Goal: Information Seeking & Learning: Learn about a topic

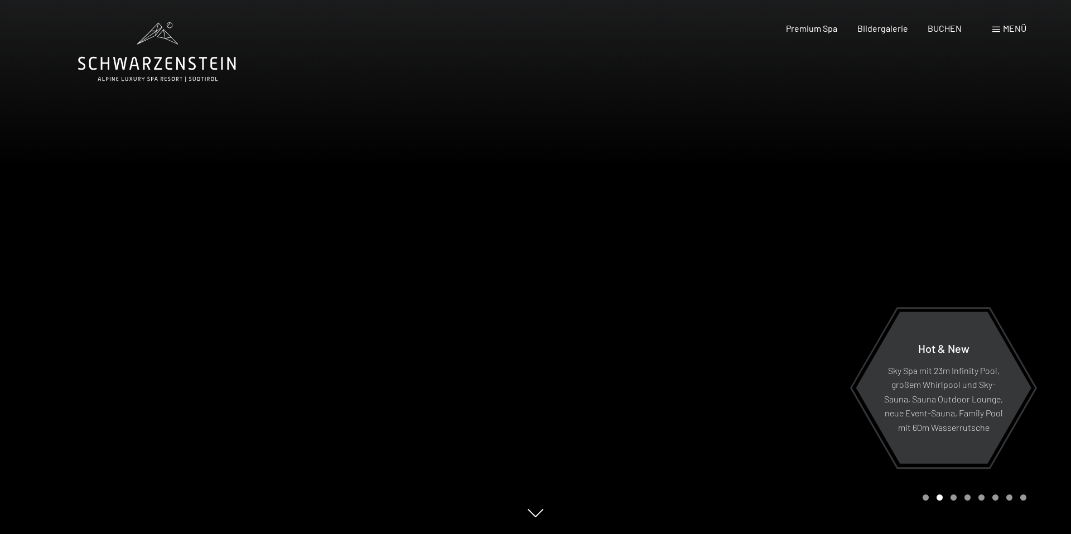
click at [952, 497] on div "Carousel Page 3" at bounding box center [953, 498] width 6 height 6
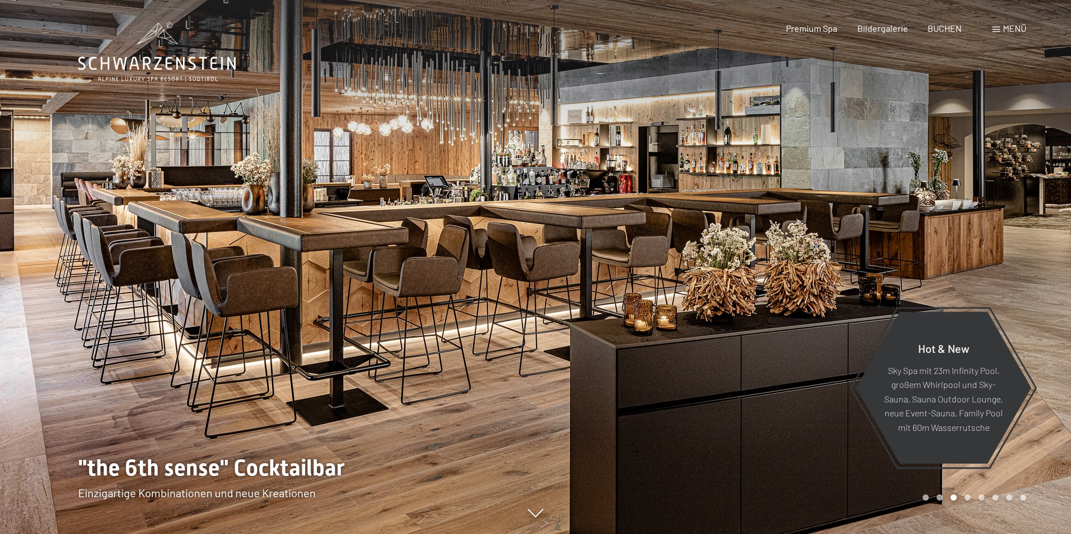
click at [969, 497] on div "Carousel Page 4" at bounding box center [967, 498] width 6 height 6
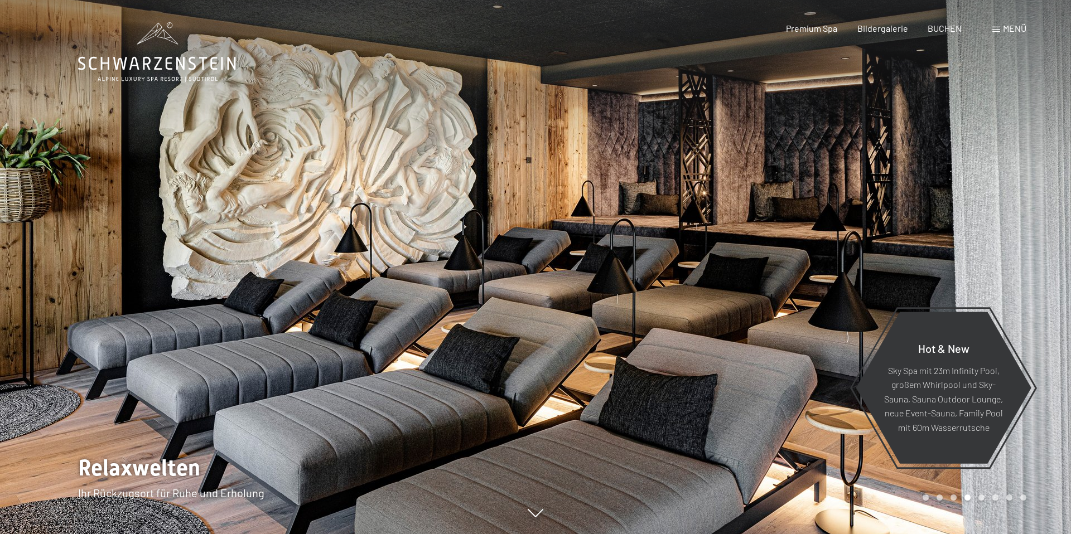
click at [983, 497] on div "Carousel Page 5" at bounding box center [981, 498] width 6 height 6
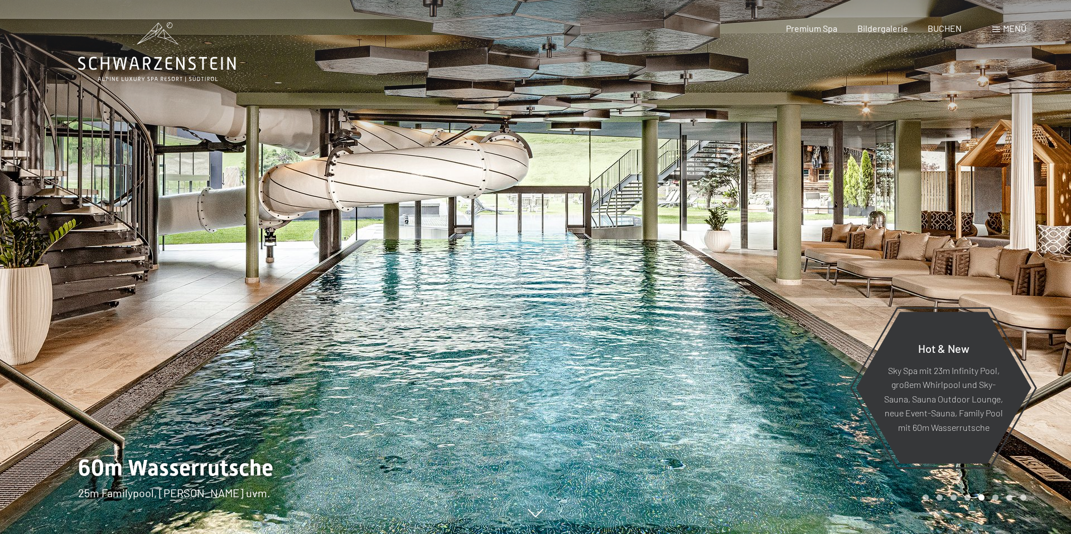
click at [996, 496] on div "Carousel Page 6" at bounding box center [995, 498] width 6 height 6
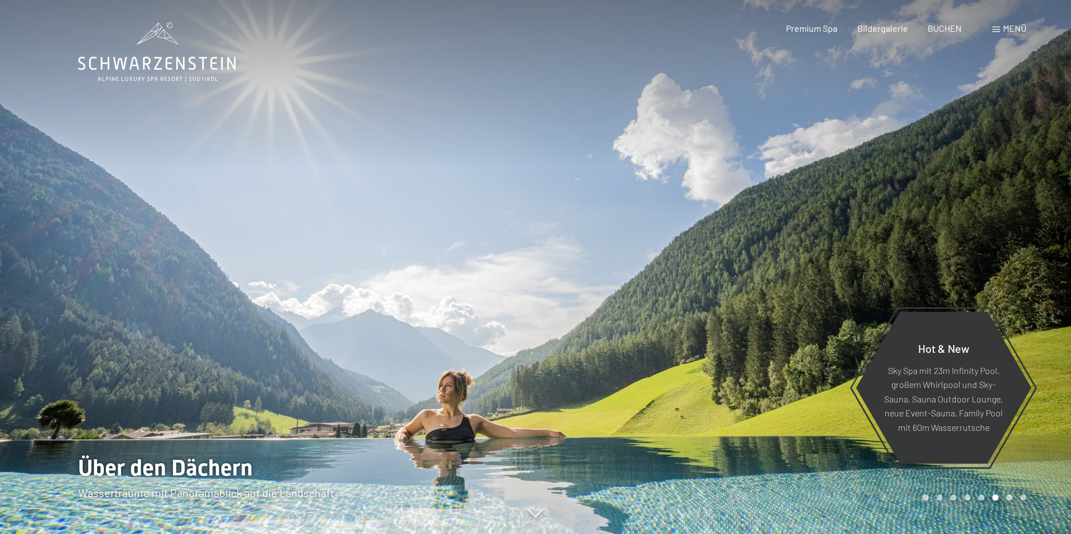
click at [1010, 498] on div "Carousel Page 7" at bounding box center [1009, 498] width 6 height 6
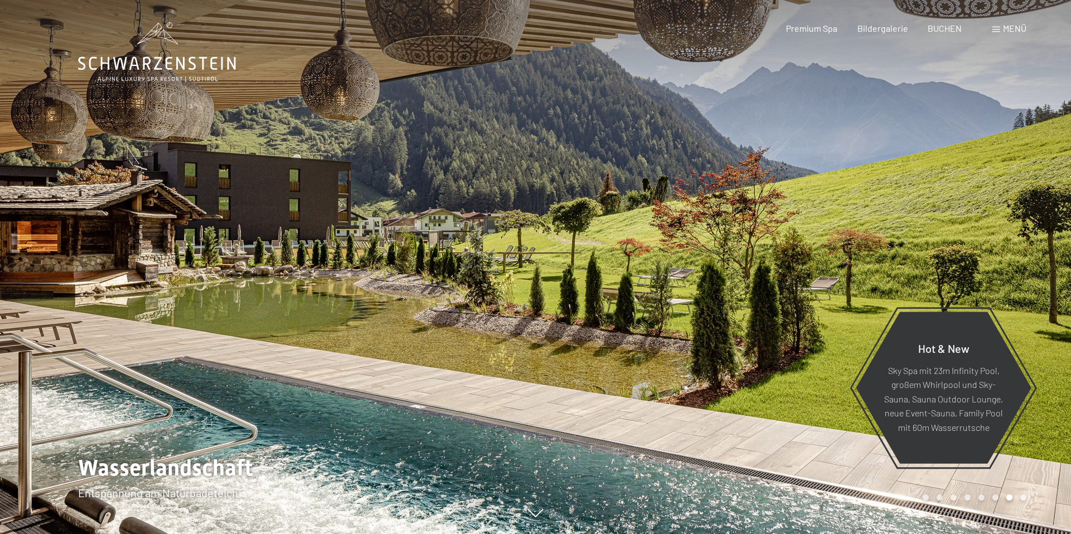
click at [1024, 498] on div "Carousel Page 8" at bounding box center [1023, 498] width 6 height 6
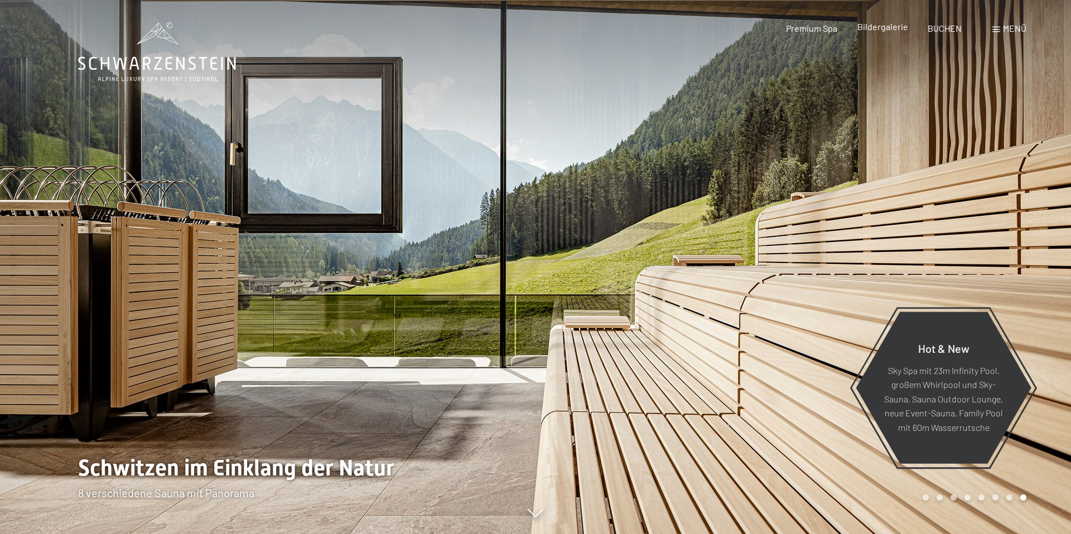
click at [875, 29] on span "Bildergalerie" at bounding box center [882, 26] width 51 height 11
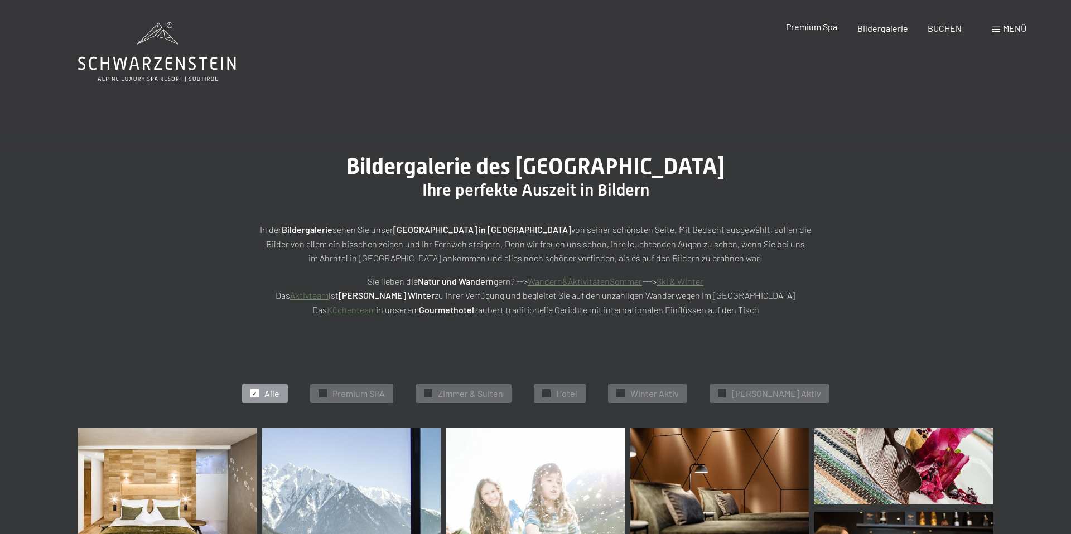
click at [814, 31] on span "Premium Spa" at bounding box center [811, 26] width 51 height 11
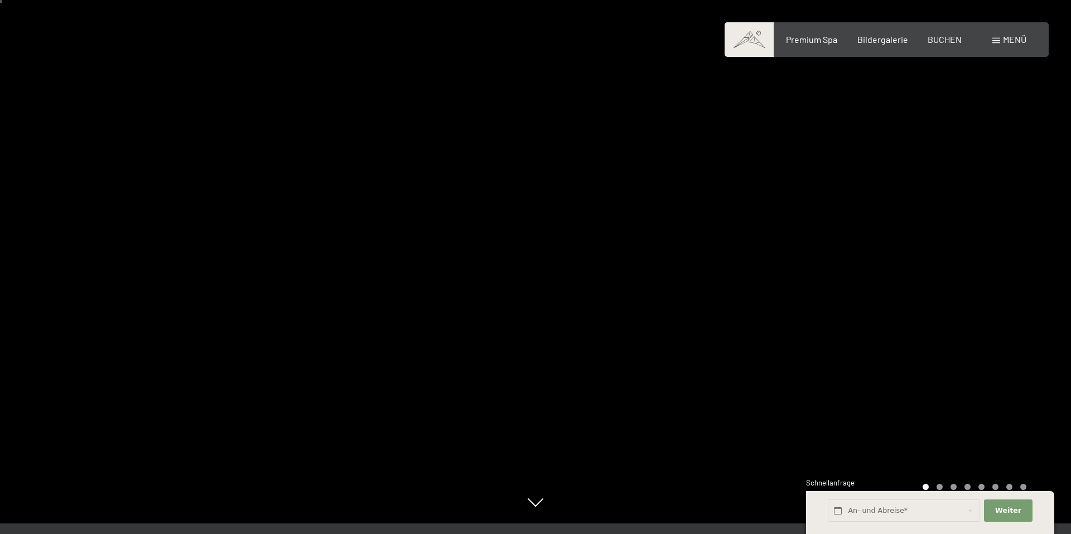
scroll to position [12, 0]
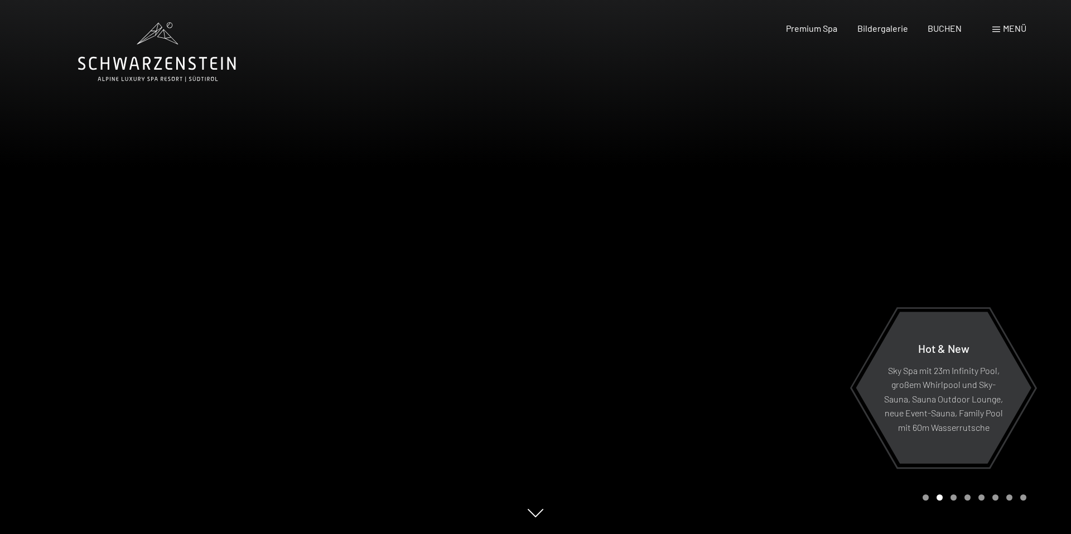
click at [819, 25] on span "Menü" at bounding box center [1014, 28] width 23 height 11
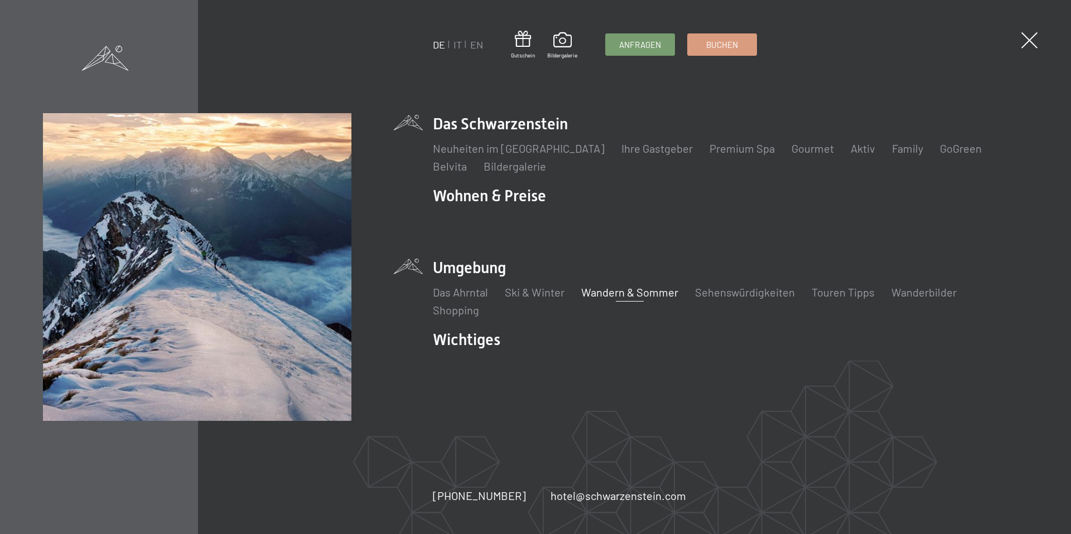
click at [628, 291] on link "Wandern & Sommer" at bounding box center [629, 291] width 97 height 13
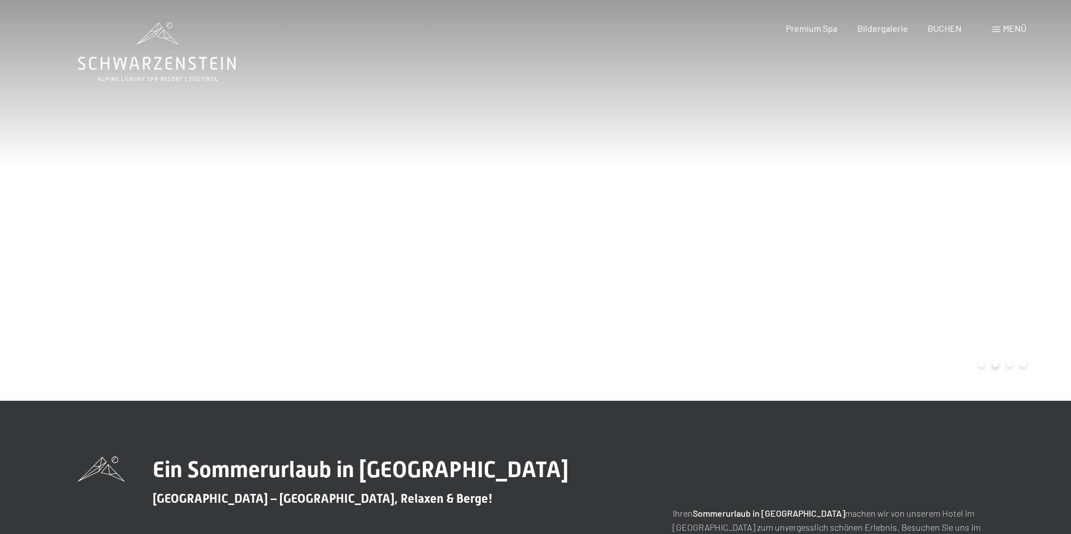
click at [1020, 234] on div at bounding box center [802, 200] width 535 height 401
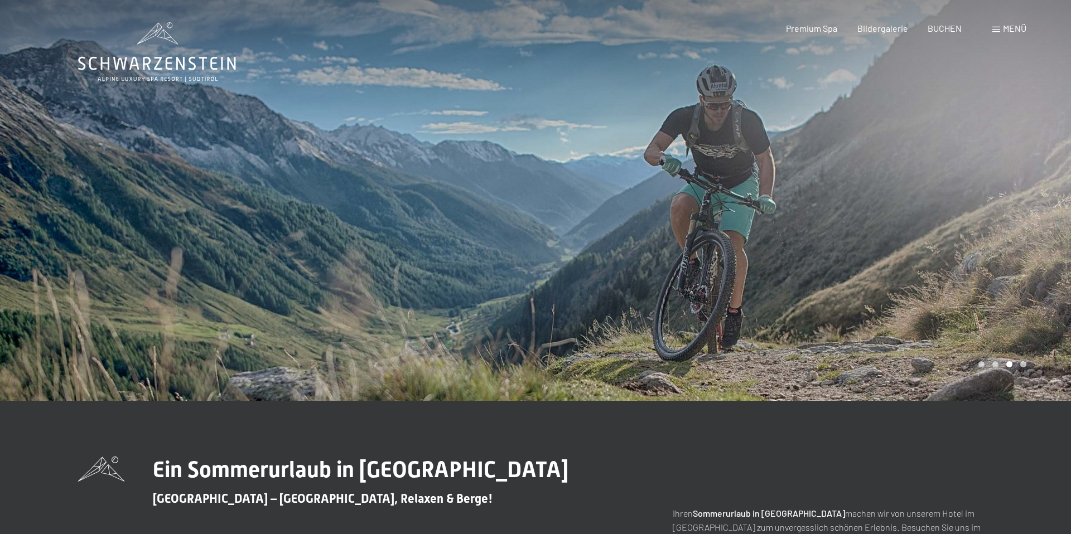
click at [1020, 234] on div at bounding box center [802, 200] width 535 height 401
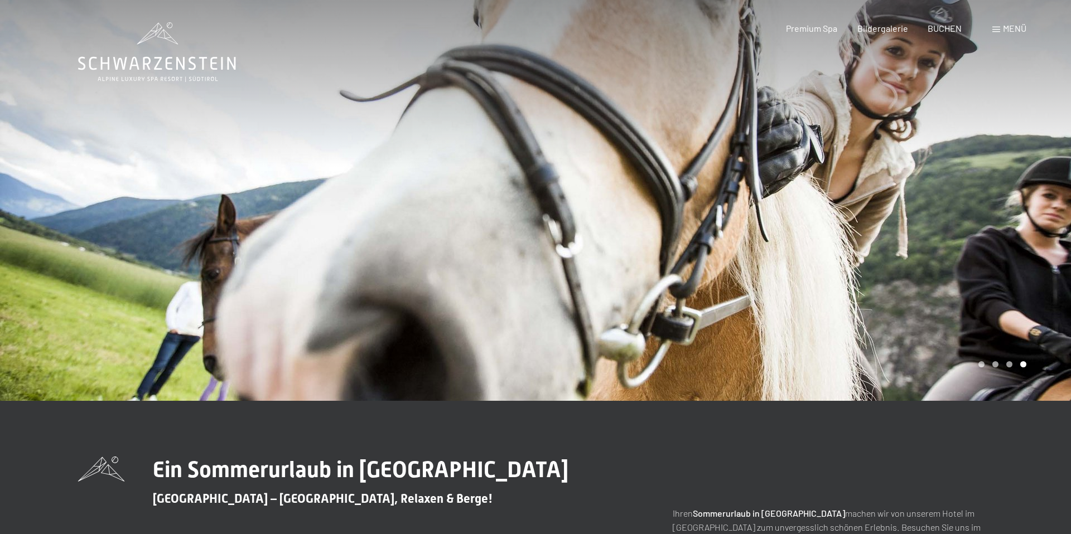
click at [1020, 234] on div at bounding box center [802, 200] width 535 height 401
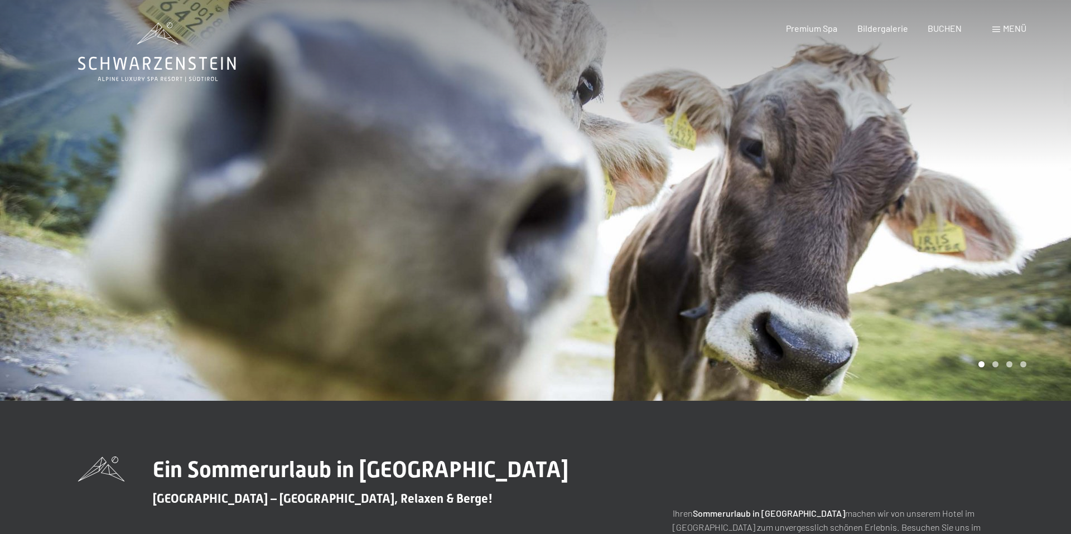
click at [1020, 234] on div at bounding box center [802, 200] width 535 height 401
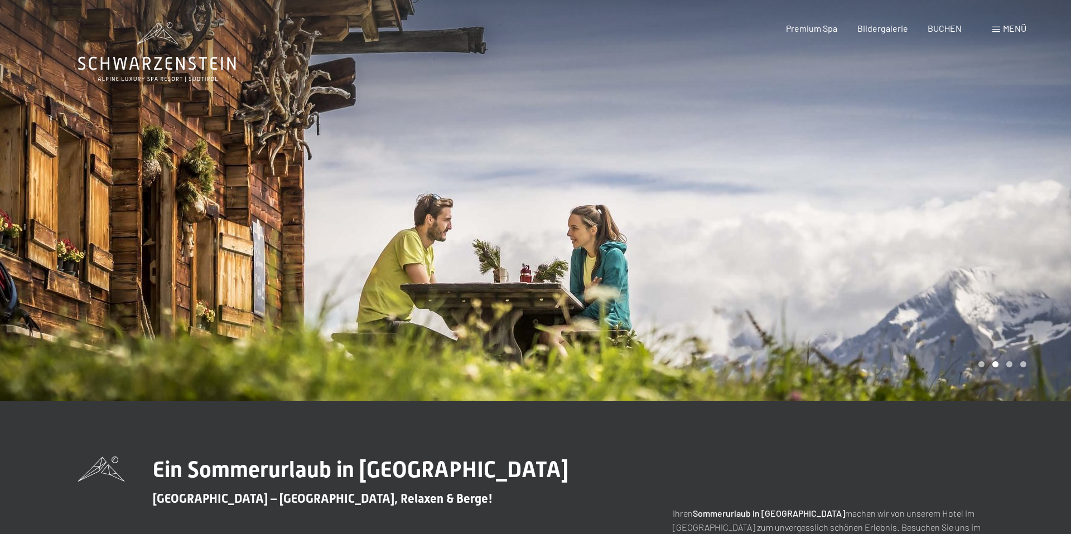
click at [1020, 234] on div at bounding box center [802, 200] width 535 height 401
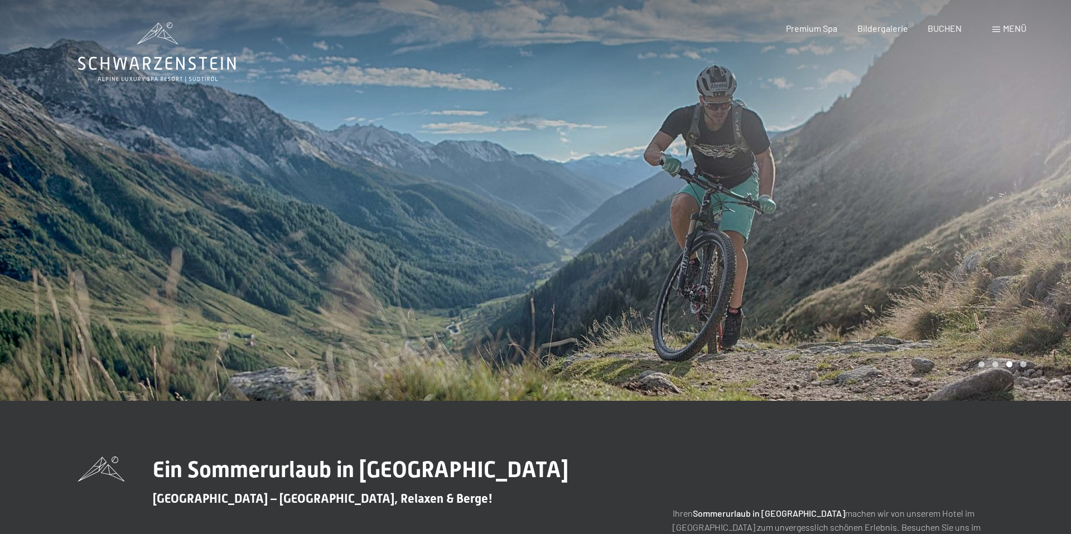
click at [1020, 234] on div at bounding box center [802, 200] width 535 height 401
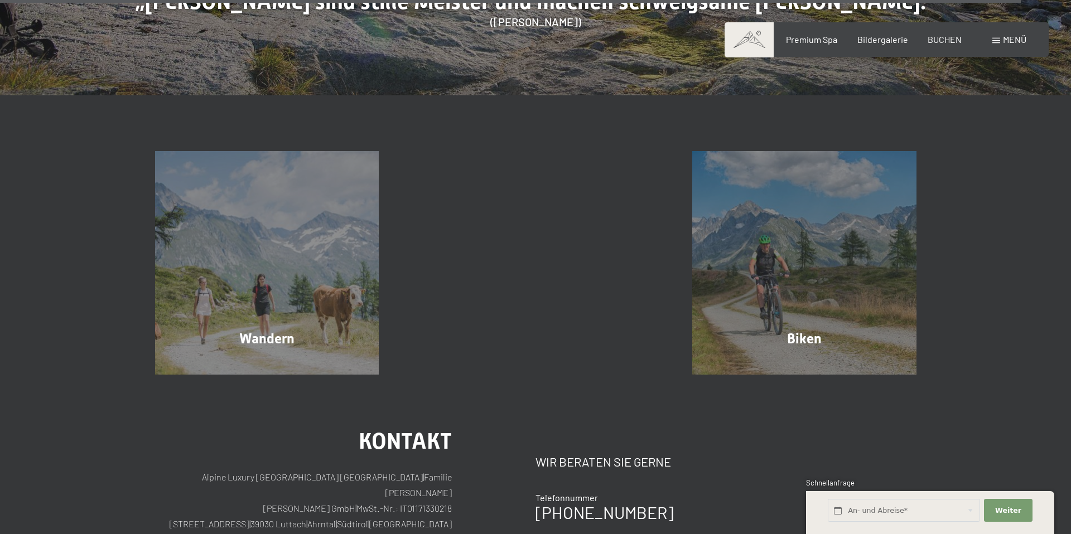
scroll to position [5923, 0]
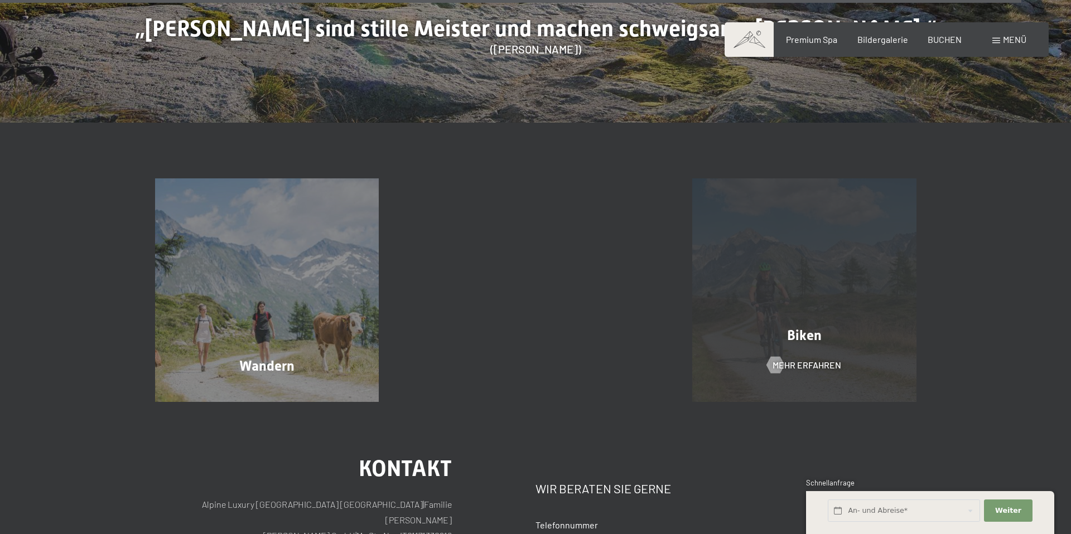
click at [885, 249] on div "Biken Mehr erfahren" at bounding box center [804, 290] width 269 height 224
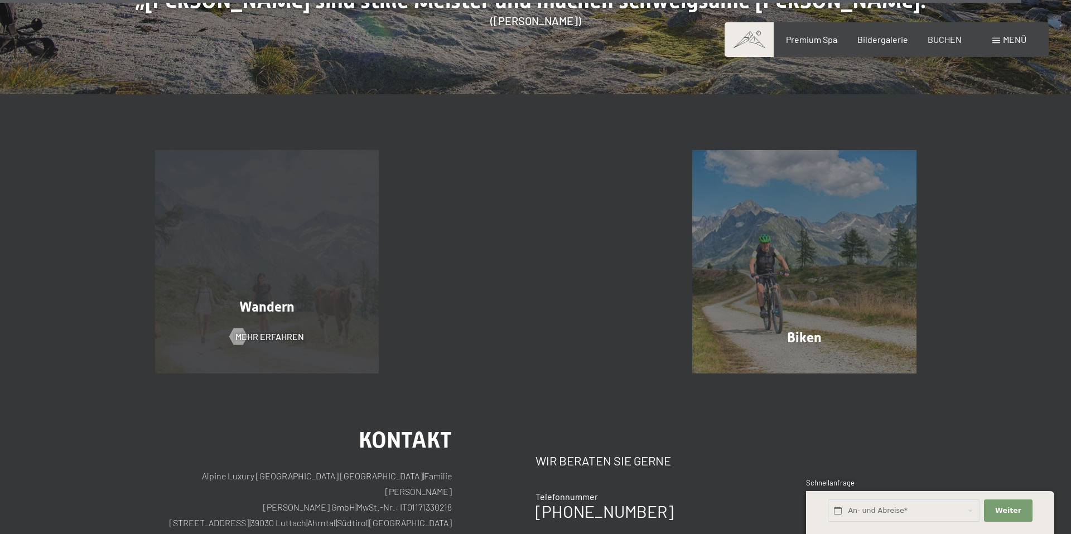
click at [309, 297] on div "Wandern" at bounding box center [267, 307] width 269 height 20
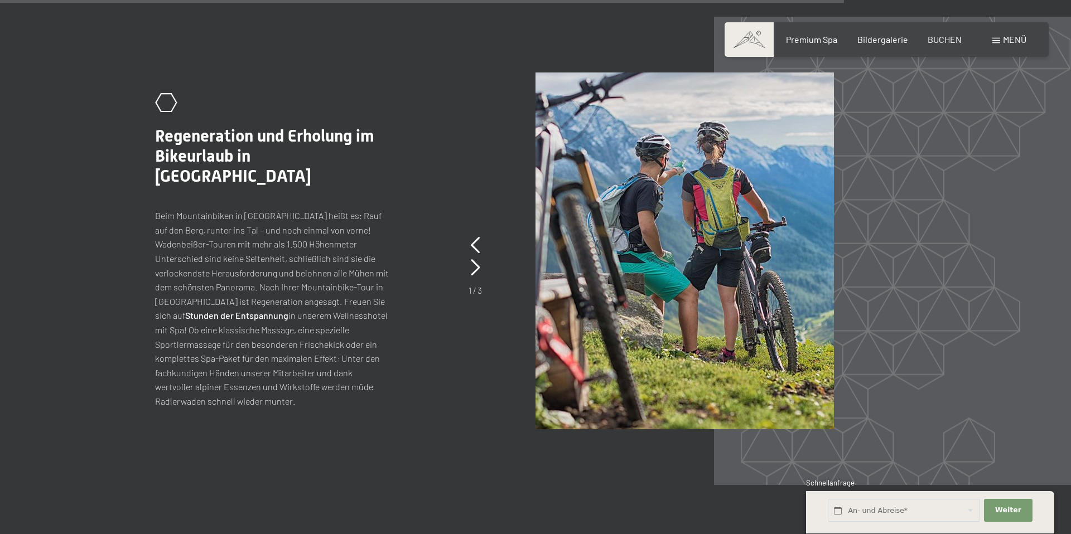
scroll to position [2717, 0]
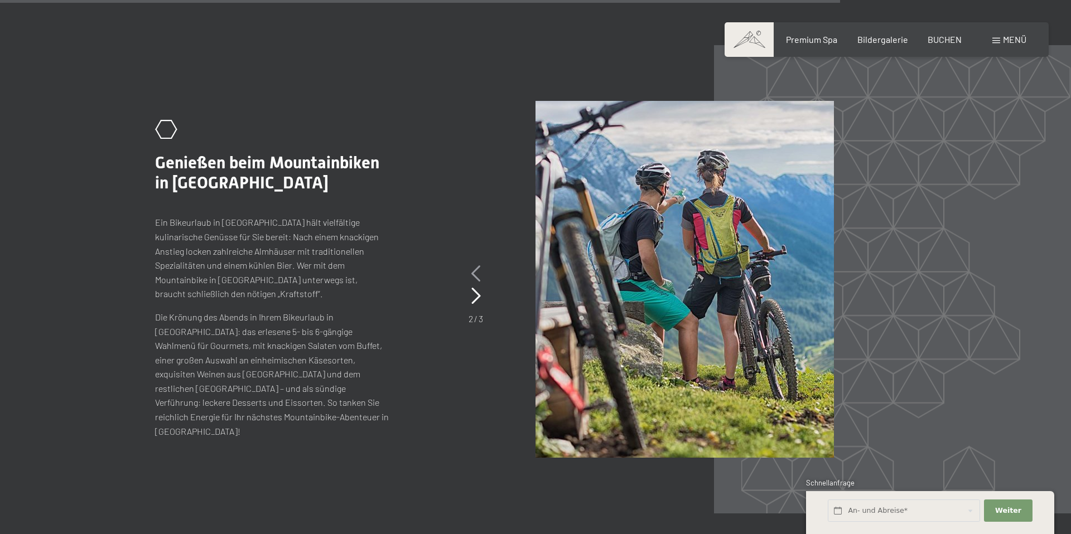
click at [472, 265] on icon at bounding box center [475, 273] width 9 height 17
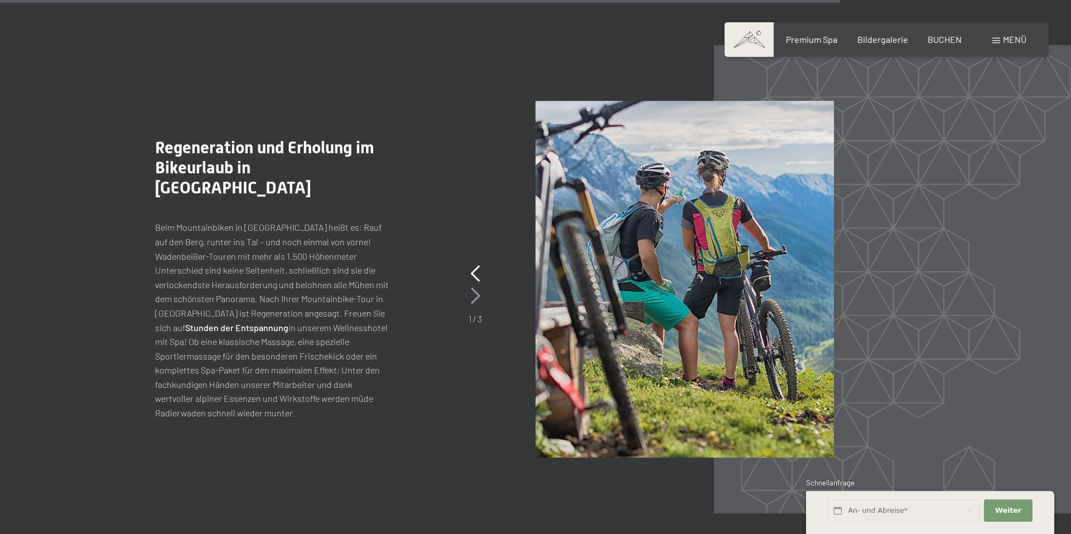
click at [475, 288] on icon at bounding box center [475, 296] width 9 height 17
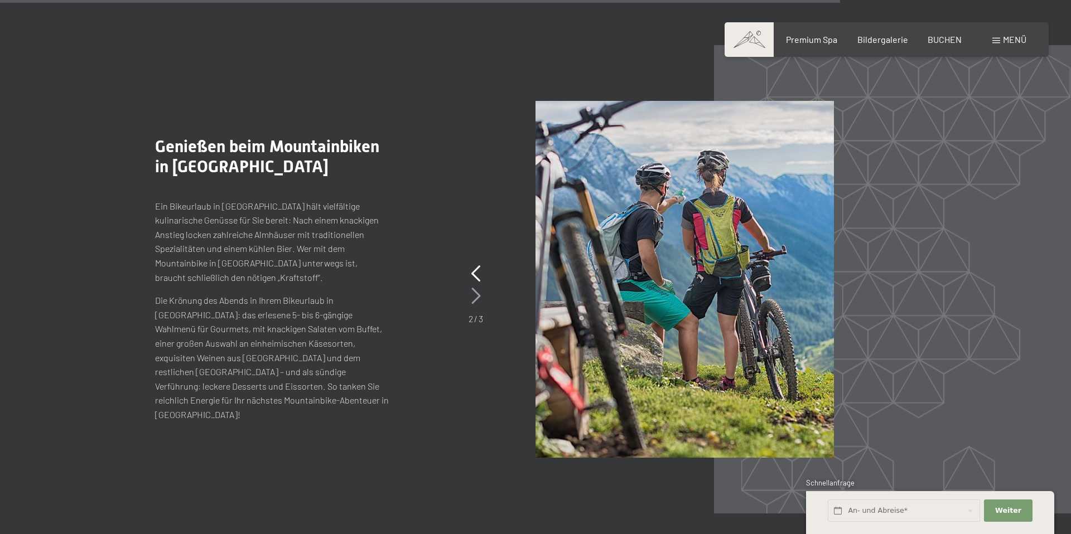
click at [475, 288] on icon at bounding box center [475, 296] width 9 height 17
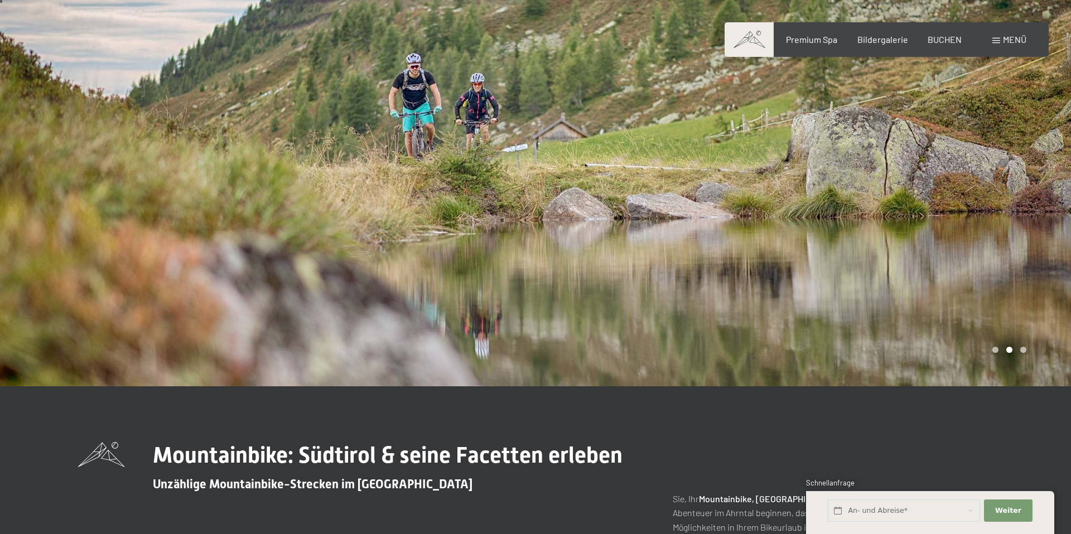
scroll to position [0, 0]
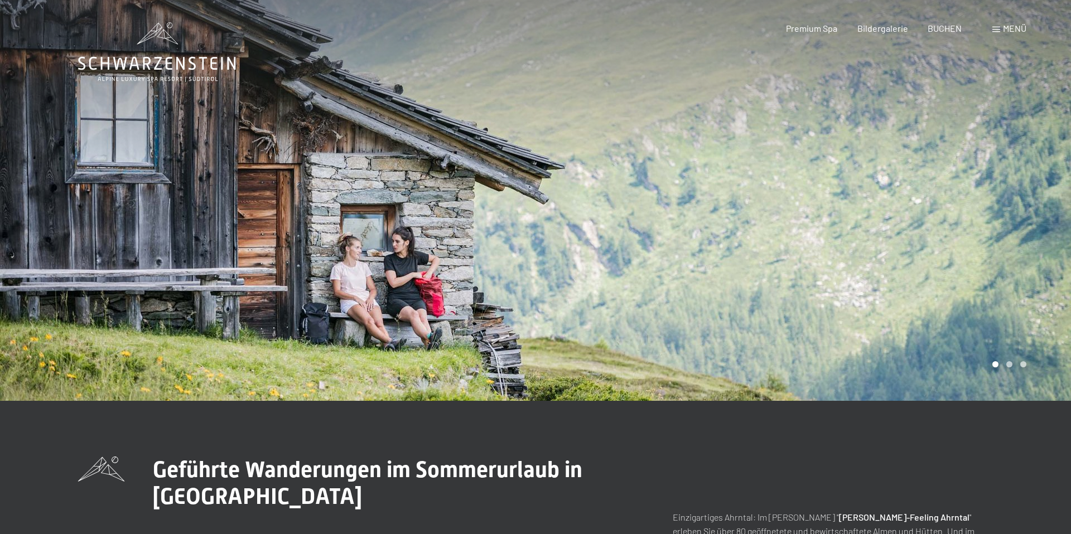
click at [1033, 211] on div at bounding box center [802, 200] width 535 height 401
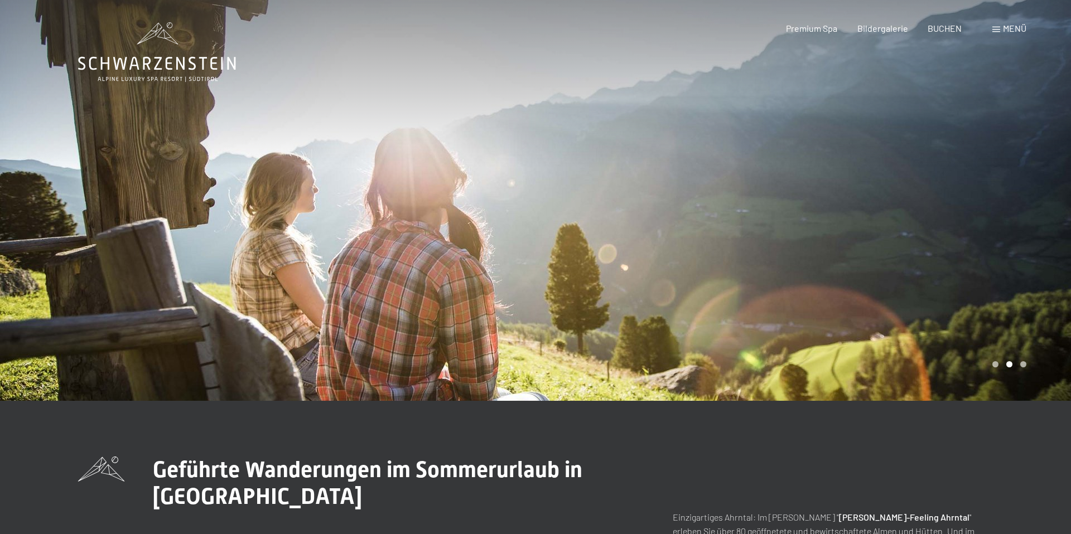
click at [1033, 211] on div at bounding box center [802, 200] width 535 height 401
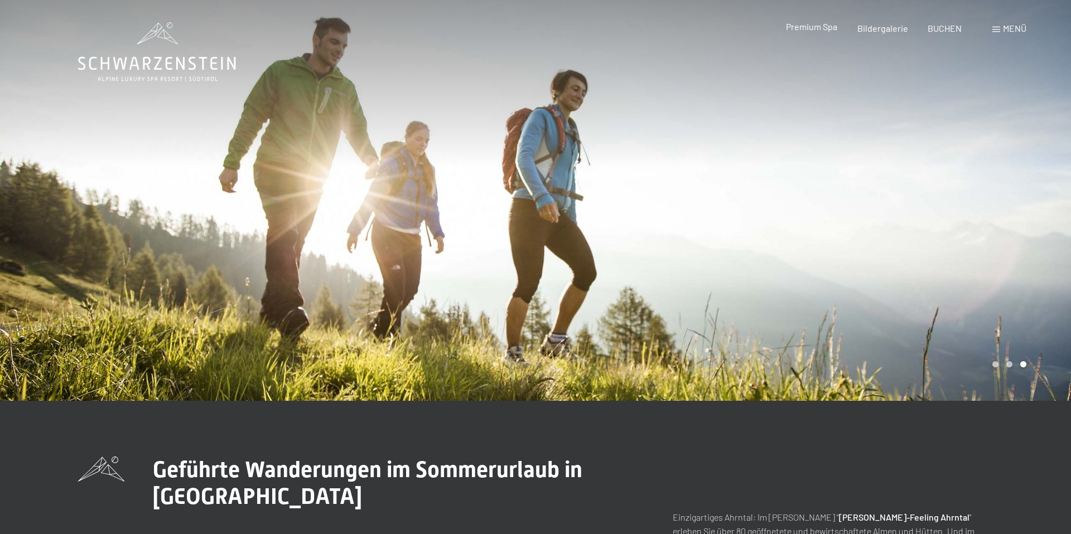
click at [821, 26] on span "Premium Spa" at bounding box center [811, 26] width 51 height 11
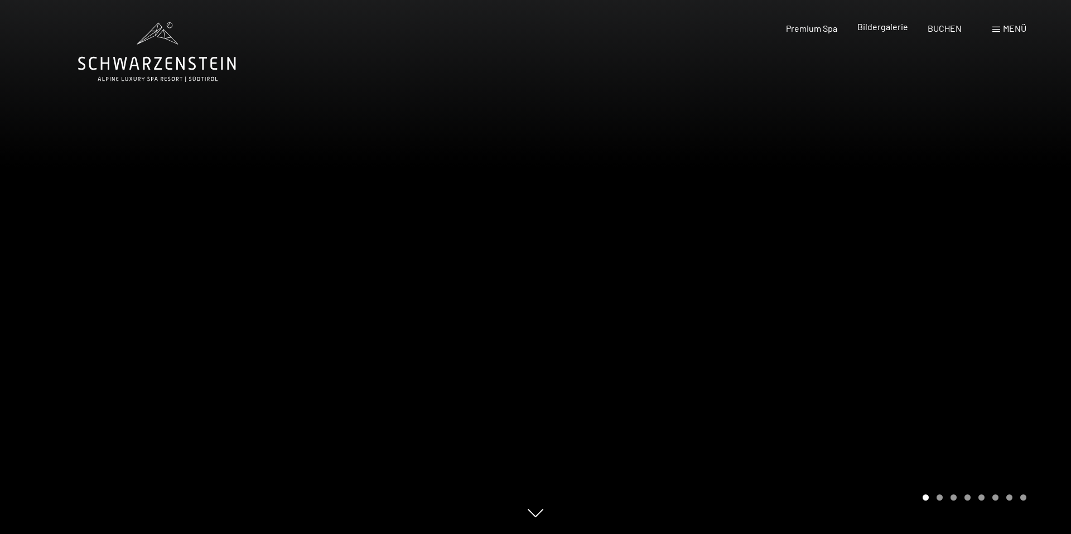
click at [885, 26] on span "Bildergalerie" at bounding box center [882, 26] width 51 height 11
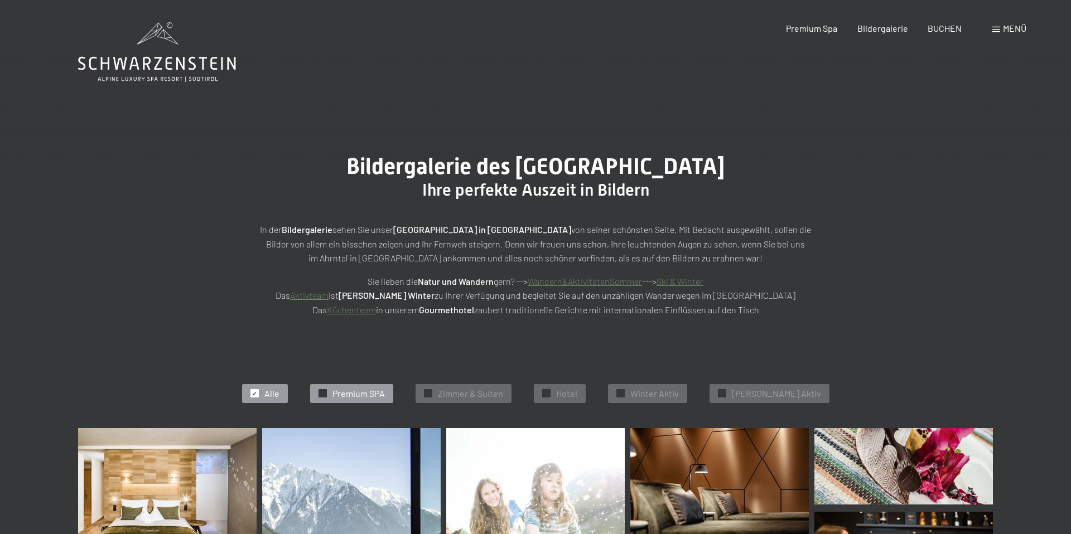
click at [385, 393] on span "Premium SPA" at bounding box center [358, 394] width 52 height 12
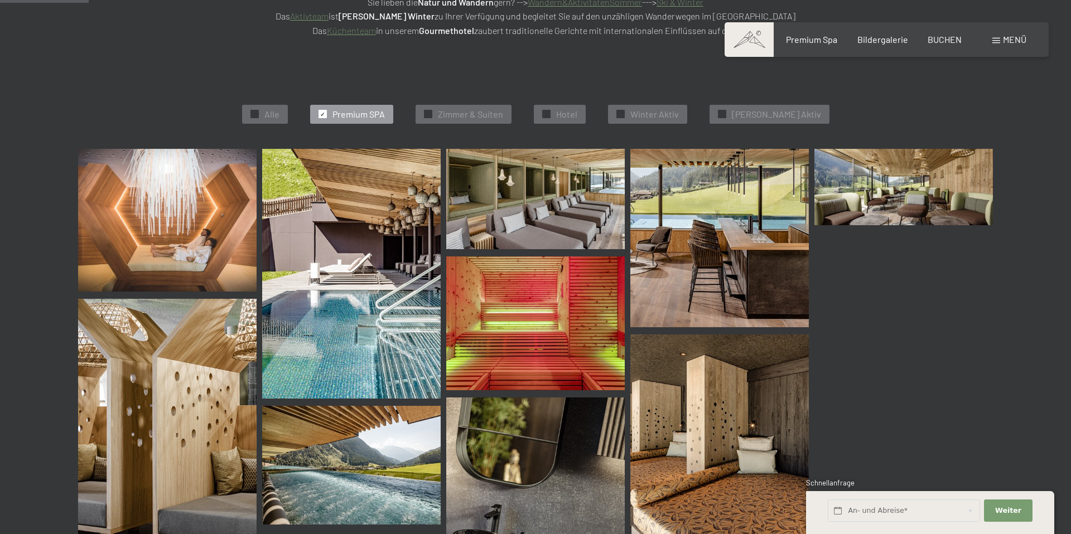
scroll to position [280, 0]
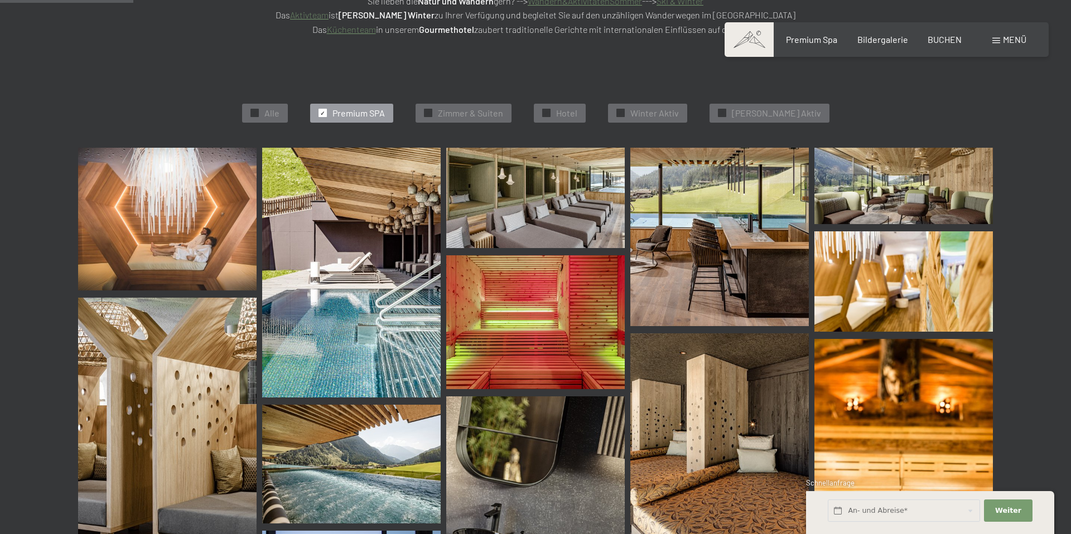
click at [154, 225] on img at bounding box center [167, 219] width 178 height 143
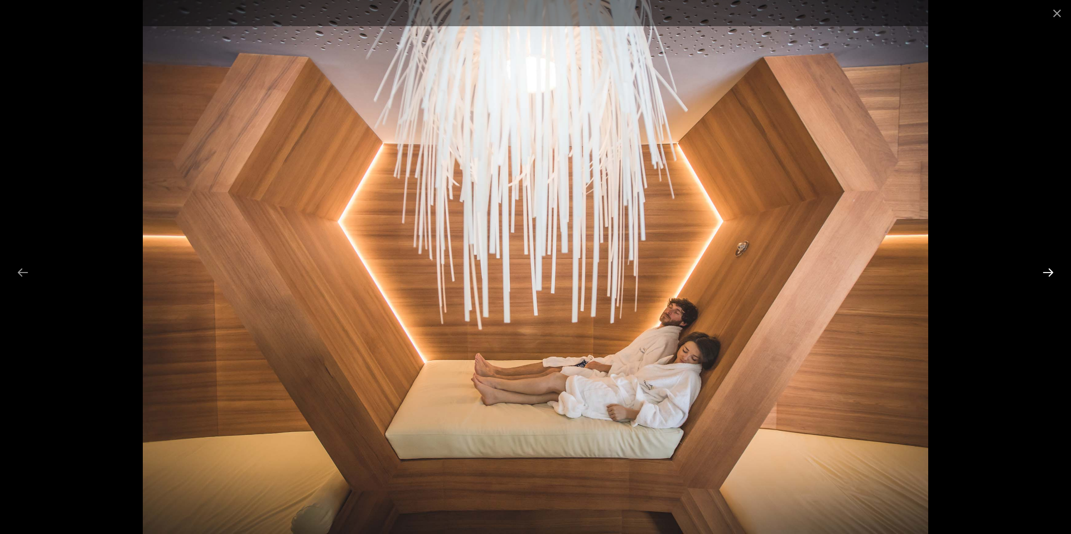
click at [1048, 273] on button "Next slide" at bounding box center [1047, 273] width 23 height 22
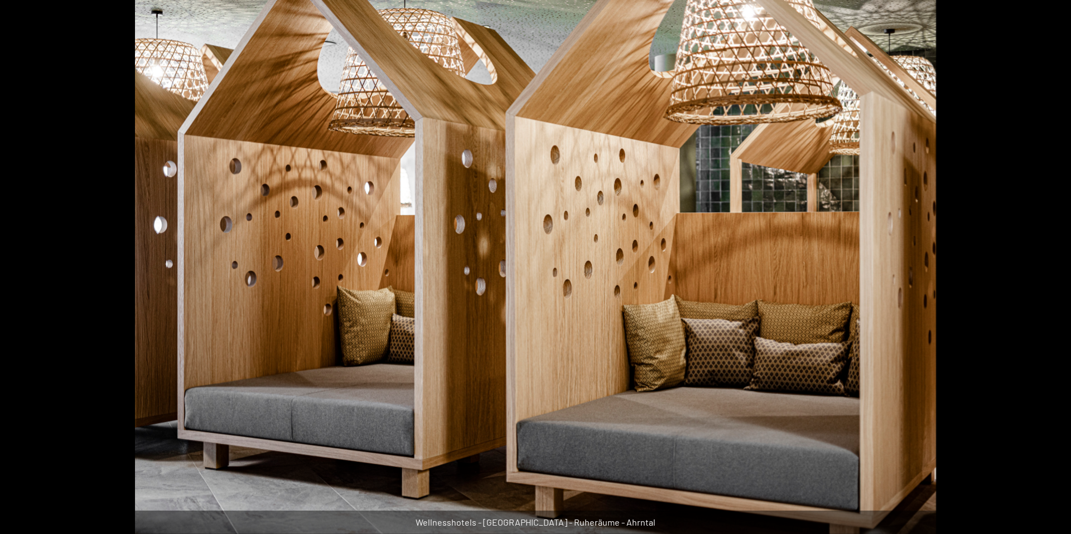
click at [1048, 273] on button "Next slide" at bounding box center [1053, 273] width 23 height 22
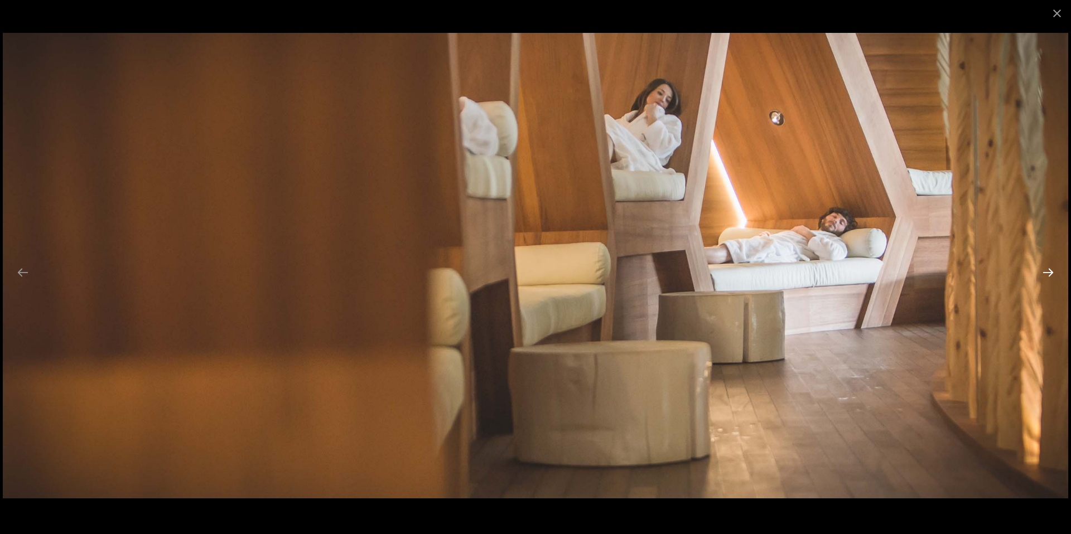
click at [1048, 271] on button "Next slide" at bounding box center [1047, 273] width 23 height 22
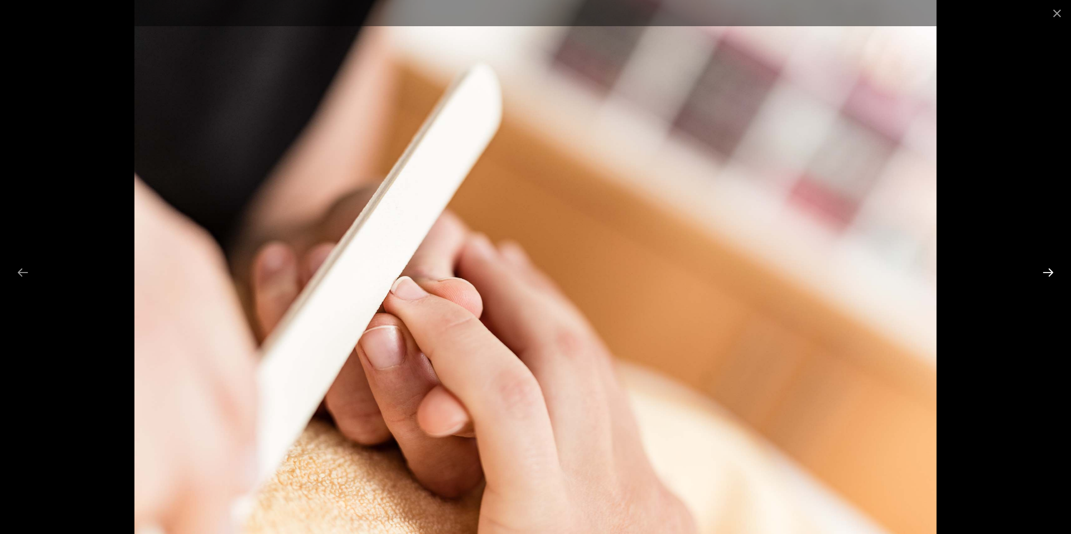
click at [1048, 271] on button "Next slide" at bounding box center [1047, 273] width 23 height 22
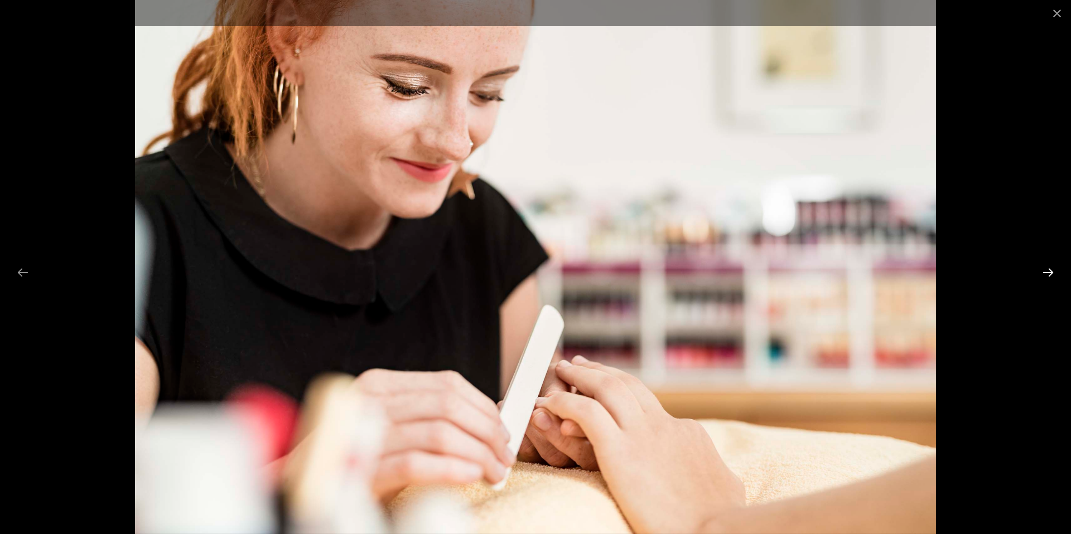
click at [1048, 271] on button "Next slide" at bounding box center [1047, 273] width 23 height 22
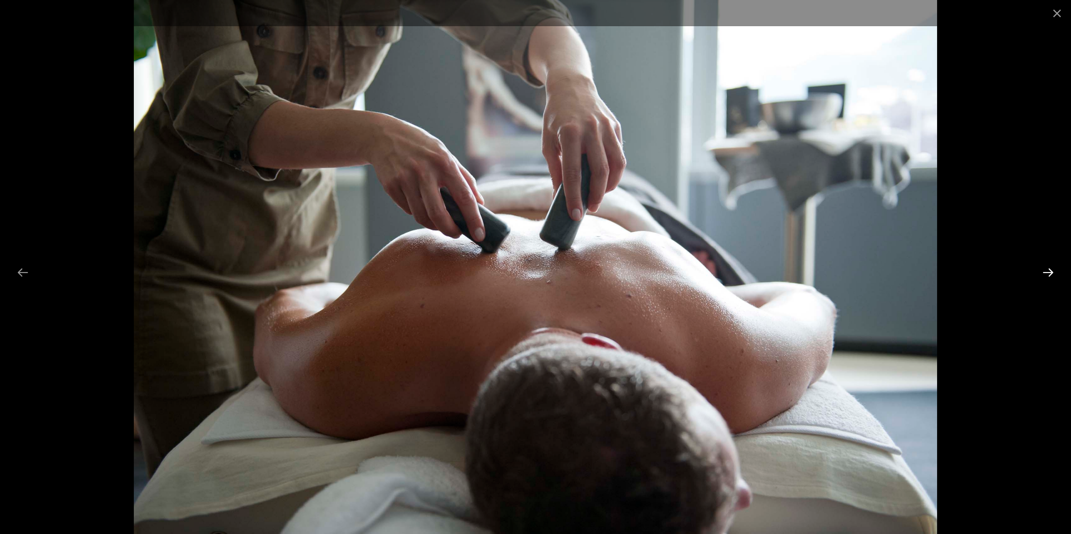
click at [1048, 271] on button "Next slide" at bounding box center [1047, 273] width 23 height 22
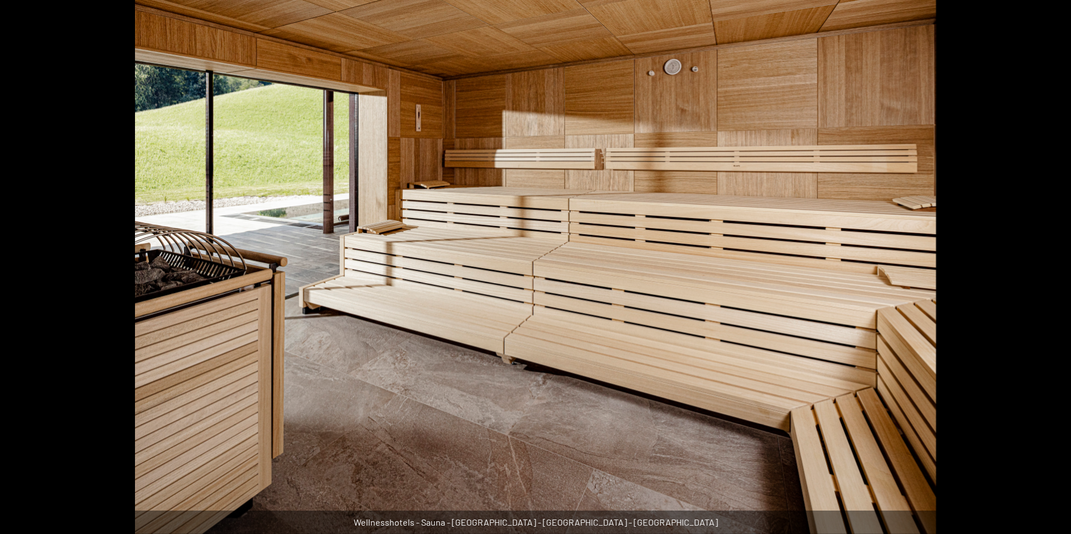
click at [1048, 271] on button "Next slide" at bounding box center [1053, 273] width 23 height 22
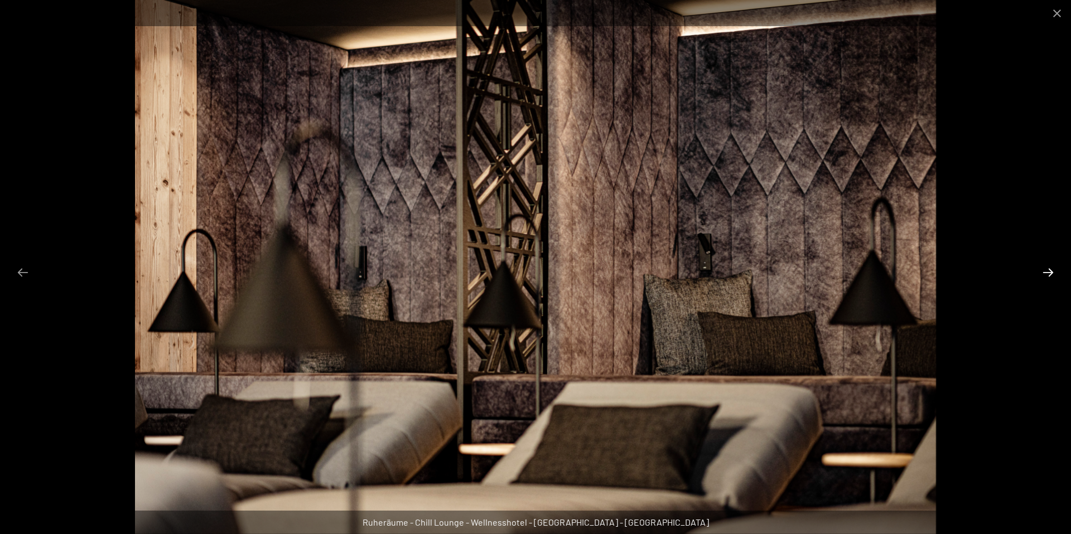
click at [1048, 271] on button "Next slide" at bounding box center [1047, 273] width 23 height 22
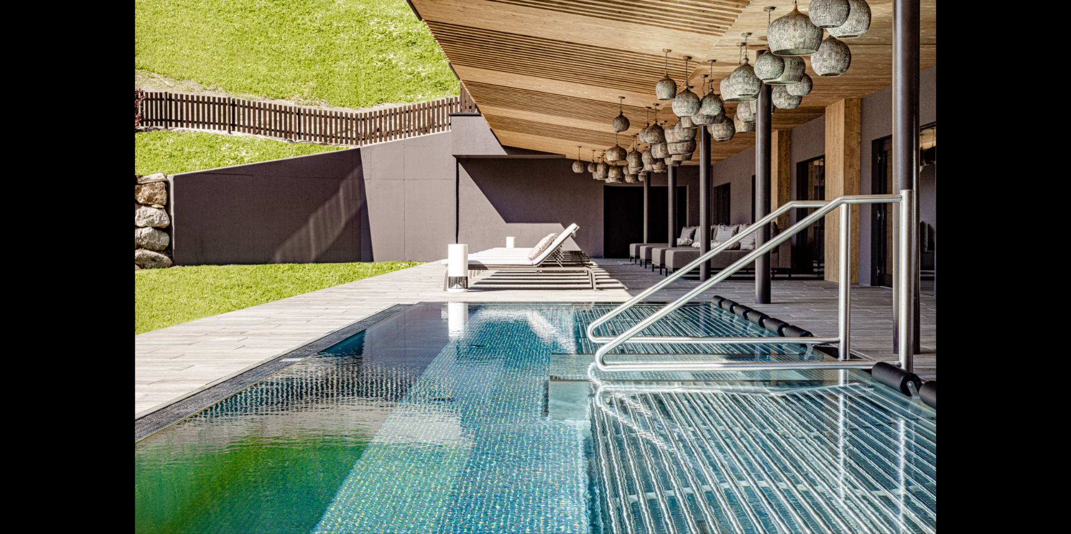
click at [1048, 271] on button "Next slide" at bounding box center [1053, 273] width 23 height 22
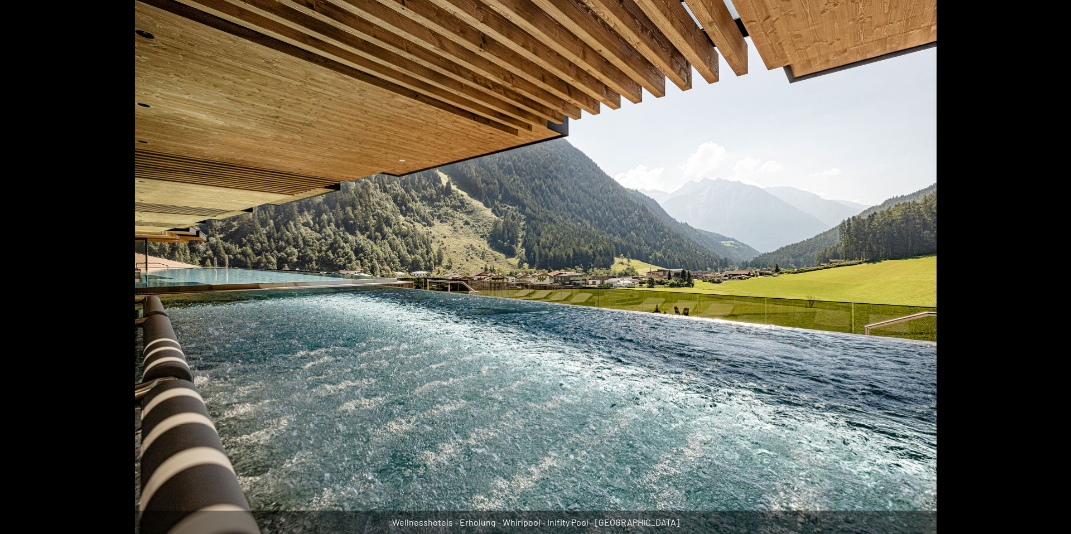
click at [1048, 271] on button "Next slide" at bounding box center [1053, 273] width 23 height 22
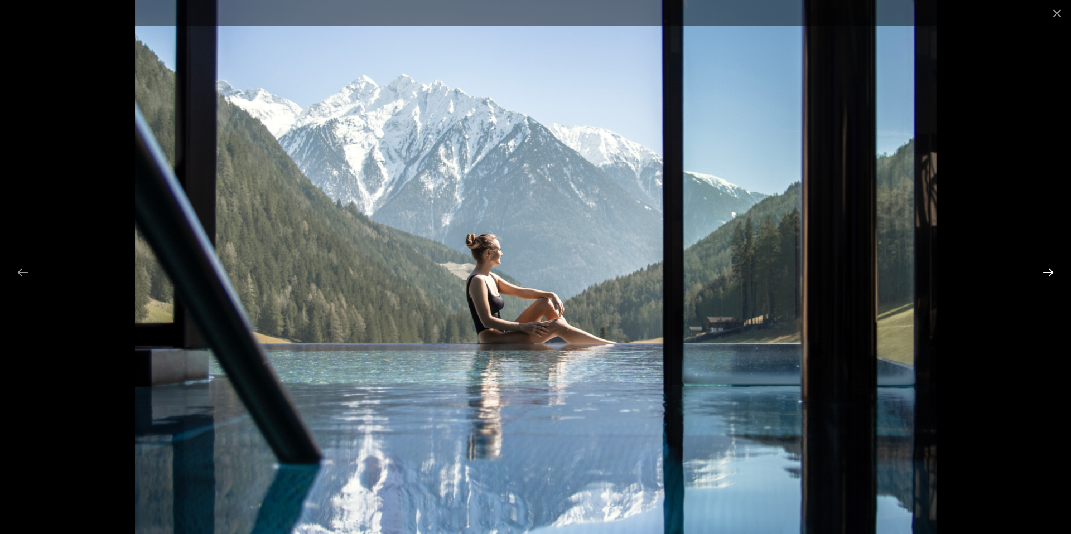
click at [1048, 271] on button "Next slide" at bounding box center [1047, 273] width 23 height 22
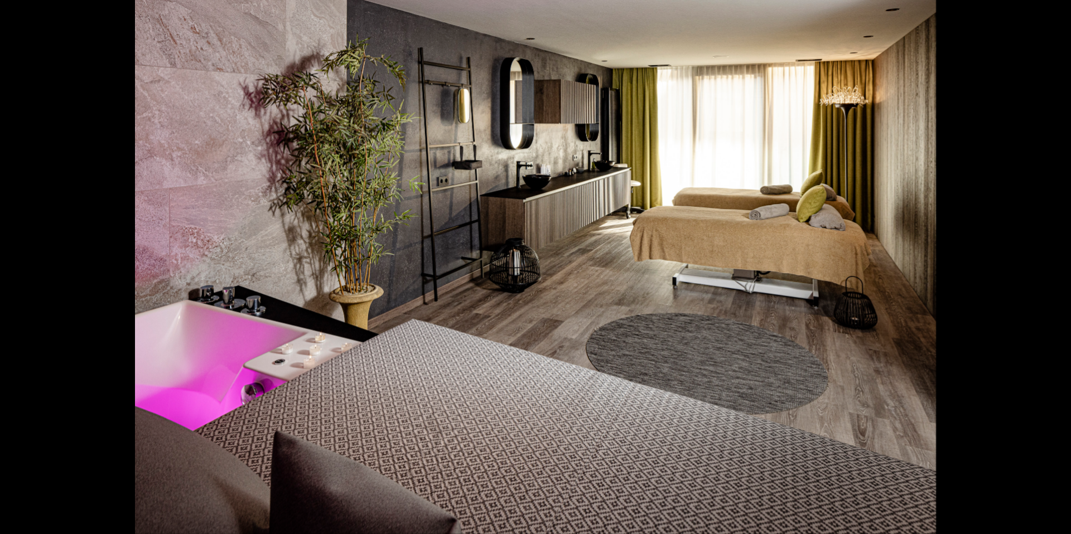
click at [1048, 271] on button "Next slide" at bounding box center [1053, 273] width 23 height 22
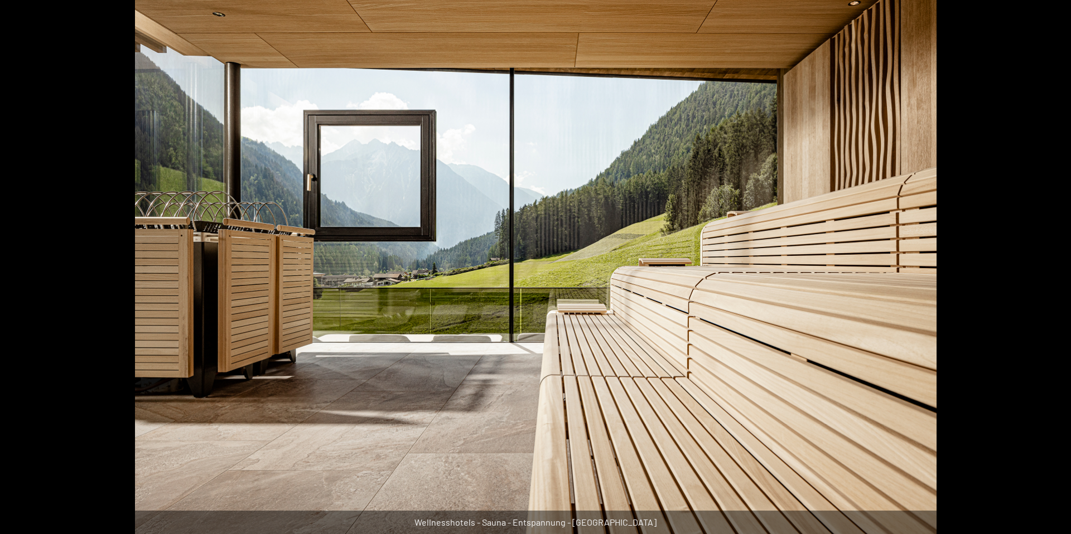
click at [1048, 271] on button "Next slide" at bounding box center [1053, 273] width 23 height 22
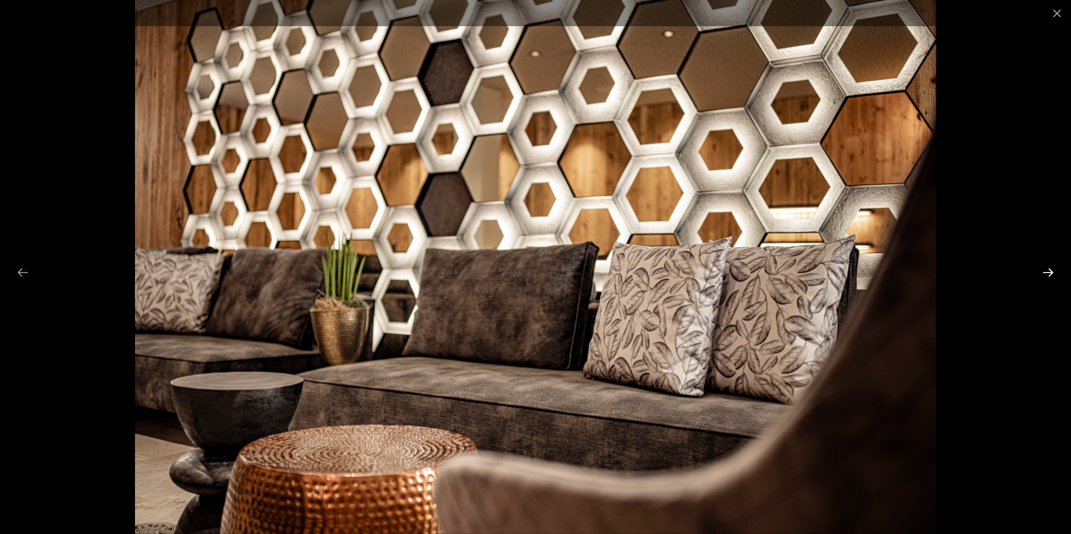
click at [1048, 271] on button "Next slide" at bounding box center [1047, 273] width 23 height 22
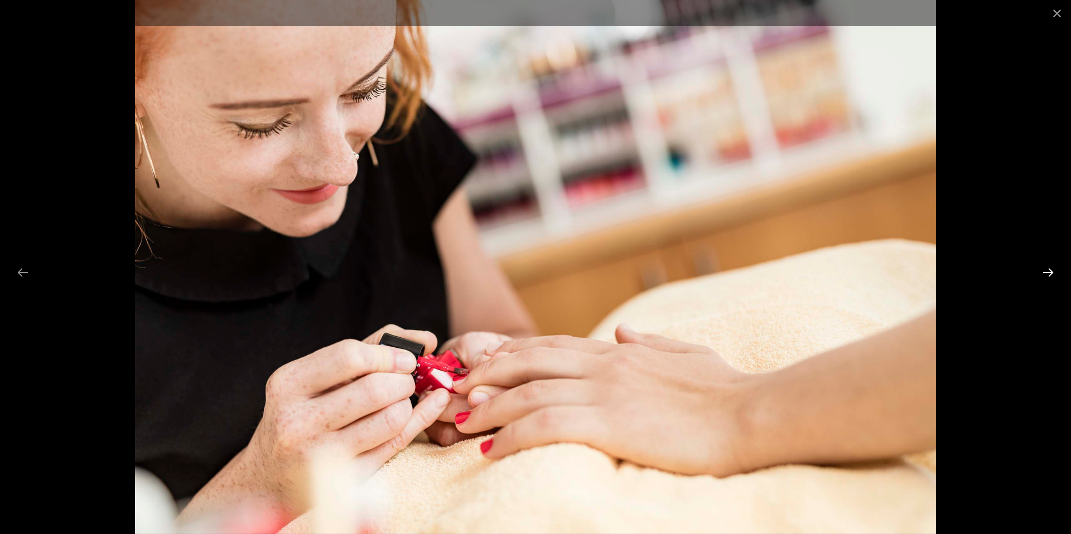
click at [1048, 271] on button "Next slide" at bounding box center [1047, 273] width 23 height 22
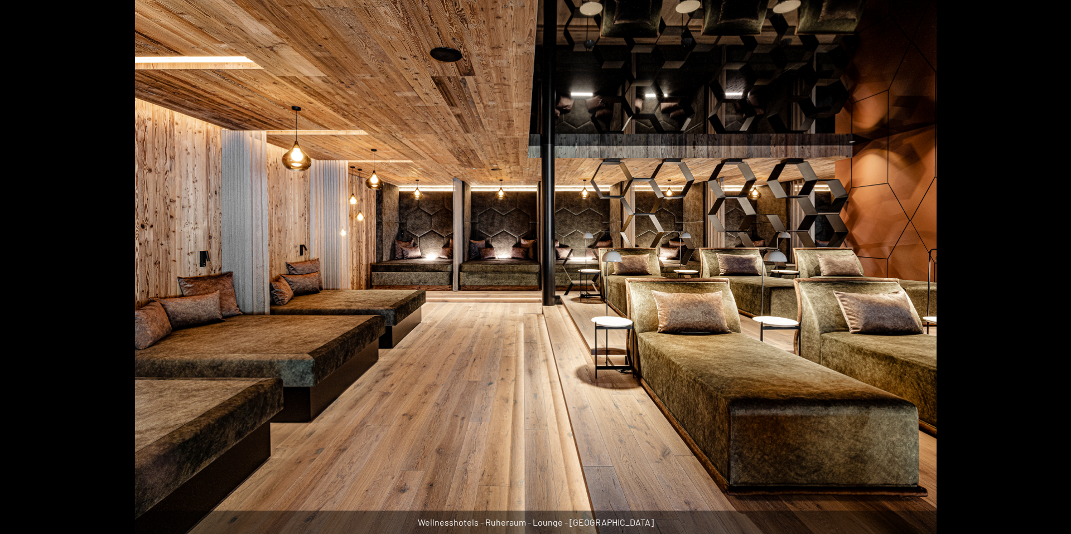
click at [1048, 271] on button "Next slide" at bounding box center [1053, 273] width 23 height 22
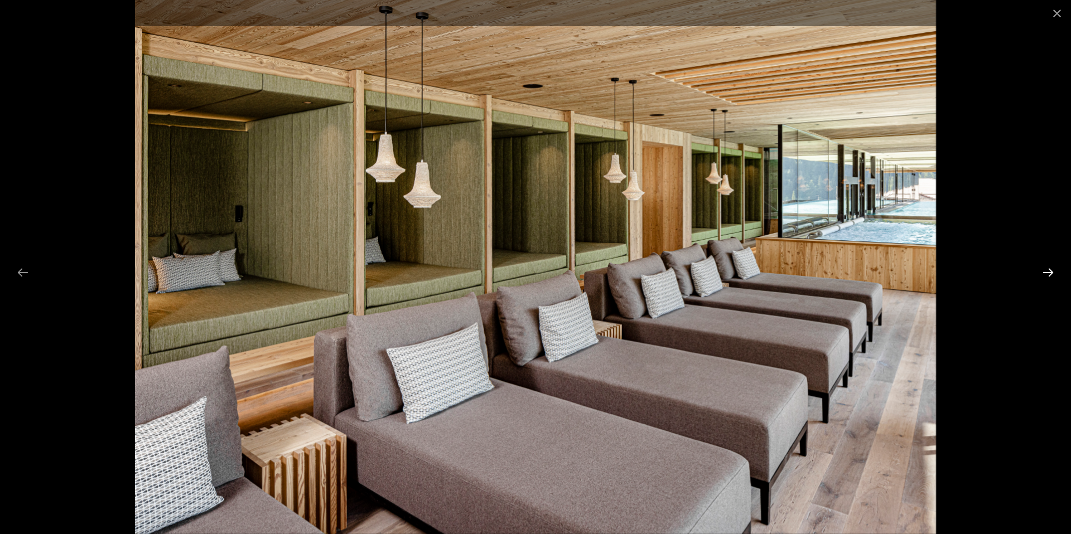
click at [1048, 271] on button "Next slide" at bounding box center [1047, 273] width 23 height 22
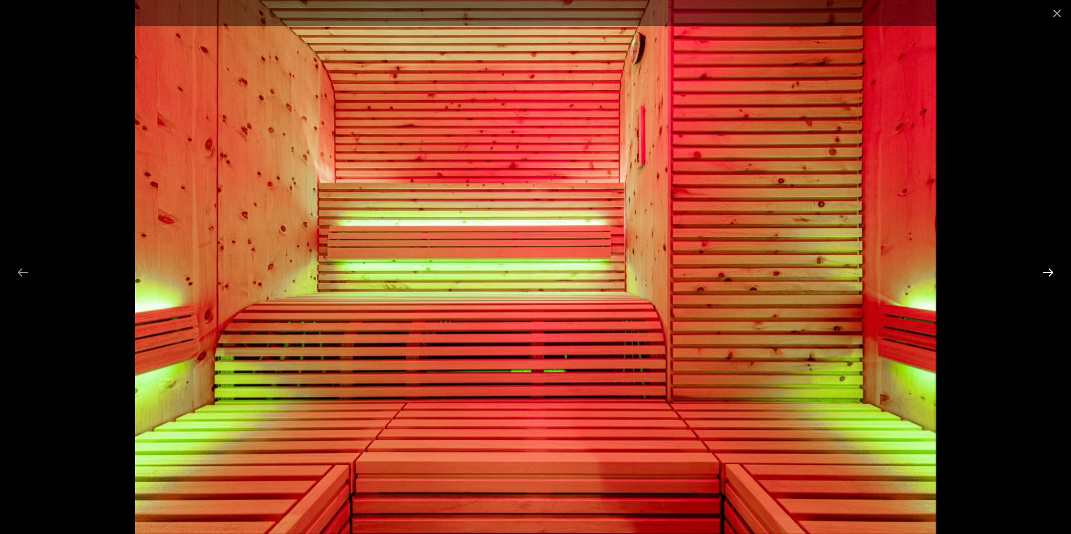
click at [1048, 271] on button "Next slide" at bounding box center [1047, 273] width 23 height 22
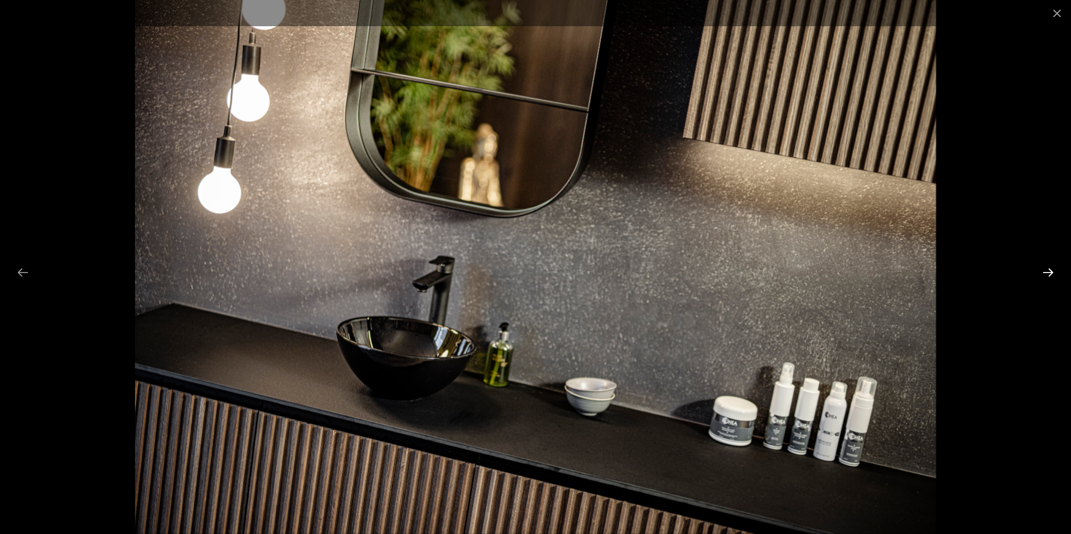
click at [1048, 271] on button "Next slide" at bounding box center [1047, 273] width 23 height 22
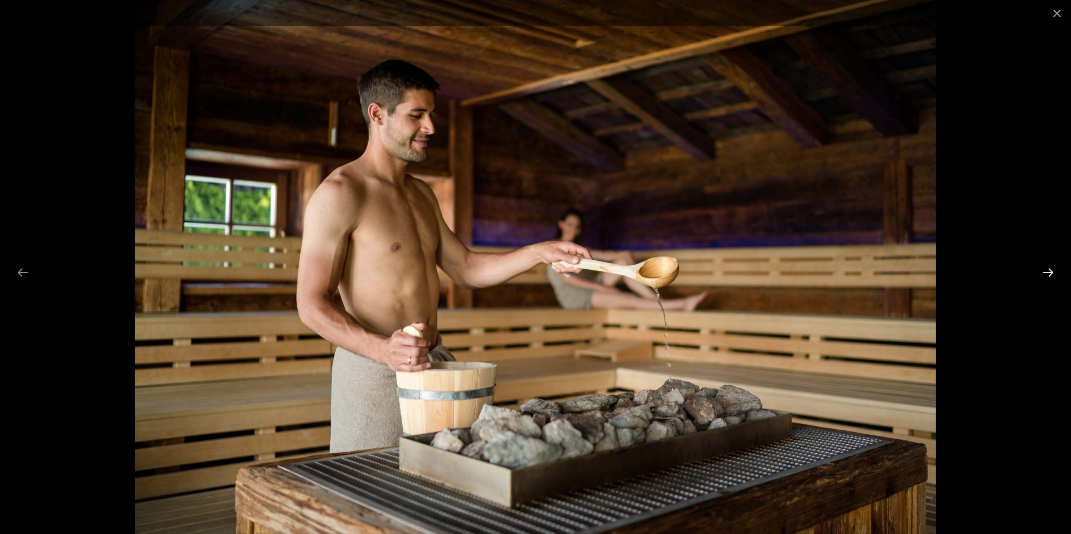
click at [1048, 271] on button "Next slide" at bounding box center [1047, 273] width 23 height 22
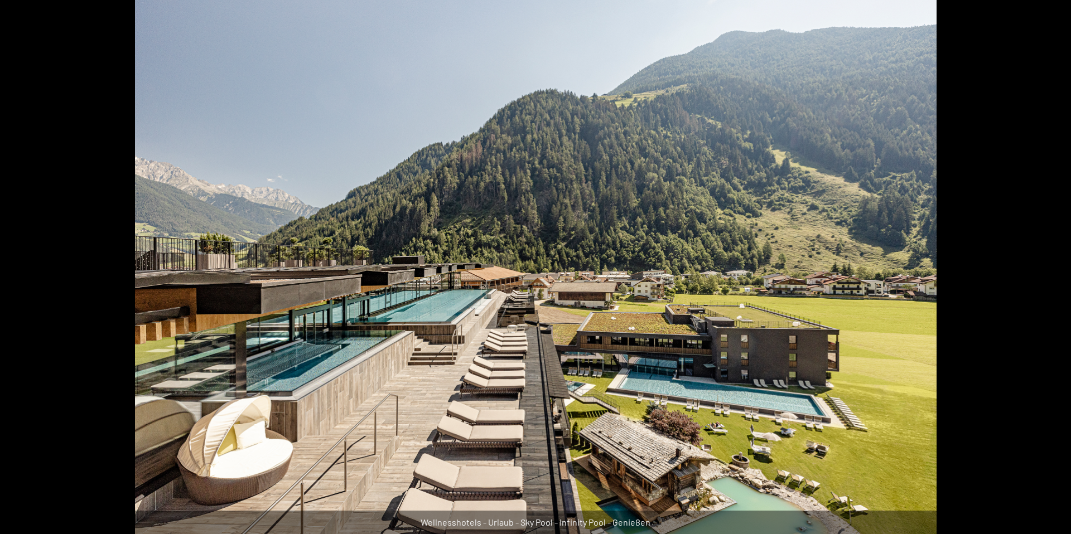
click at [1048, 271] on button "Next slide" at bounding box center [1053, 273] width 23 height 22
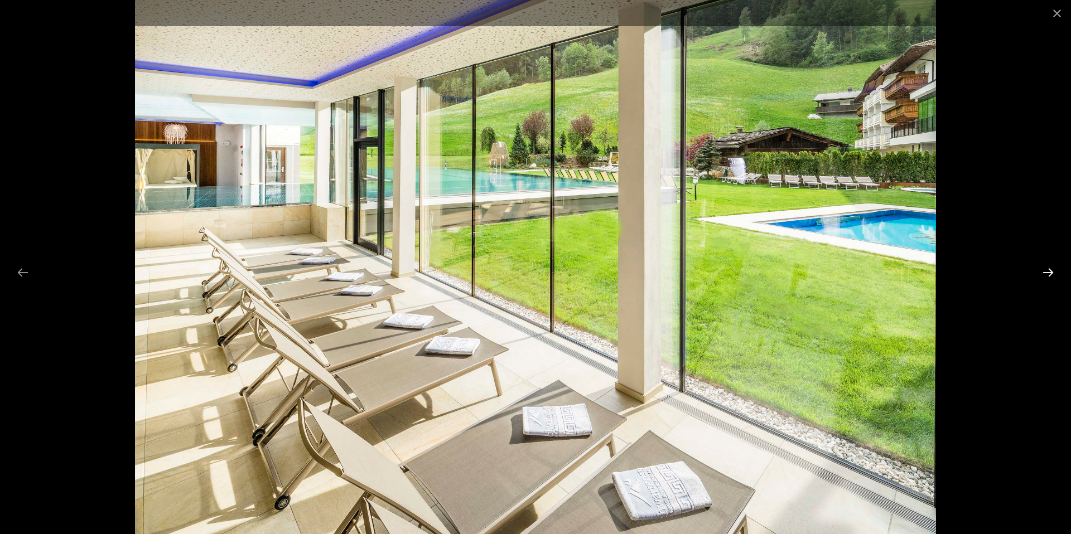
click at [1048, 271] on button "Next slide" at bounding box center [1047, 273] width 23 height 22
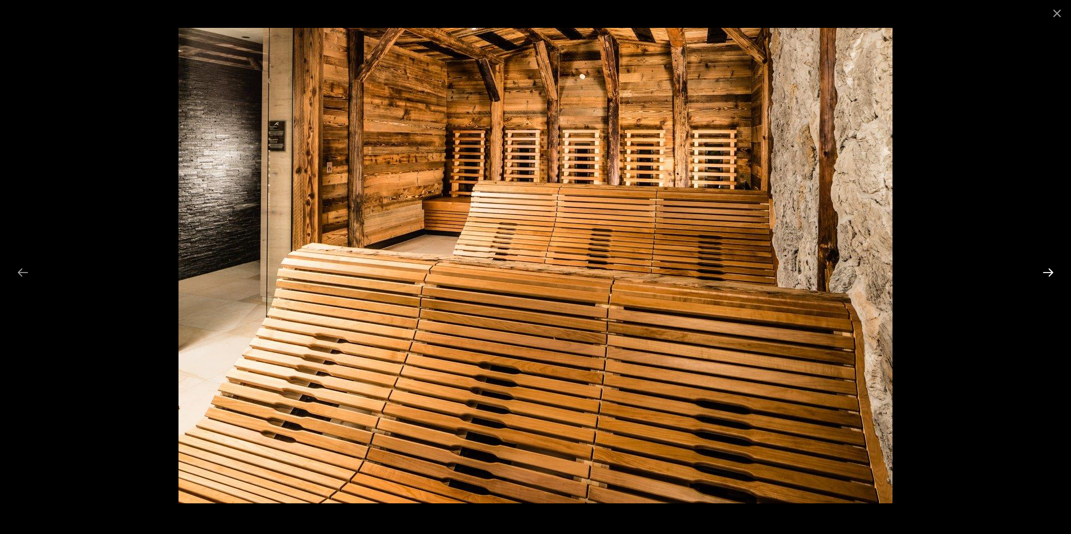
click at [1047, 269] on button "Next slide" at bounding box center [1047, 273] width 23 height 22
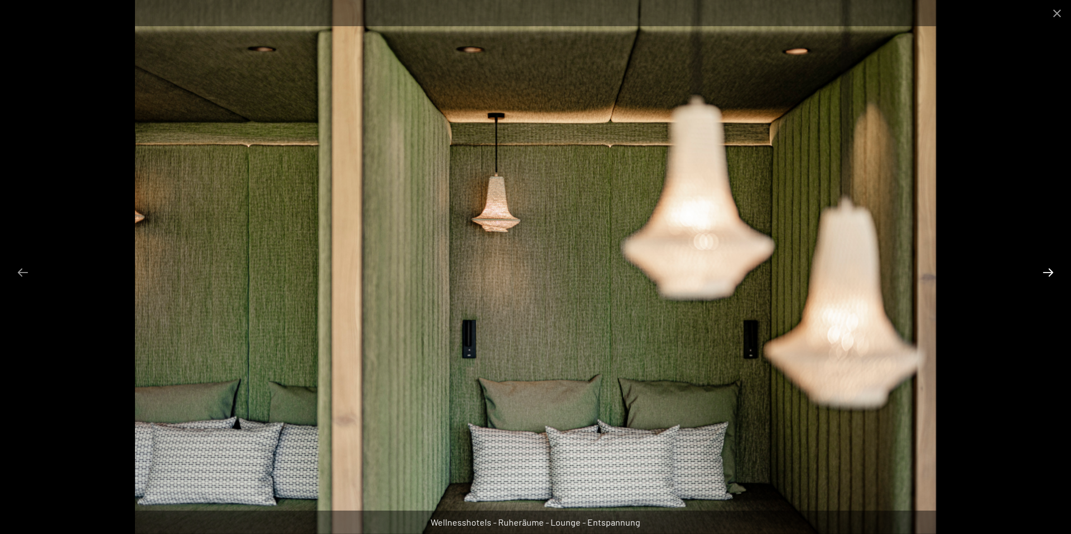
click at [1047, 269] on button "Next slide" at bounding box center [1047, 273] width 23 height 22
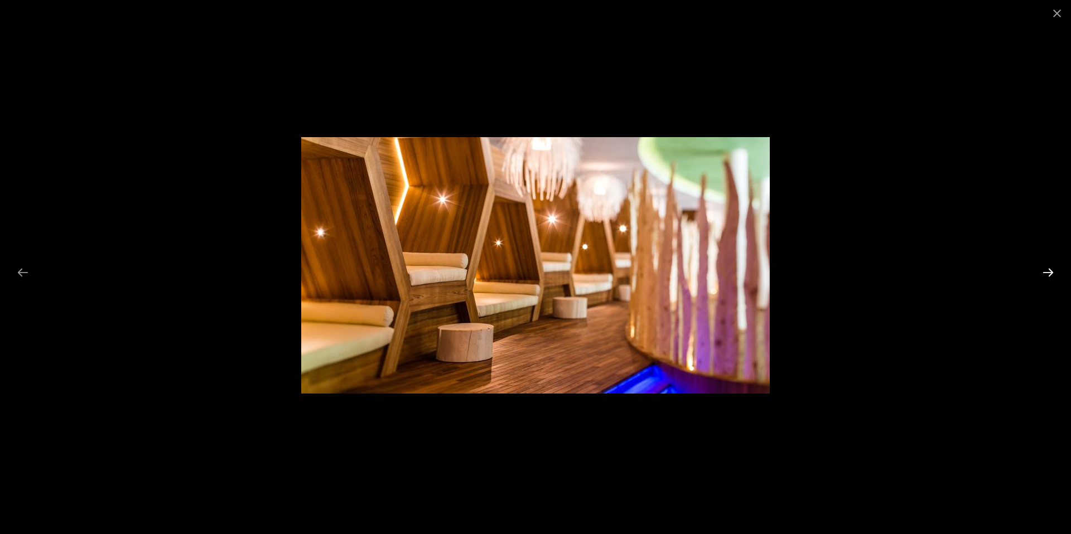
click at [1047, 269] on button "Next slide" at bounding box center [1047, 273] width 23 height 22
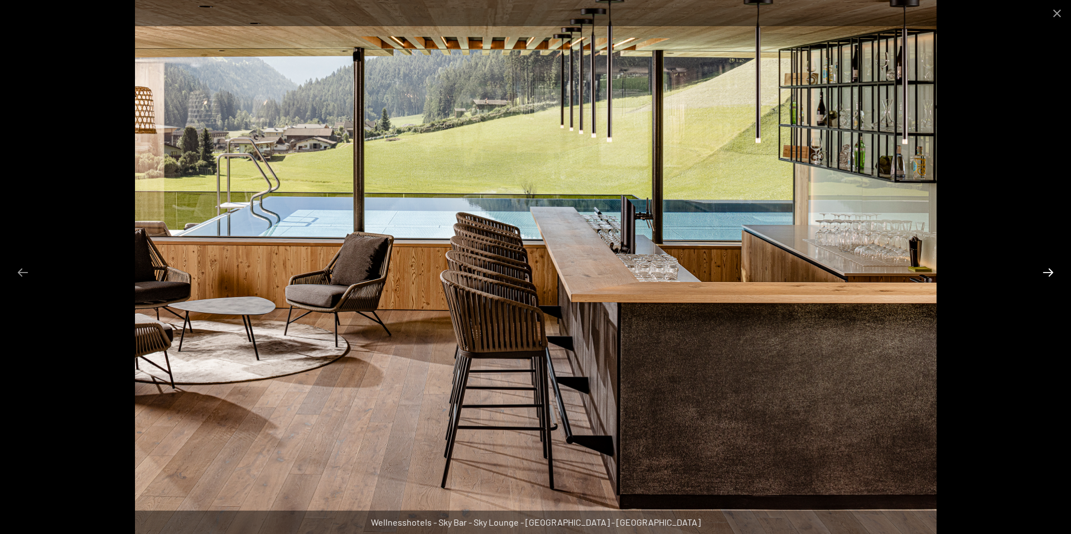
click at [1047, 269] on button "Next slide" at bounding box center [1047, 273] width 23 height 22
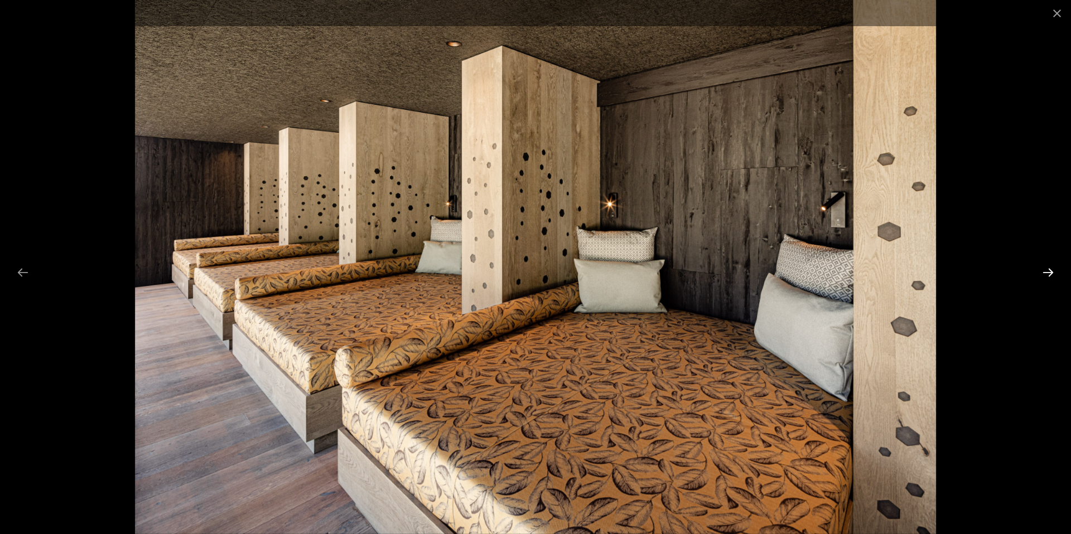
click at [1047, 269] on button "Next slide" at bounding box center [1047, 273] width 23 height 22
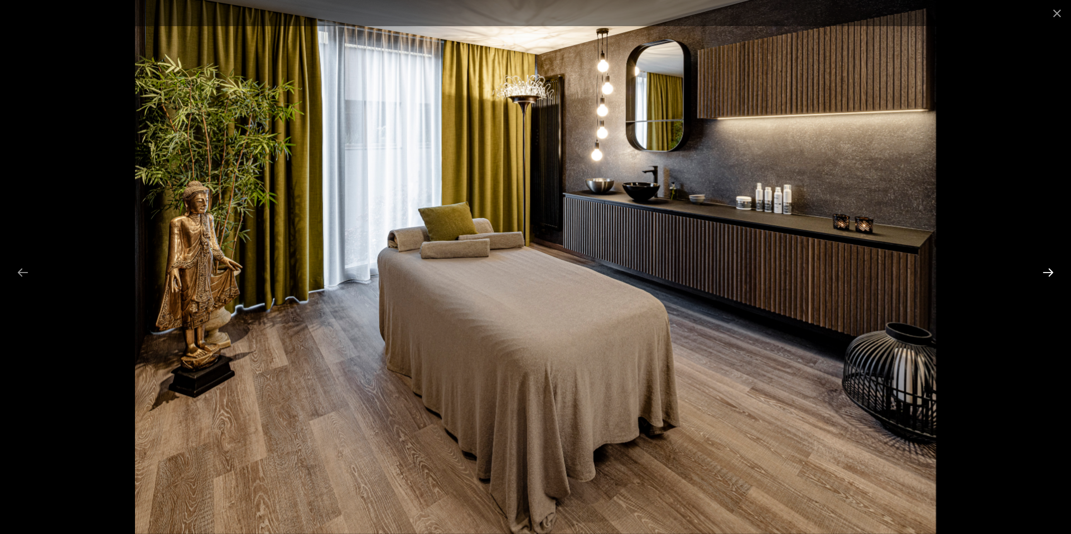
click at [1047, 269] on button "Next slide" at bounding box center [1047, 273] width 23 height 22
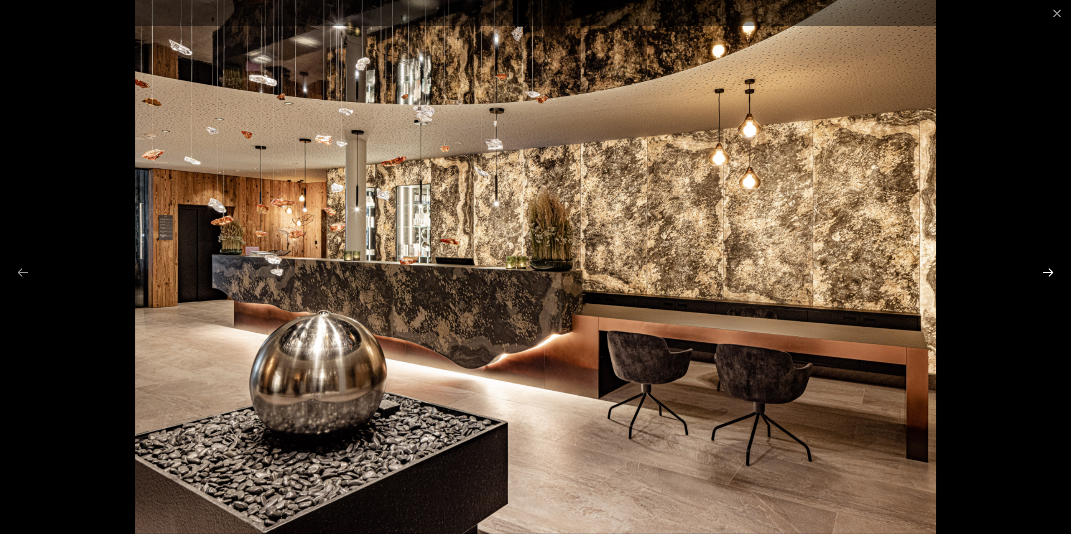
click at [1047, 269] on button "Next slide" at bounding box center [1047, 273] width 23 height 22
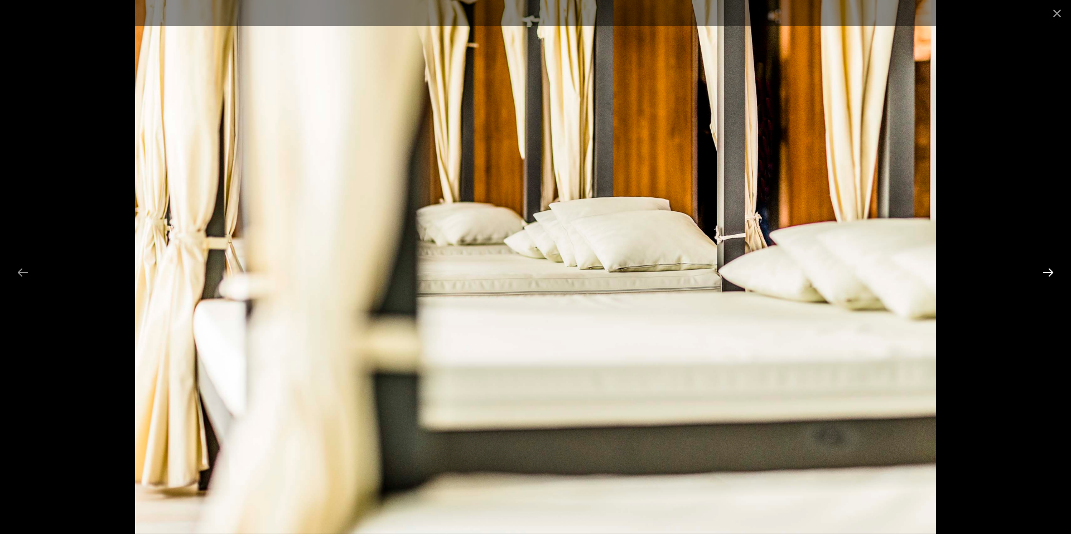
click at [1047, 269] on button "Next slide" at bounding box center [1047, 273] width 23 height 22
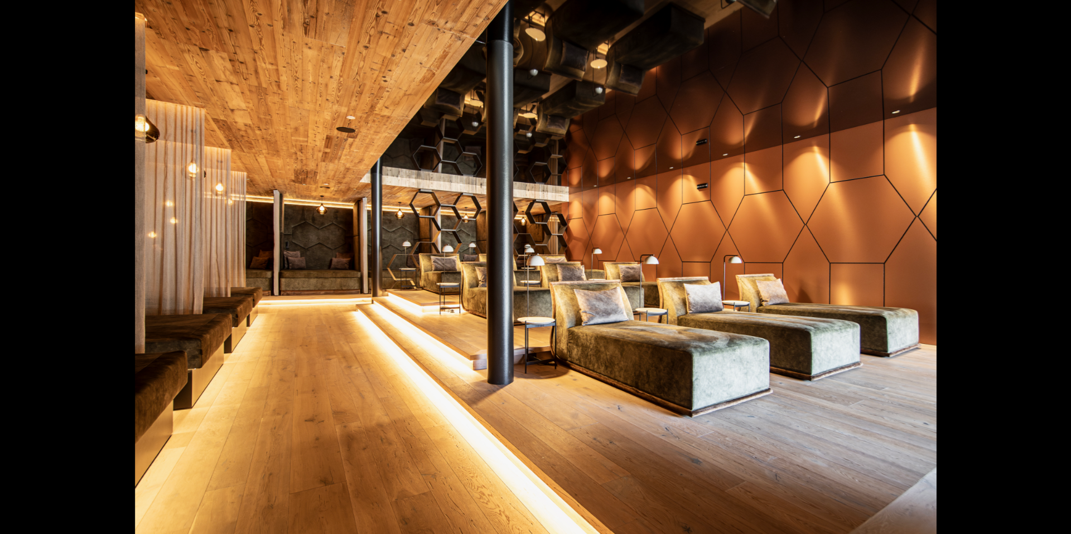
click at [1047, 269] on button "Next slide" at bounding box center [1053, 273] width 23 height 22
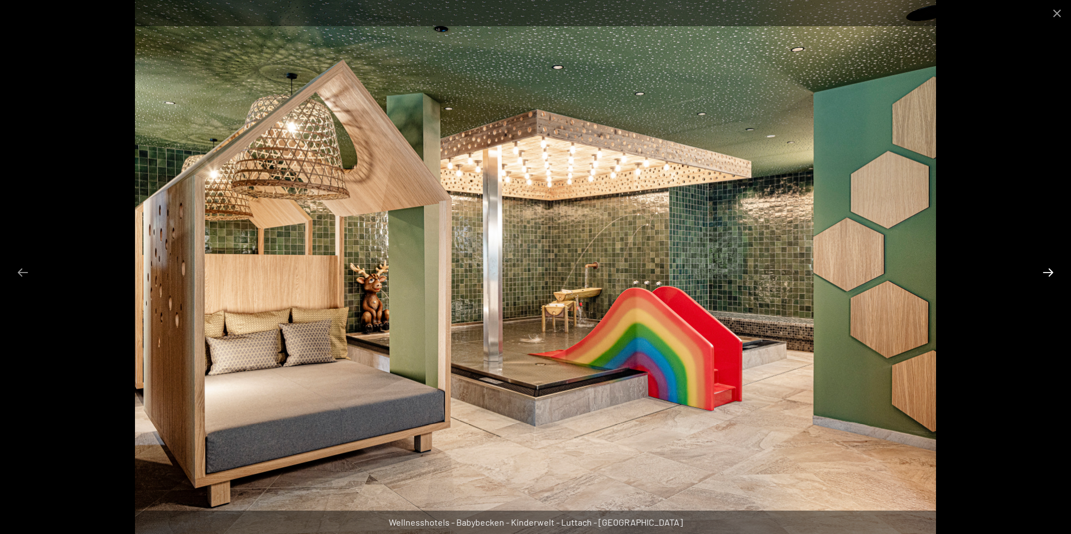
click at [1047, 269] on button "Next slide" at bounding box center [1047, 273] width 23 height 22
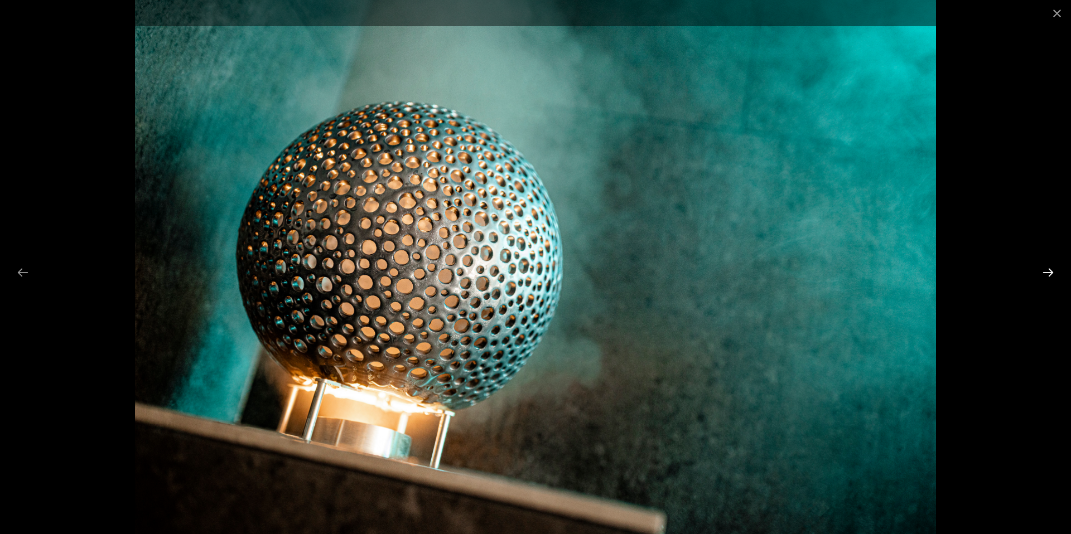
click at [1047, 269] on button "Next slide" at bounding box center [1047, 273] width 23 height 22
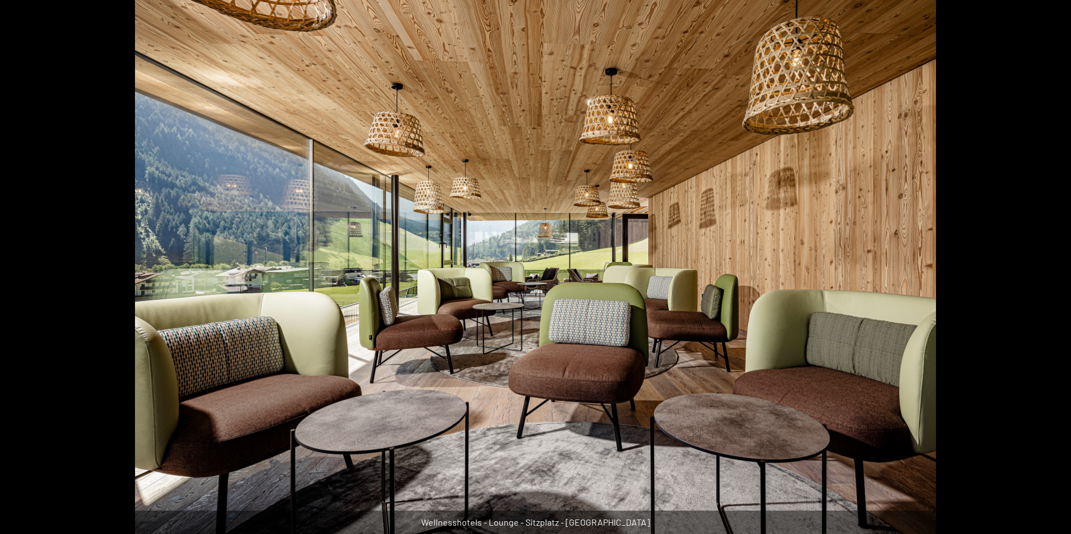
click at [1047, 269] on button "Next slide" at bounding box center [1053, 273] width 23 height 22
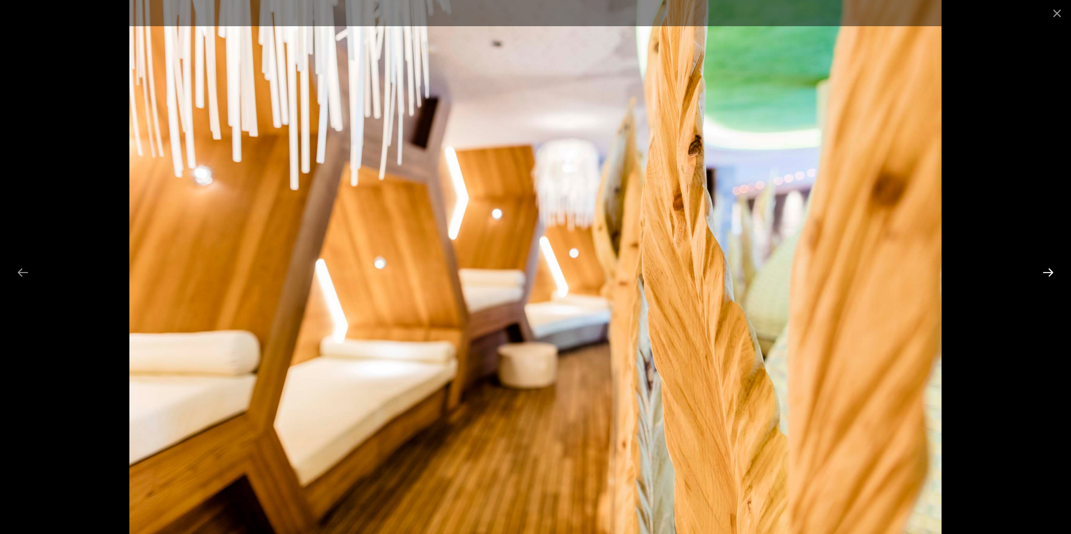
click at [1047, 269] on button "Next slide" at bounding box center [1047, 273] width 23 height 22
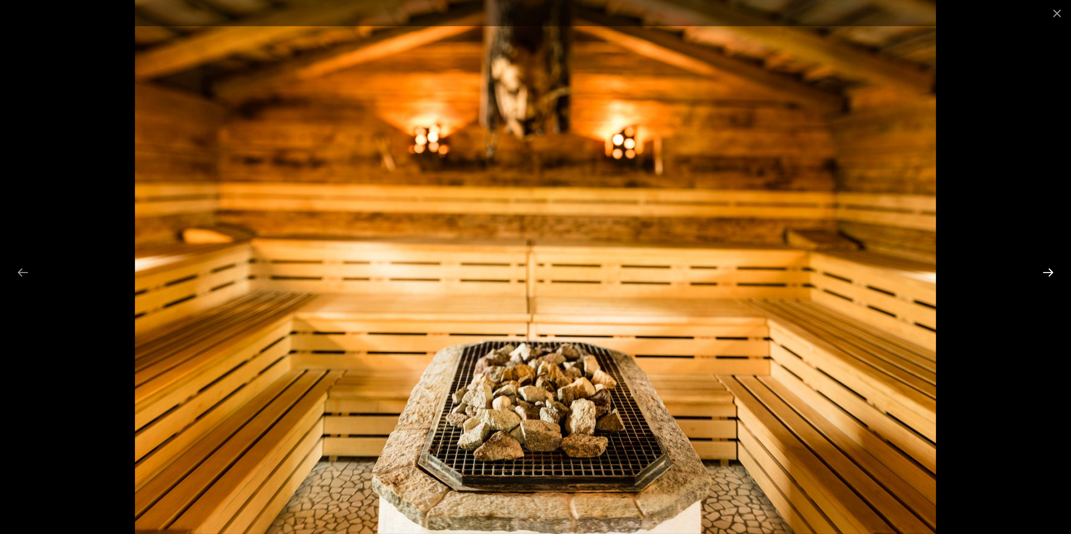
click at [1047, 269] on button "Next slide" at bounding box center [1047, 273] width 23 height 22
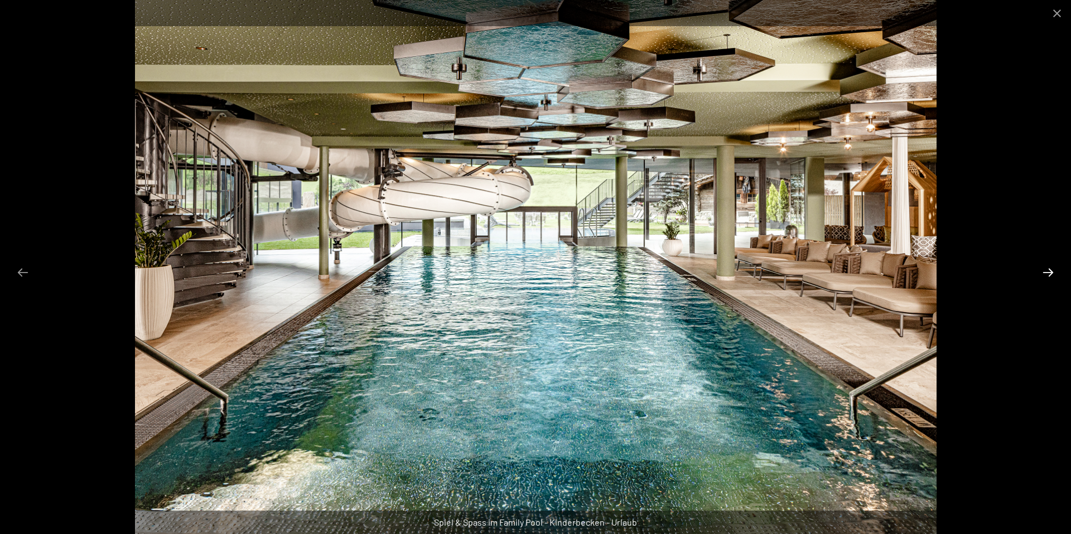
click at [1047, 269] on button "Next slide" at bounding box center [1047, 273] width 23 height 22
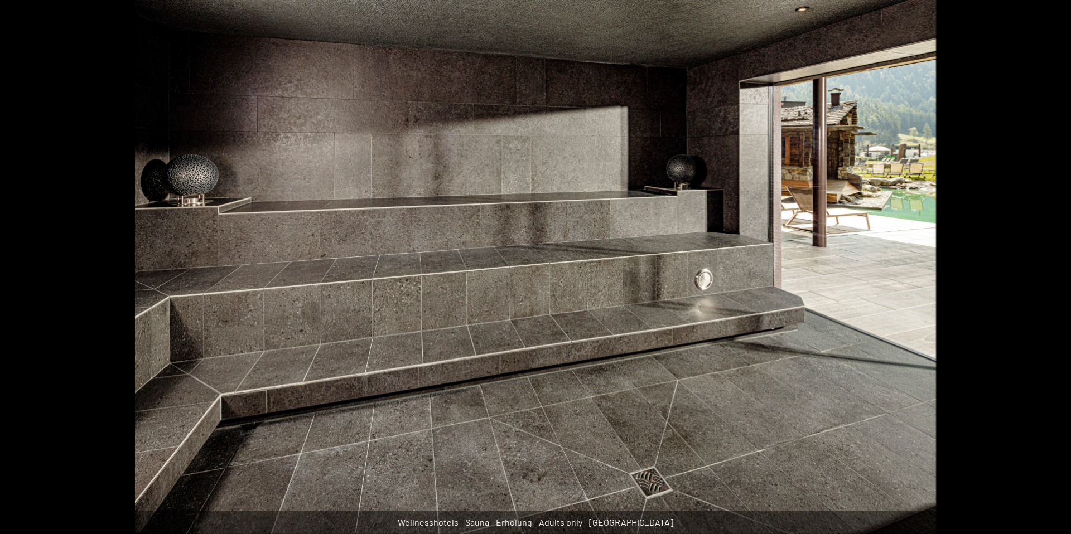
click at [1047, 269] on button "Next slide" at bounding box center [1053, 273] width 23 height 22
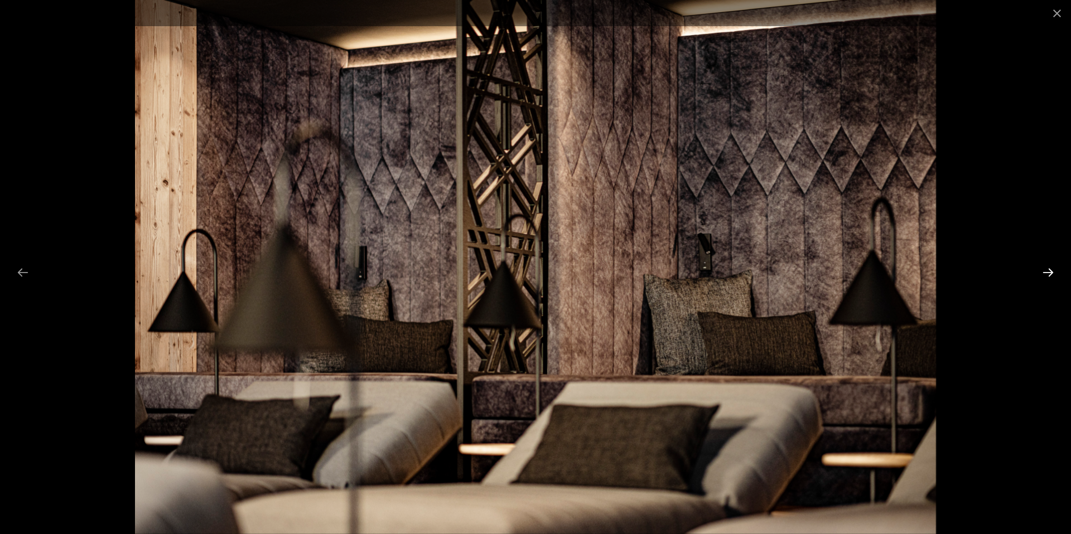
click at [1047, 269] on button "Next slide" at bounding box center [1047, 273] width 23 height 22
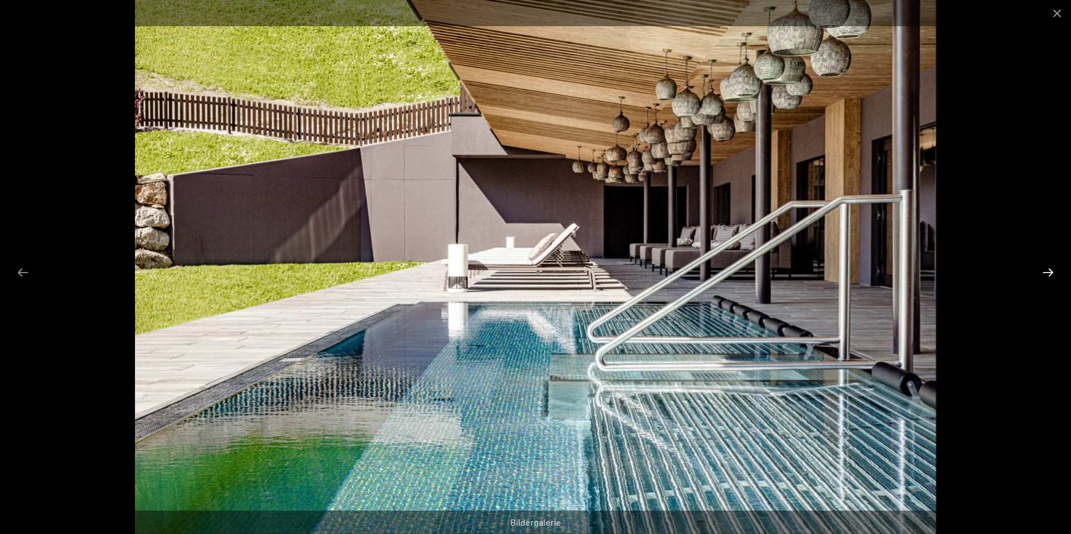
click at [1047, 269] on button "Next slide" at bounding box center [1047, 273] width 23 height 22
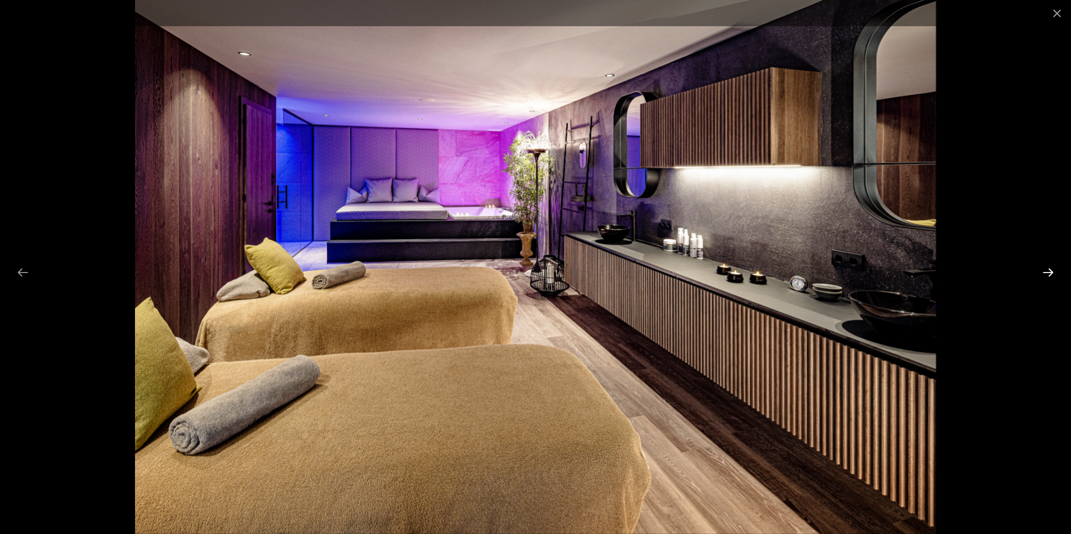
click at [1047, 269] on button "Next slide" at bounding box center [1047, 273] width 23 height 22
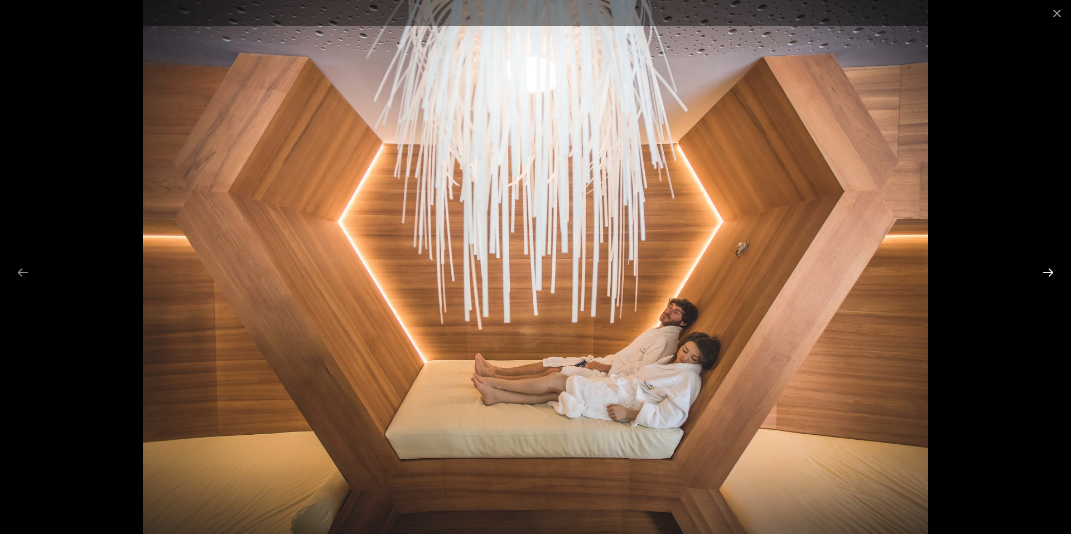
click at [1047, 269] on button "Next slide" at bounding box center [1047, 273] width 23 height 22
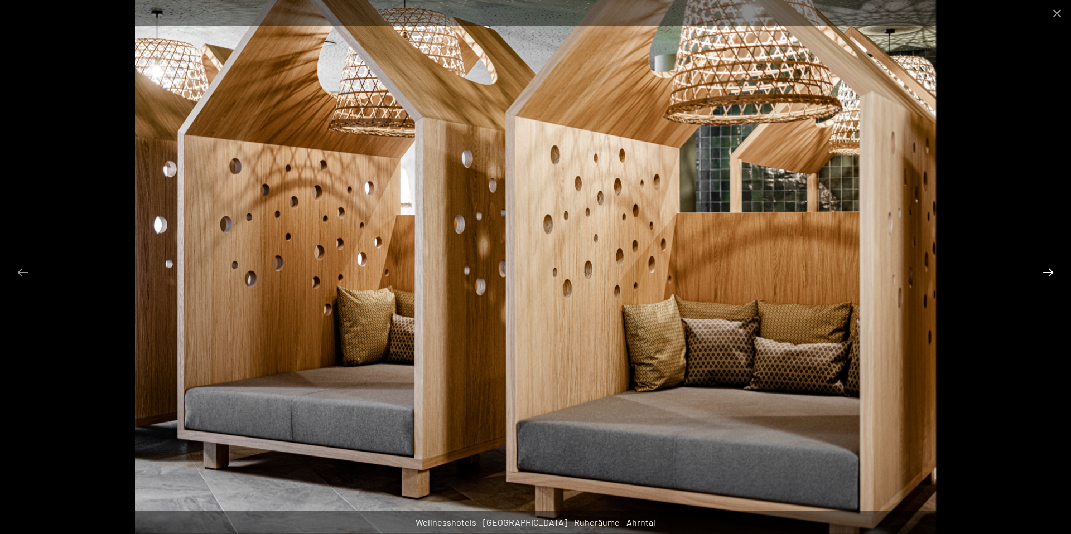
click at [1047, 269] on button "Next slide" at bounding box center [1047, 273] width 23 height 22
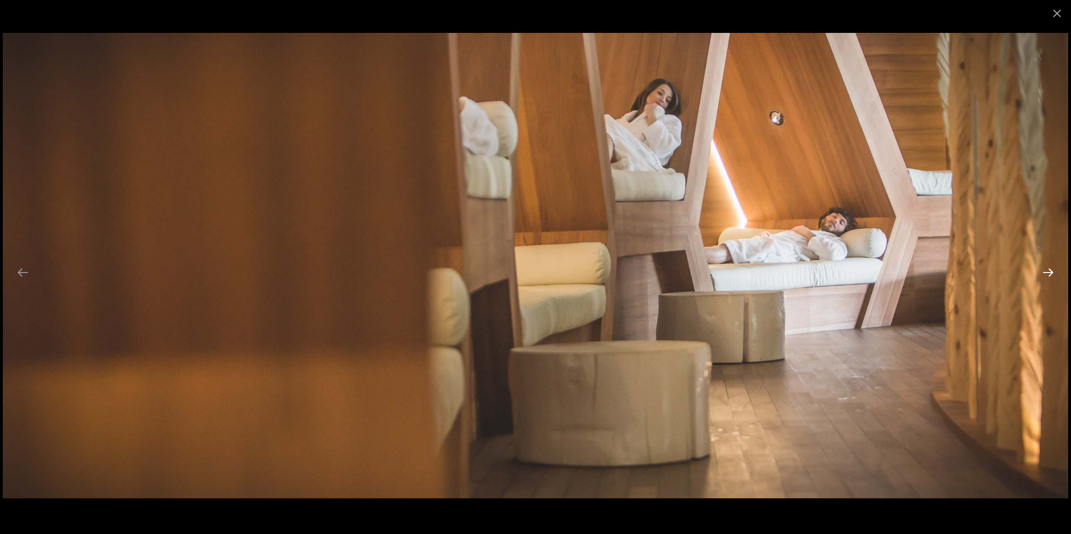
click at [1047, 269] on button "Next slide" at bounding box center [1047, 273] width 23 height 22
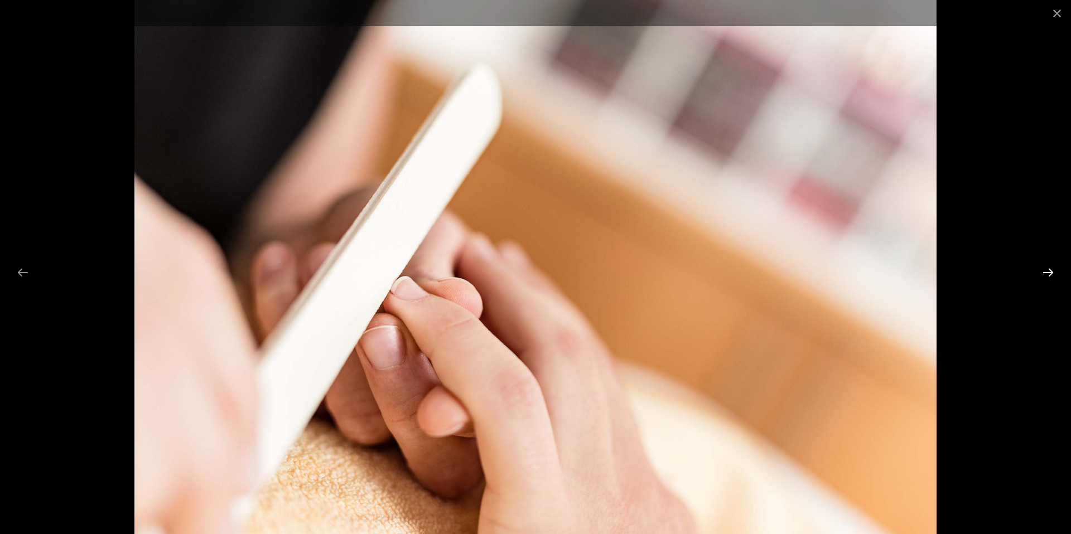
click at [1047, 269] on button "Next slide" at bounding box center [1047, 273] width 23 height 22
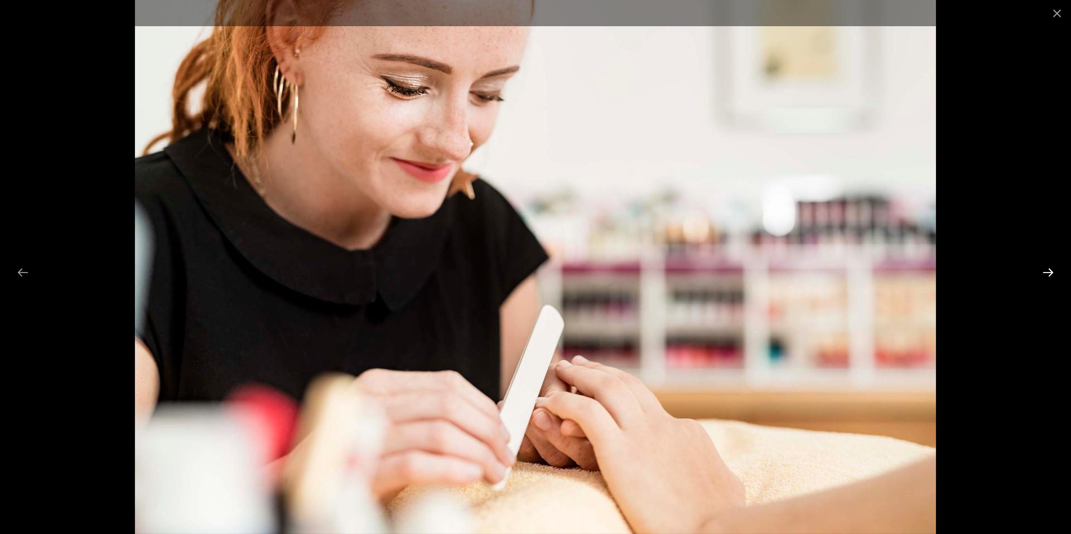
click at [1047, 269] on button "Next slide" at bounding box center [1047, 273] width 23 height 22
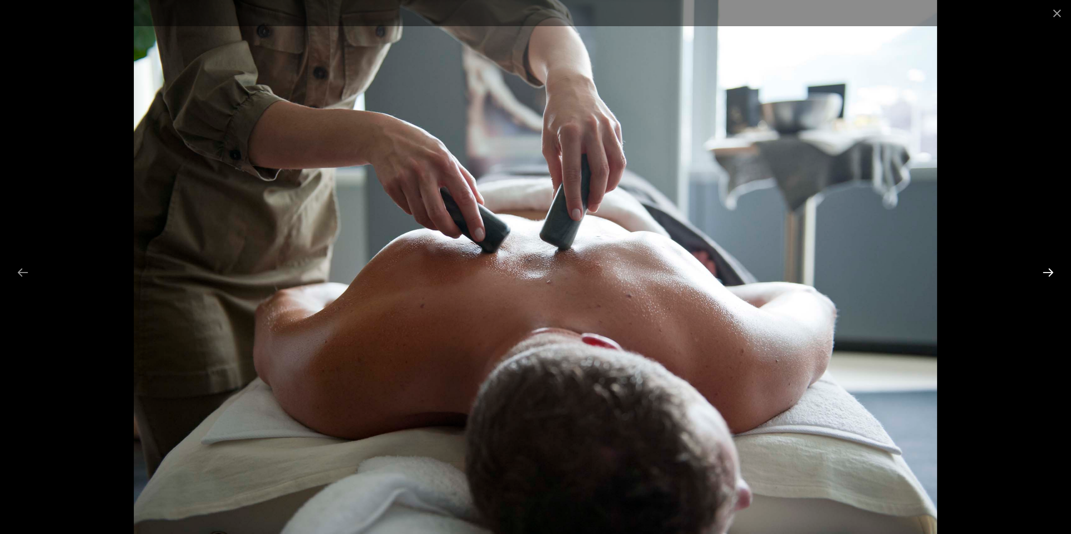
click at [1047, 269] on button "Next slide" at bounding box center [1047, 273] width 23 height 22
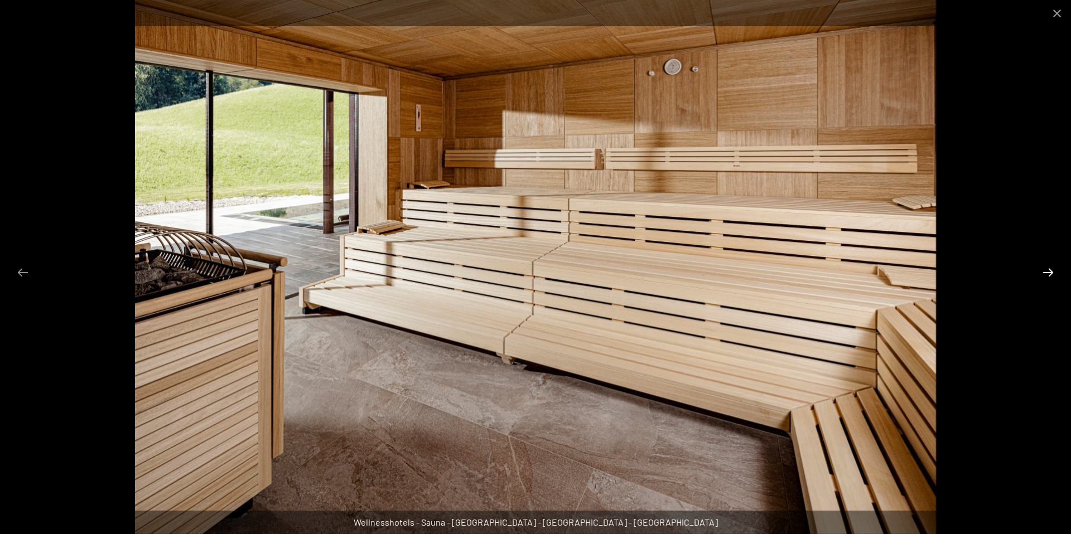
click at [1047, 269] on button "Next slide" at bounding box center [1047, 273] width 23 height 22
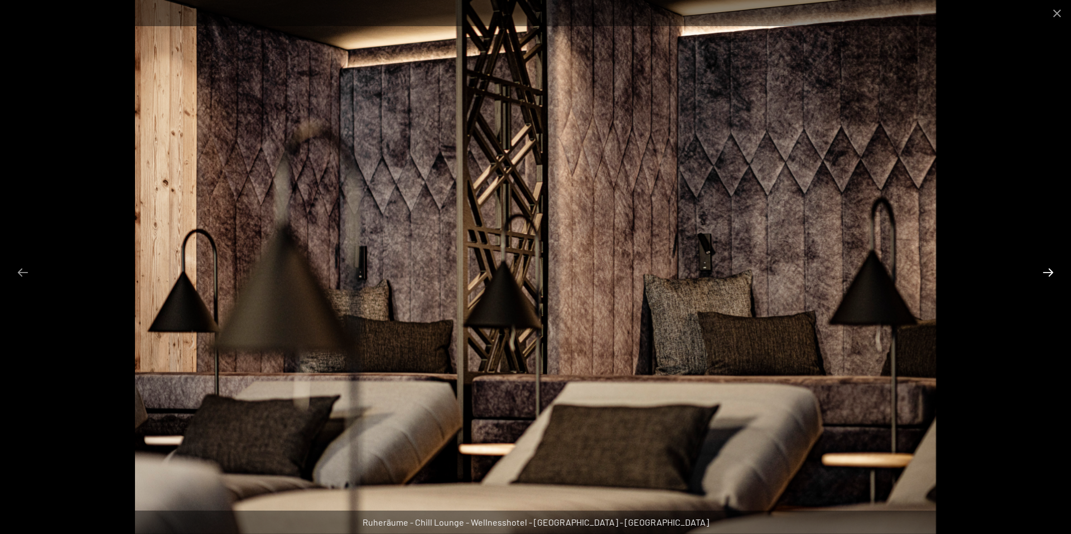
click at [1047, 269] on button "Next slide" at bounding box center [1047, 273] width 23 height 22
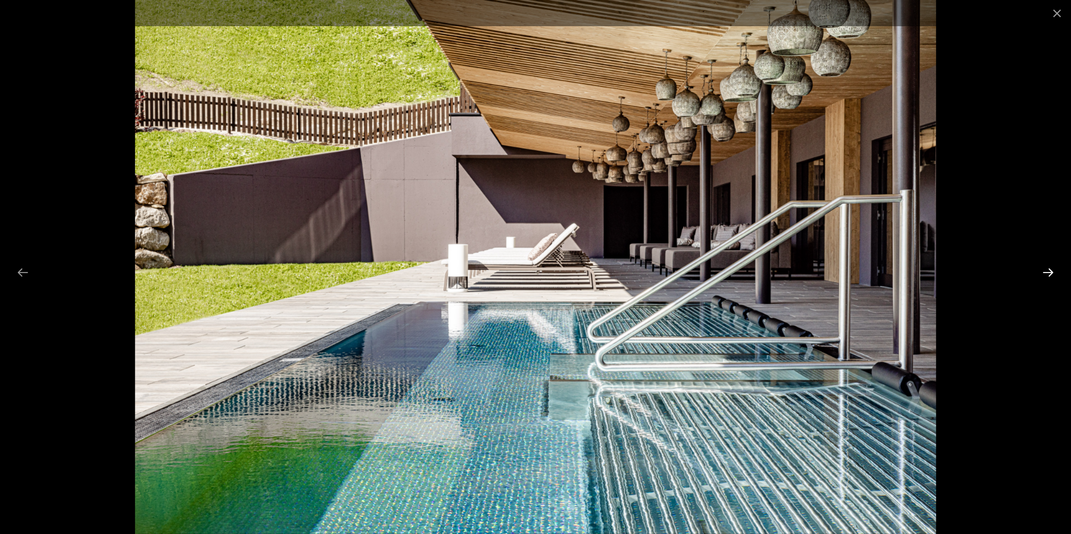
click at [1047, 269] on button "Next slide" at bounding box center [1047, 273] width 23 height 22
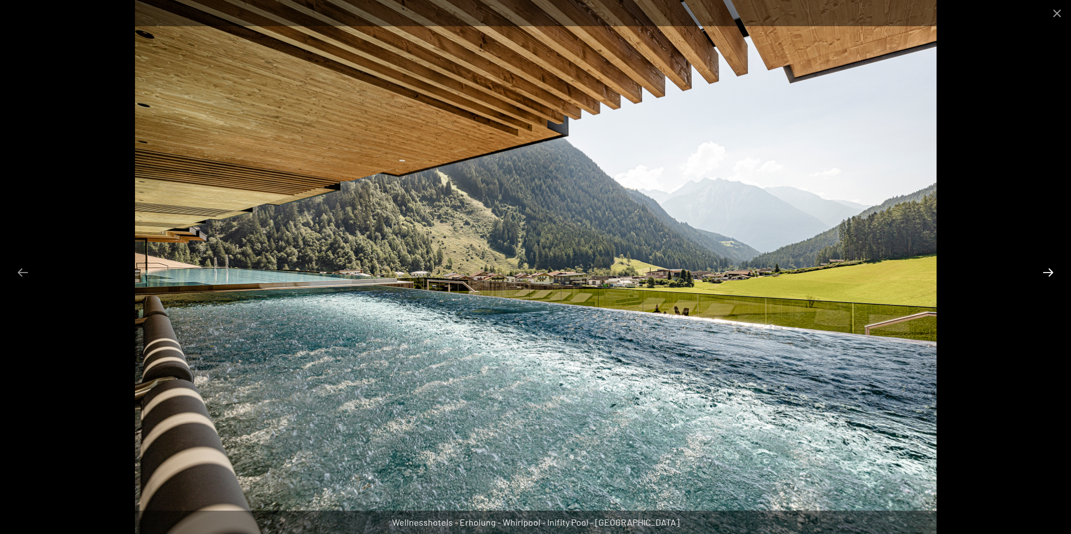
click at [1047, 269] on button "Next slide" at bounding box center [1047, 273] width 23 height 22
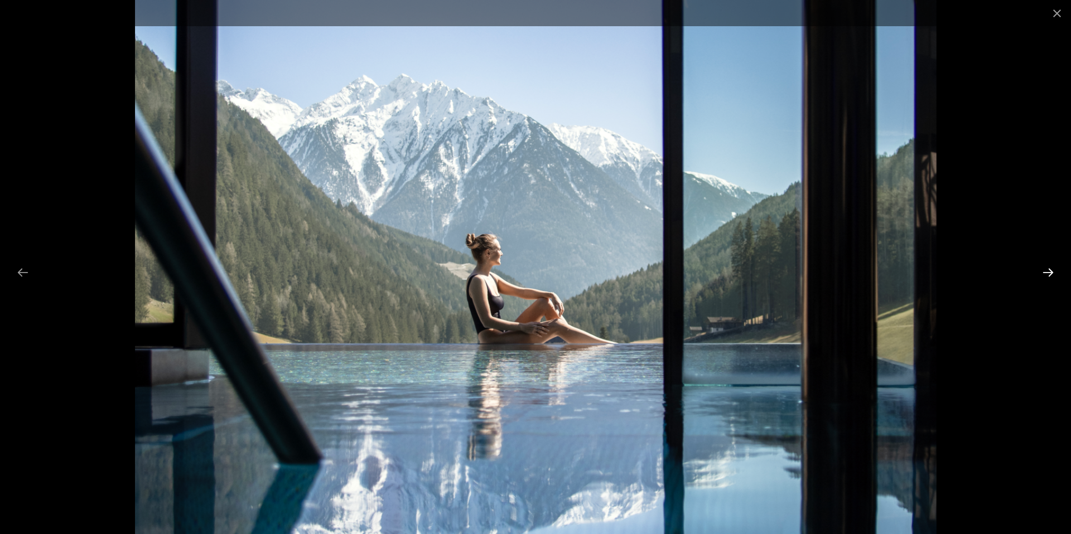
click at [1047, 269] on button "Next slide" at bounding box center [1047, 273] width 23 height 22
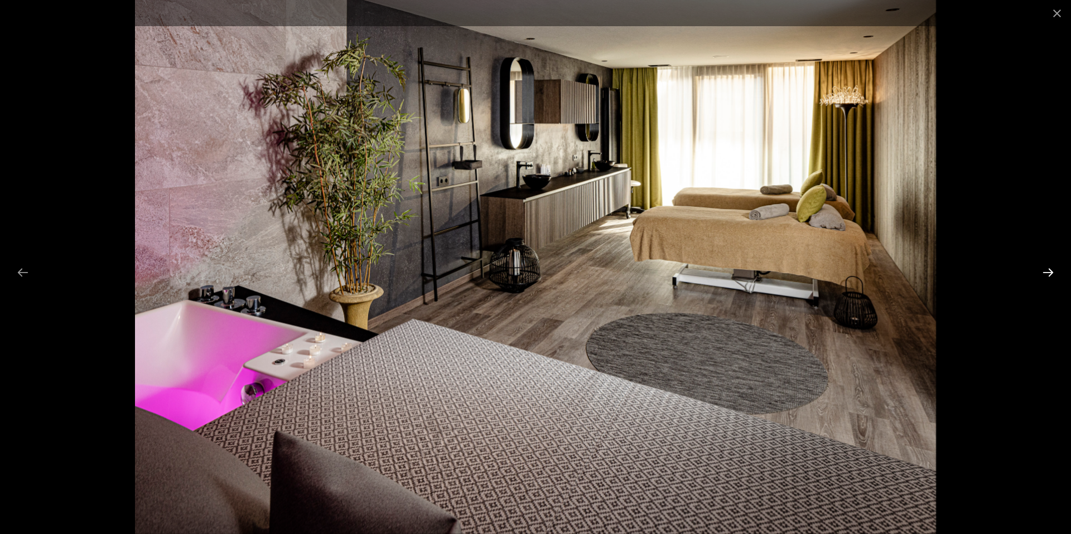
click at [1047, 269] on button "Next slide" at bounding box center [1047, 273] width 23 height 22
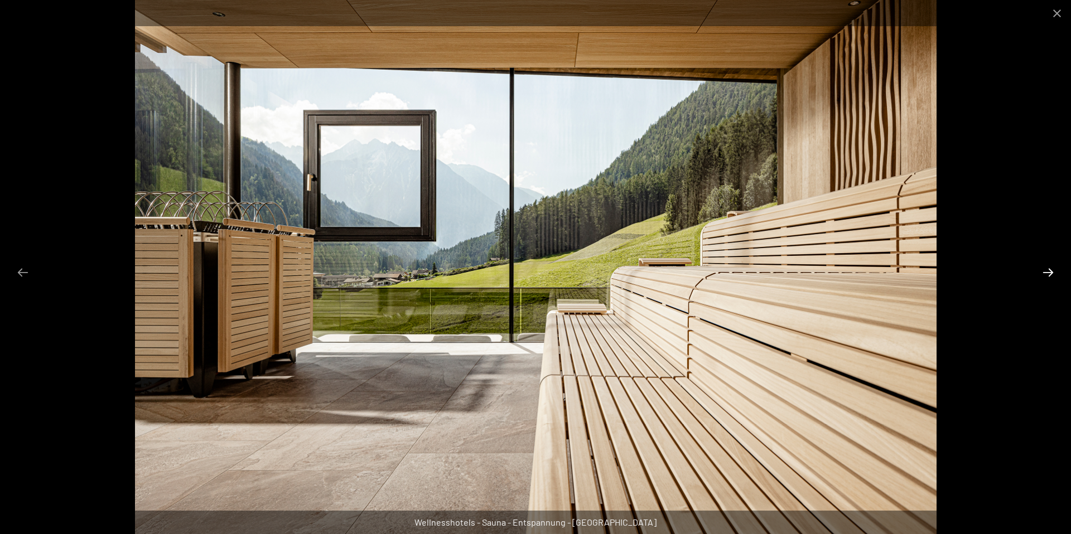
click at [1047, 269] on button "Next slide" at bounding box center [1047, 273] width 23 height 22
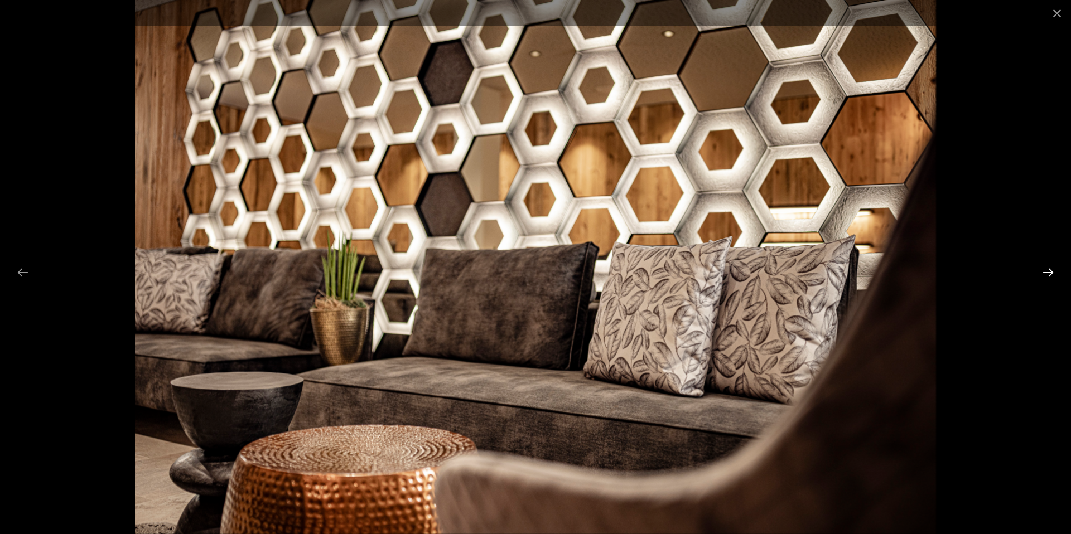
click at [1047, 269] on button "Next slide" at bounding box center [1047, 273] width 23 height 22
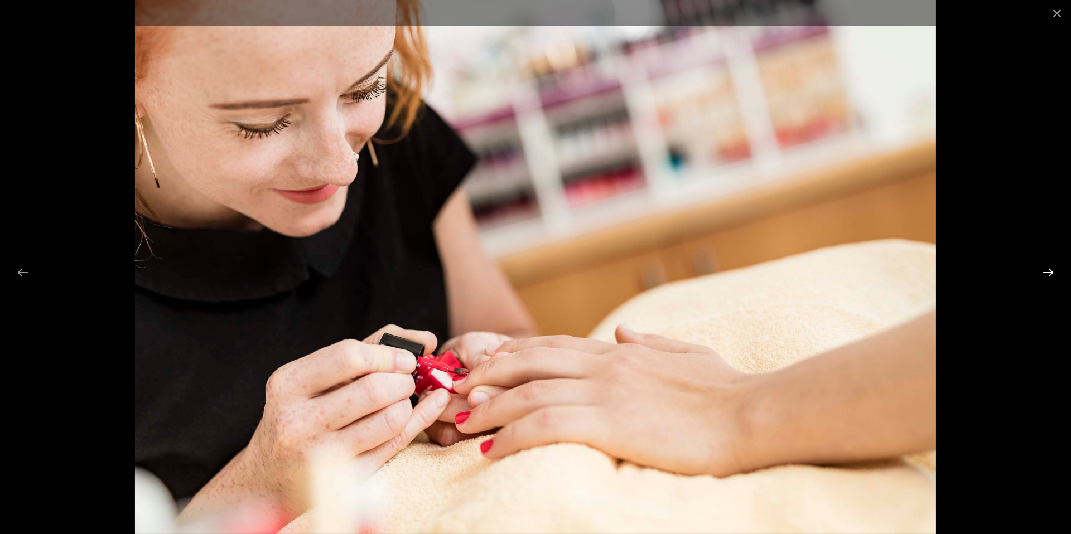
click at [1047, 269] on button "Next slide" at bounding box center [1047, 273] width 23 height 22
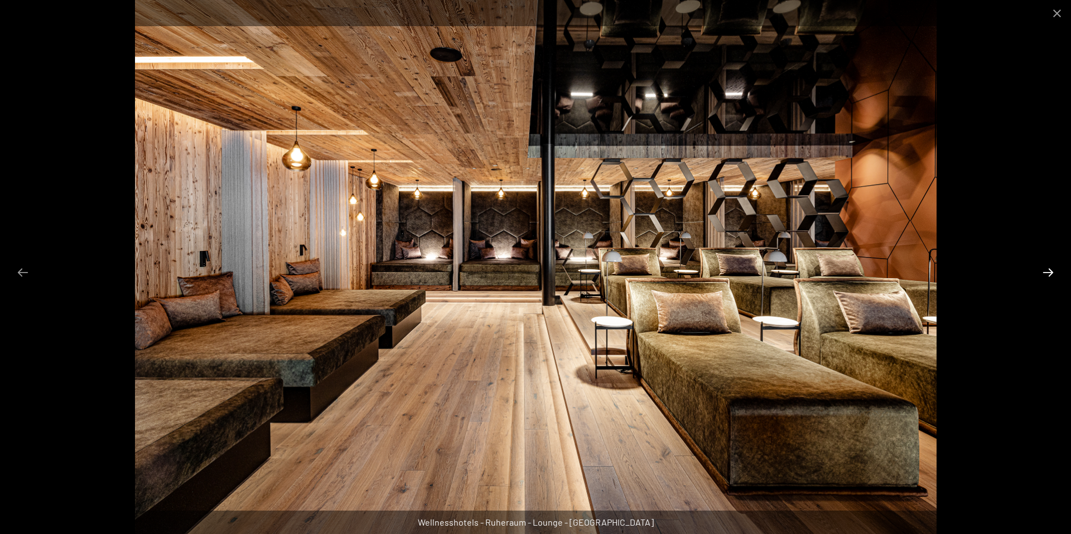
click at [1047, 269] on button "Next slide" at bounding box center [1047, 273] width 23 height 22
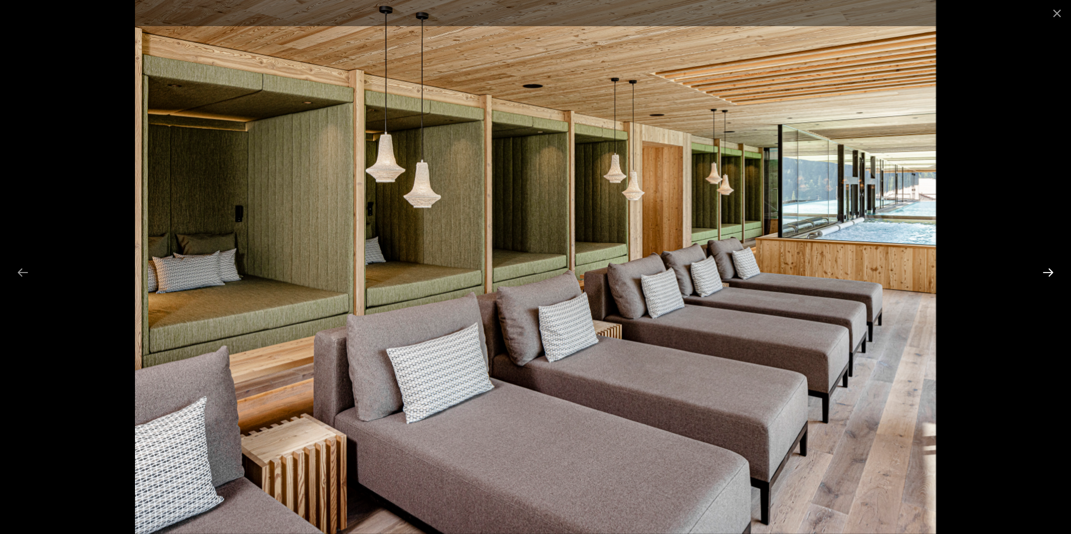
click at [1047, 269] on button "Next slide" at bounding box center [1047, 273] width 23 height 22
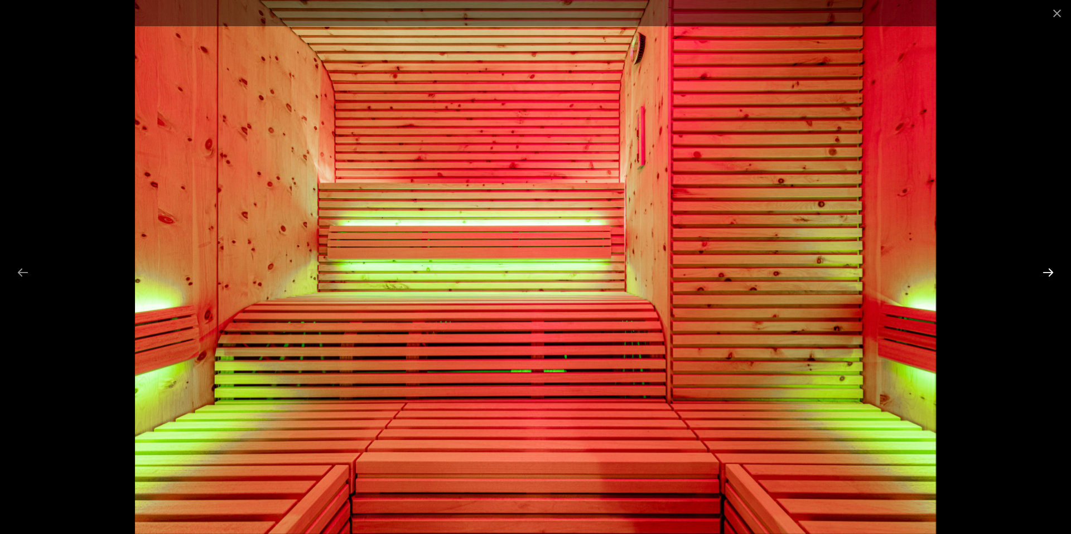
click at [1047, 269] on button "Next slide" at bounding box center [1047, 273] width 23 height 22
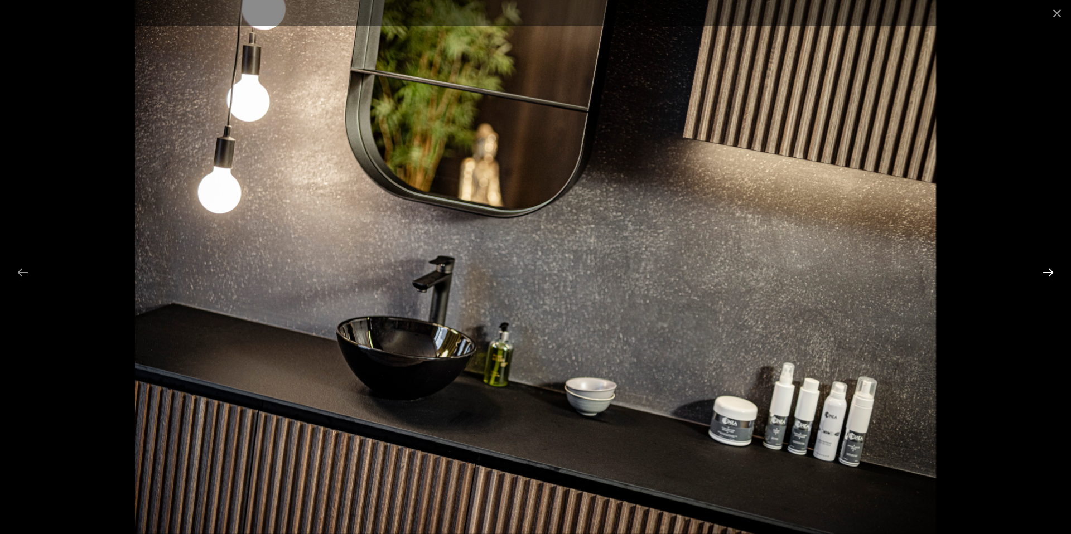
click at [1047, 269] on button "Next slide" at bounding box center [1047, 273] width 23 height 22
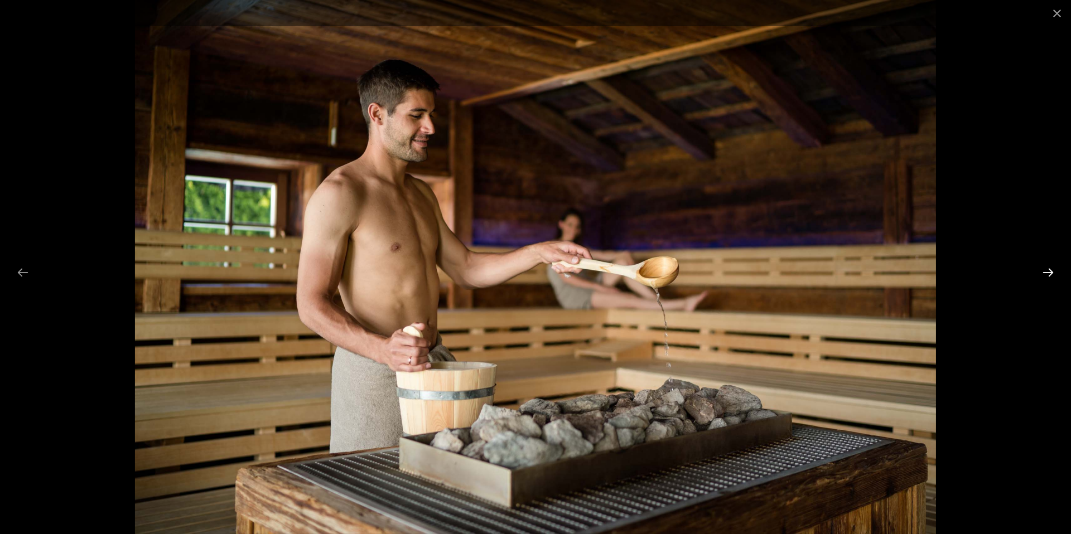
click at [1047, 269] on button "Next slide" at bounding box center [1047, 273] width 23 height 22
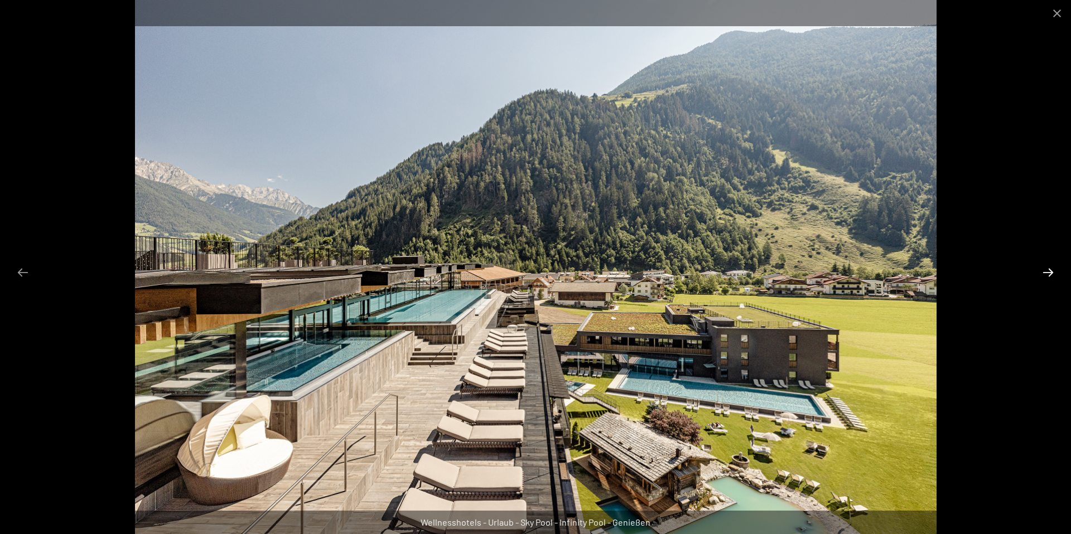
click at [1047, 269] on button "Next slide" at bounding box center [1047, 273] width 23 height 22
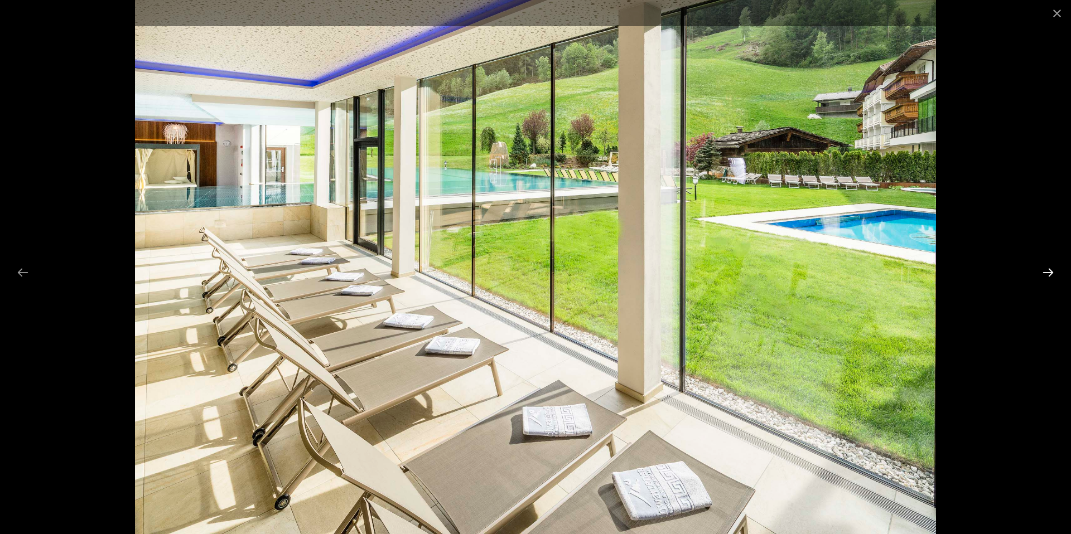
click at [1047, 269] on button "Next slide" at bounding box center [1047, 273] width 23 height 22
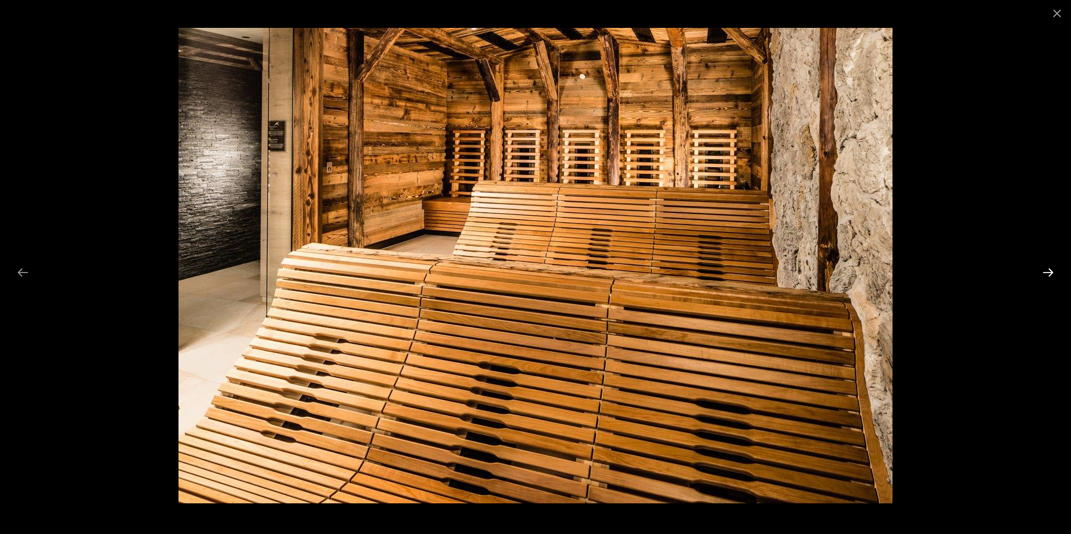
click at [1047, 269] on button "Next slide" at bounding box center [1047, 273] width 23 height 22
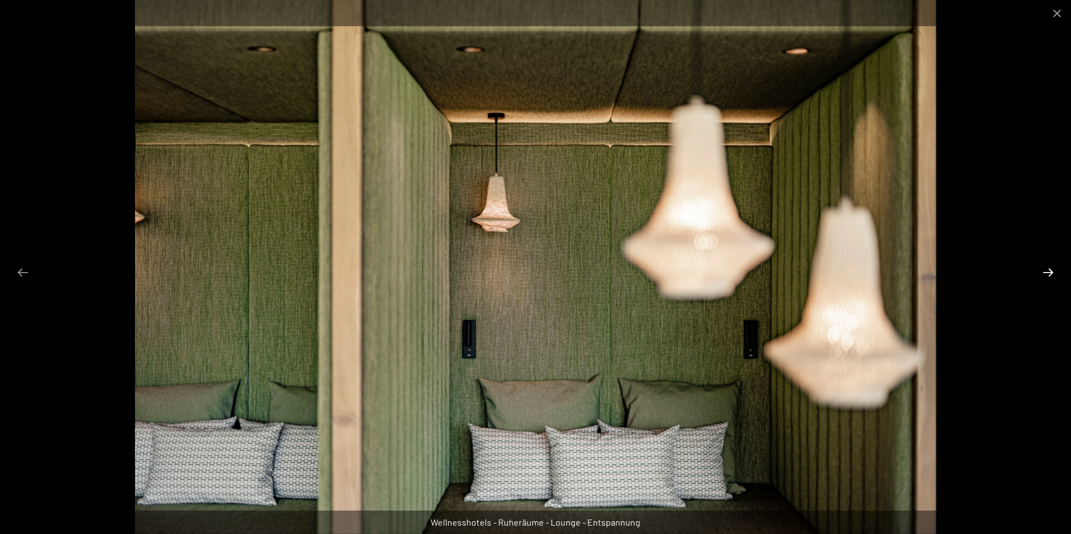
click at [1047, 269] on button "Next slide" at bounding box center [1047, 273] width 23 height 22
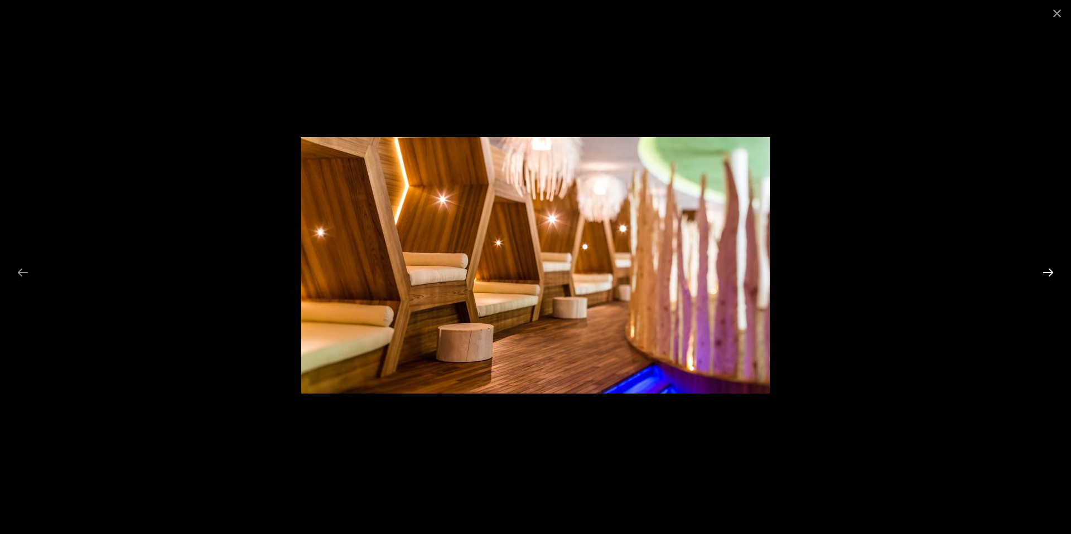
click at [1047, 269] on button "Next slide" at bounding box center [1047, 273] width 23 height 22
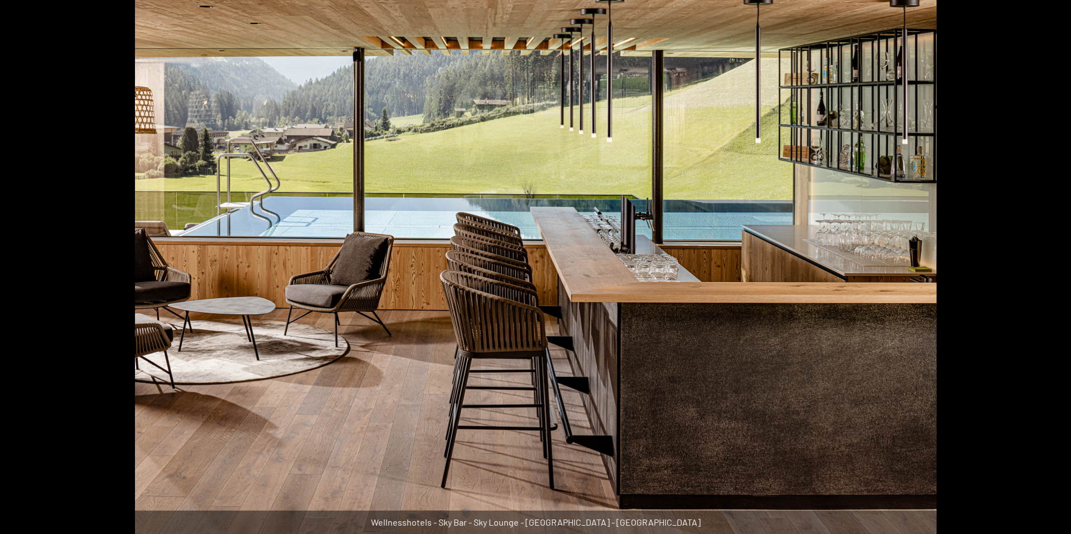
click at [1047, 269] on button "Next slide" at bounding box center [1053, 273] width 23 height 22
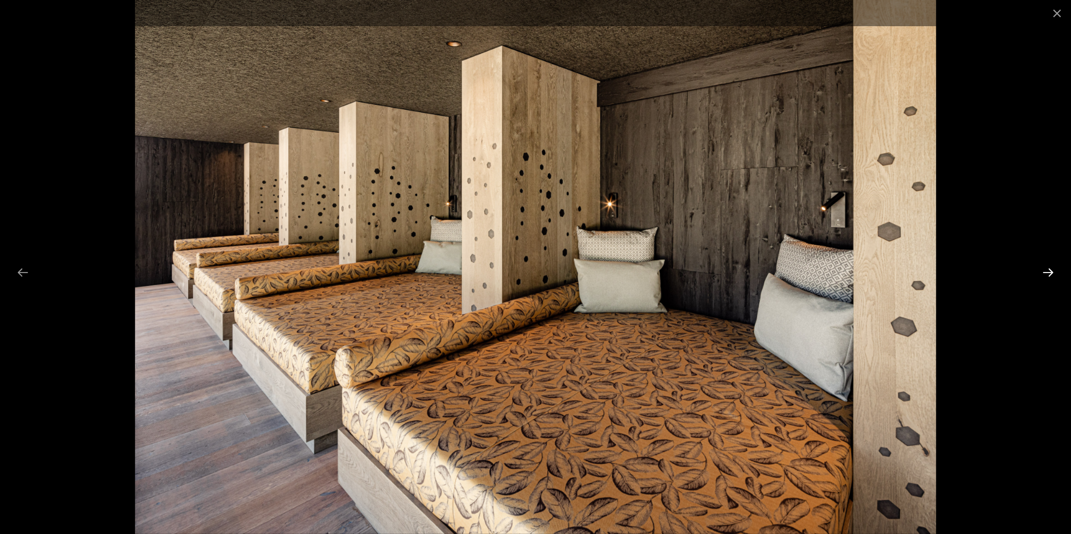
click at [1047, 269] on button "Next slide" at bounding box center [1047, 273] width 23 height 22
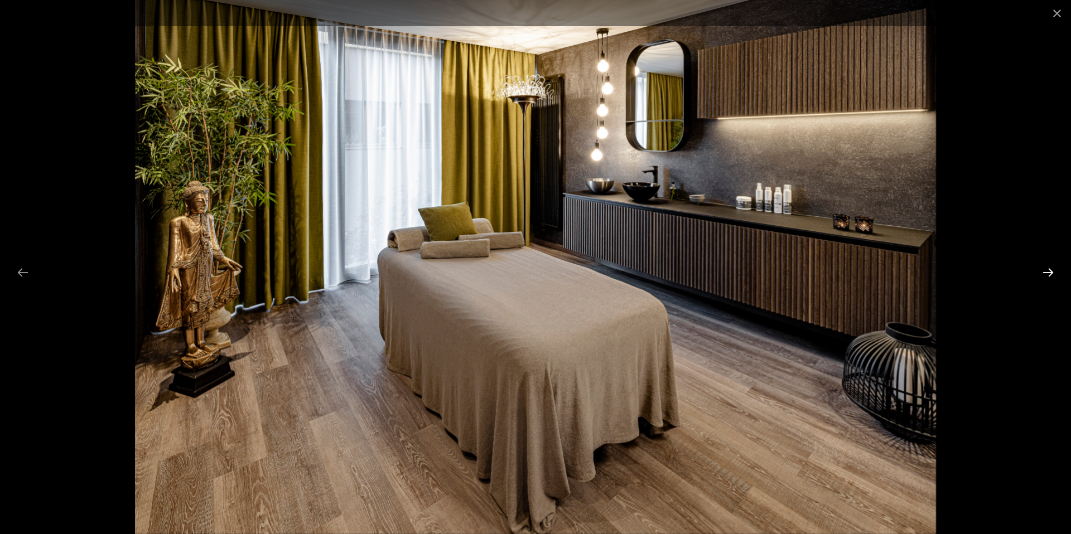
click at [1047, 269] on button "Next slide" at bounding box center [1047, 273] width 23 height 22
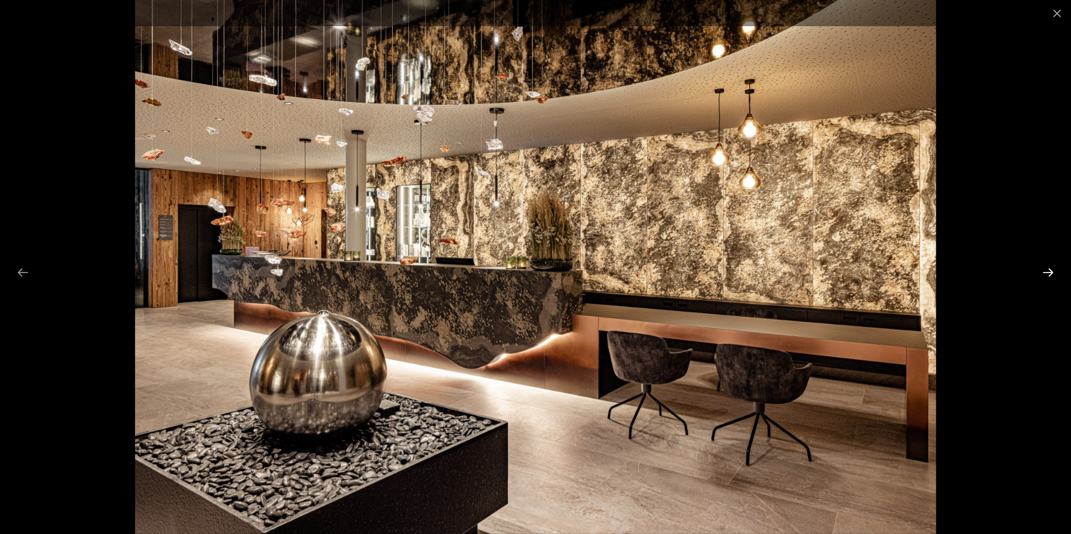
click at [1047, 269] on button "Next slide" at bounding box center [1047, 273] width 23 height 22
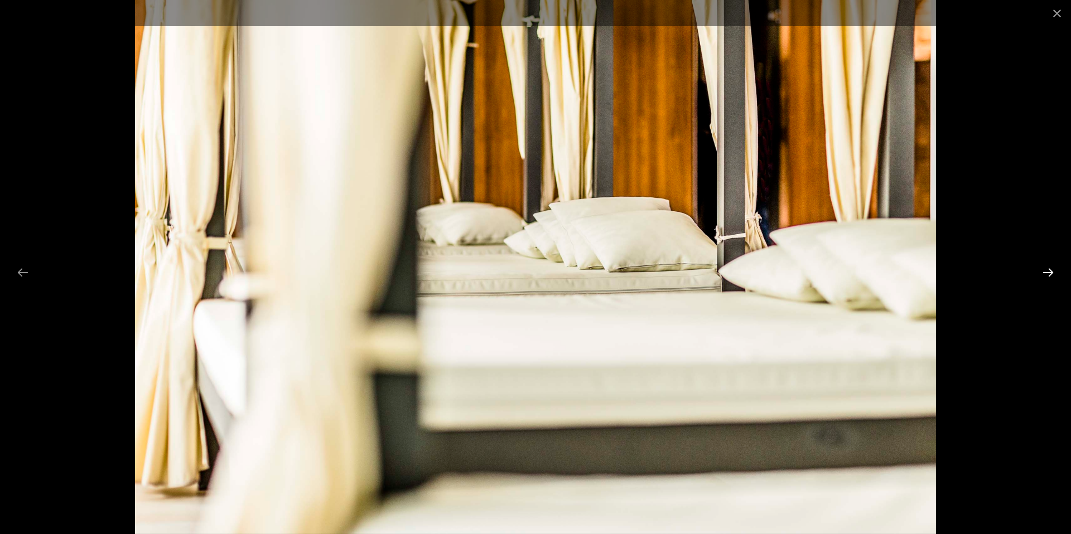
click at [1047, 269] on button "Next slide" at bounding box center [1047, 273] width 23 height 22
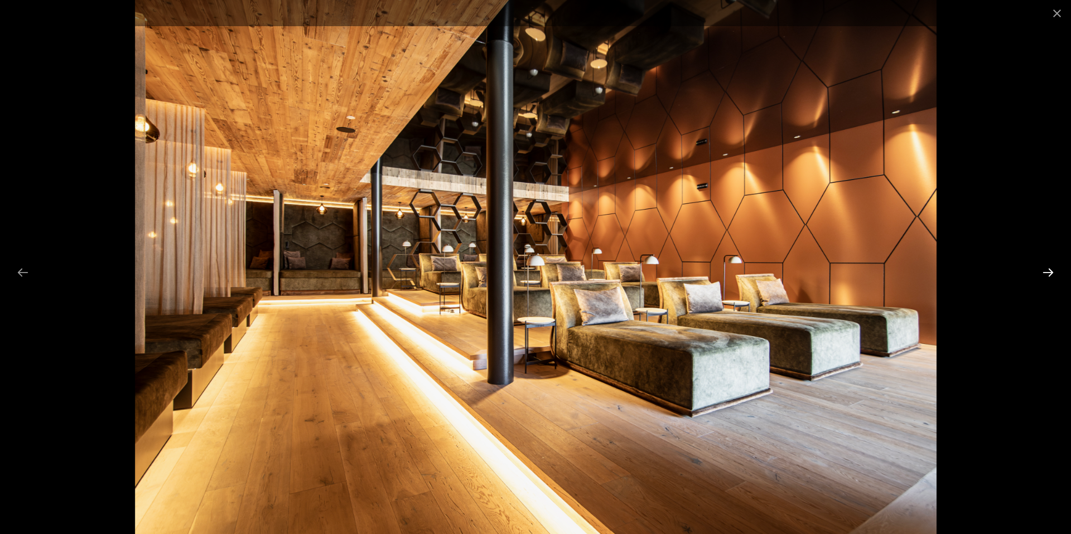
click at [1047, 269] on button "Next slide" at bounding box center [1047, 273] width 23 height 22
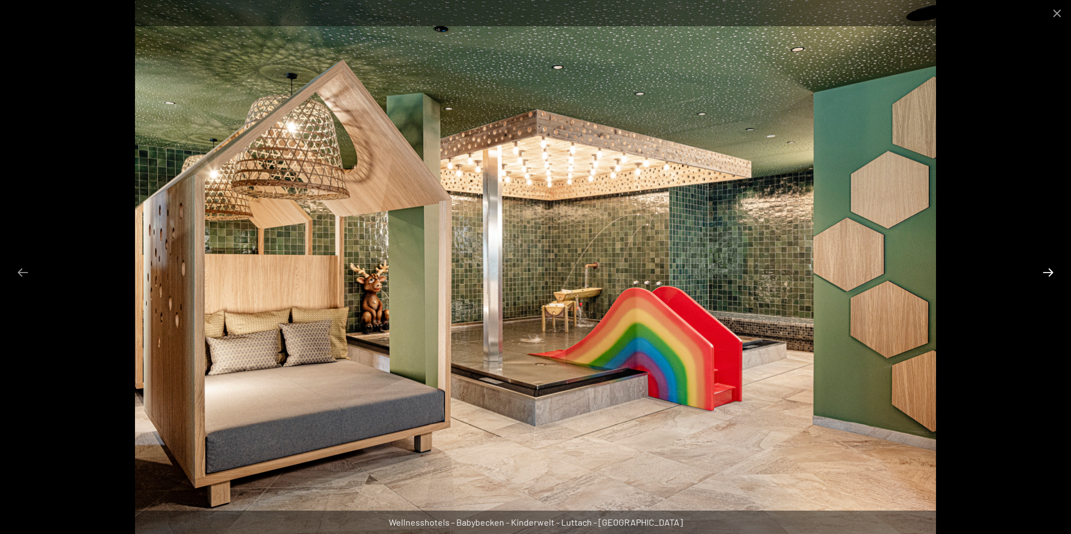
click at [1047, 269] on button "Next slide" at bounding box center [1047, 273] width 23 height 22
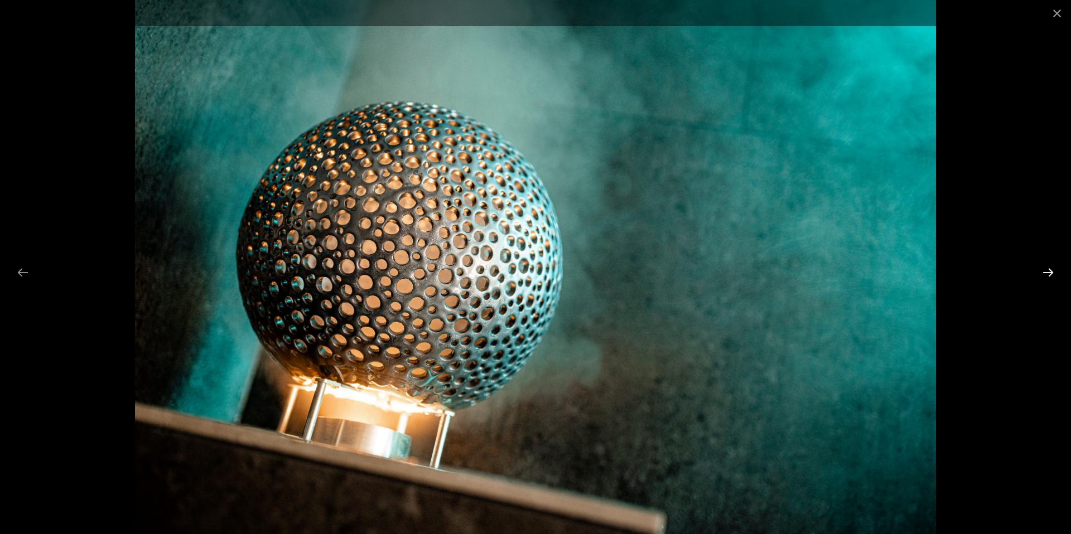
click at [1047, 269] on button "Next slide" at bounding box center [1047, 273] width 23 height 22
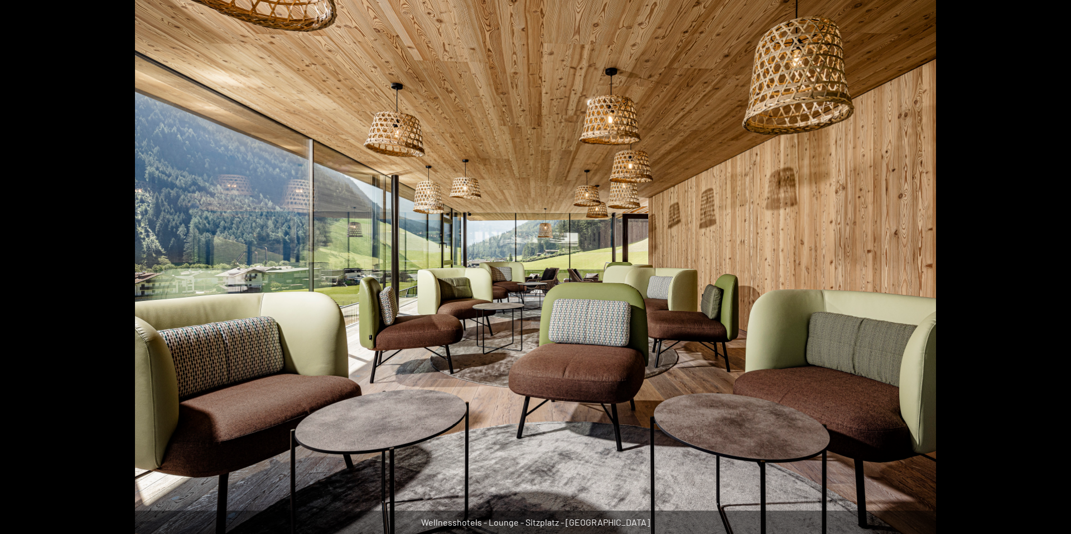
click at [1047, 269] on button "Next slide" at bounding box center [1053, 273] width 23 height 22
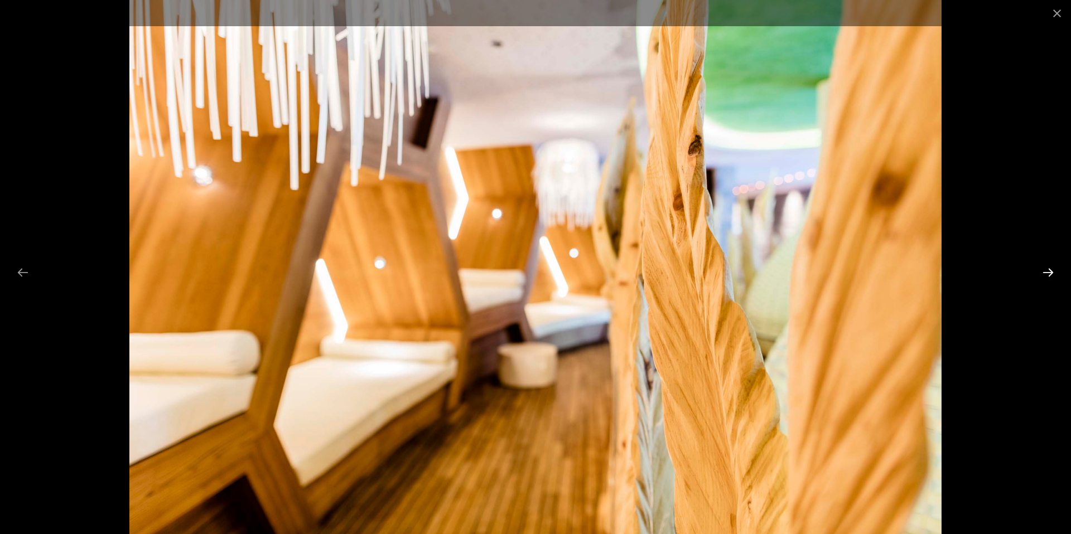
click at [1047, 269] on button "Next slide" at bounding box center [1047, 273] width 23 height 22
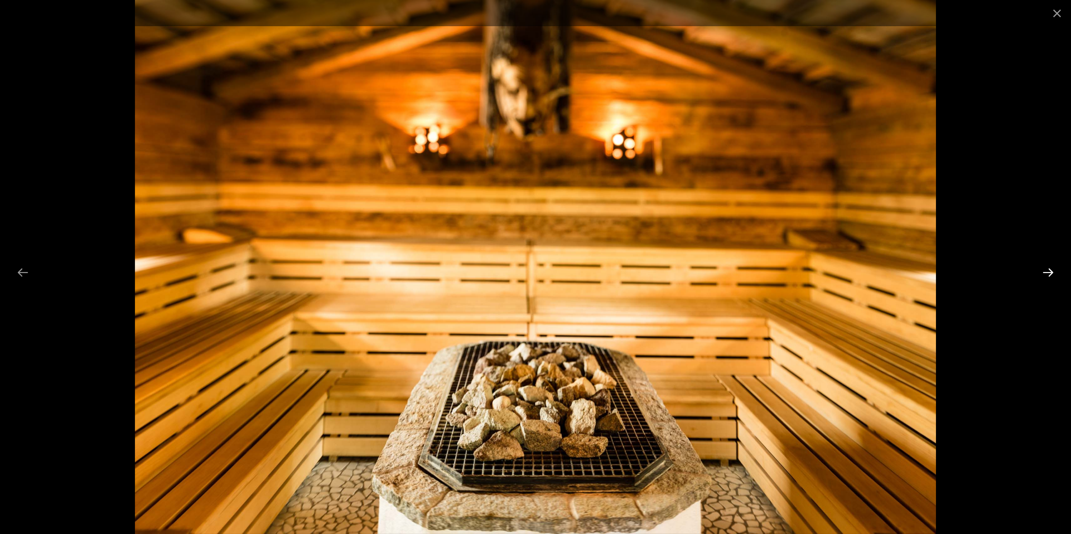
click at [1046, 274] on button "Next slide" at bounding box center [1047, 273] width 23 height 22
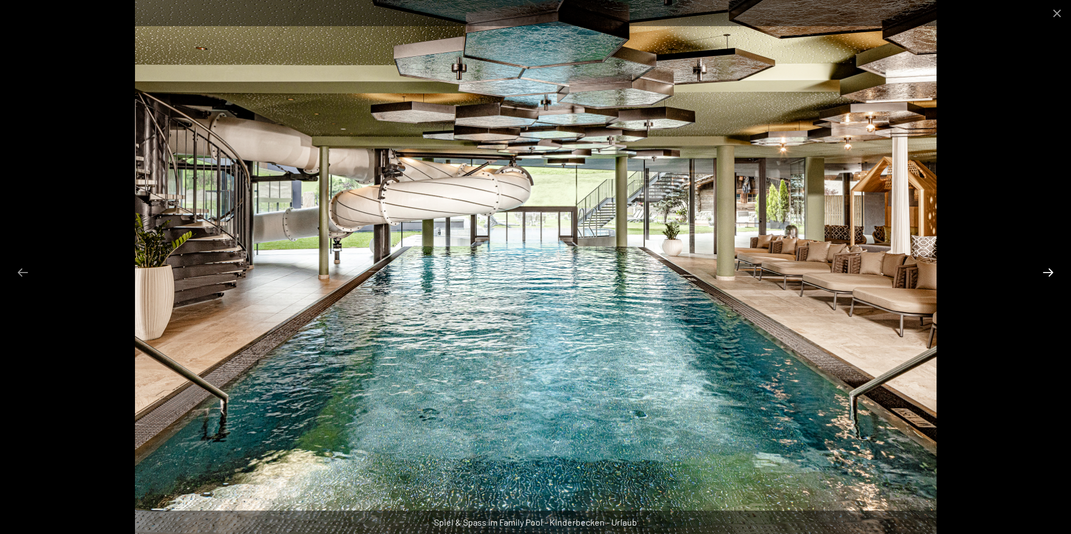
click at [1046, 274] on button "Next slide" at bounding box center [1047, 273] width 23 height 22
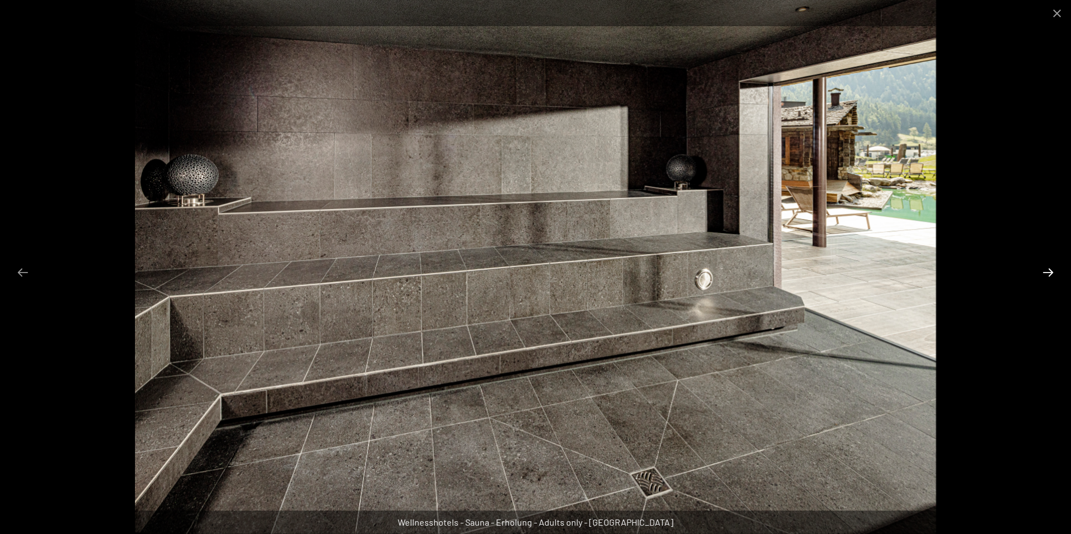
click at [1046, 274] on button "Next slide" at bounding box center [1047, 273] width 23 height 22
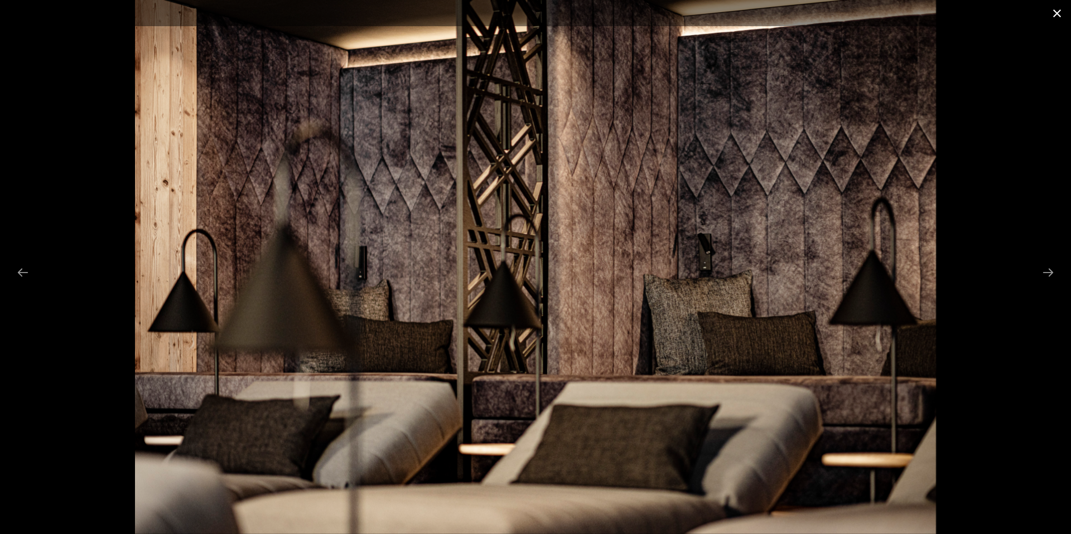
click at [1051, 11] on button "Close gallery" at bounding box center [1057, 13] width 28 height 26
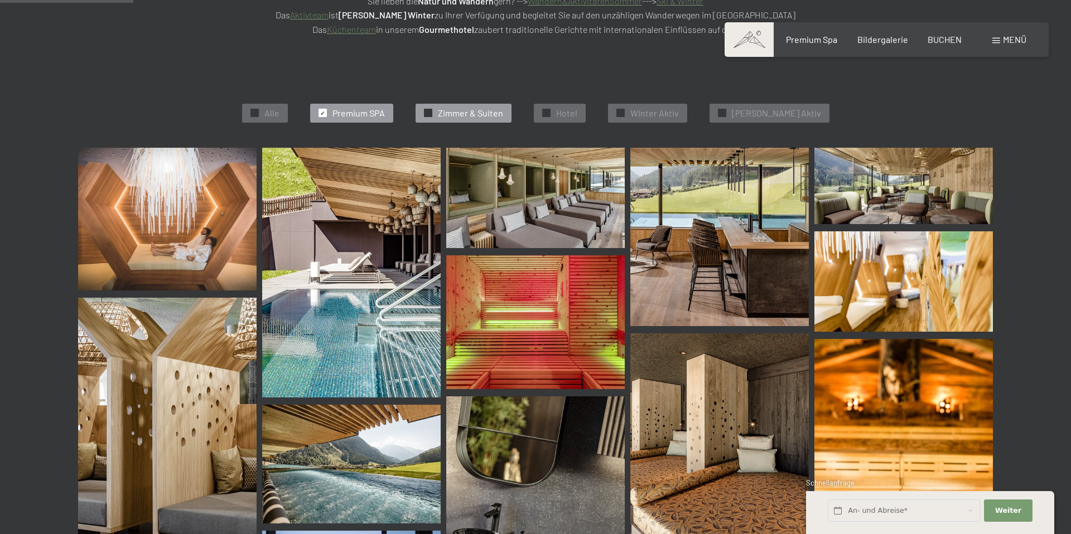
click at [503, 113] on span "Zimmer & Suiten" at bounding box center [470, 113] width 65 height 12
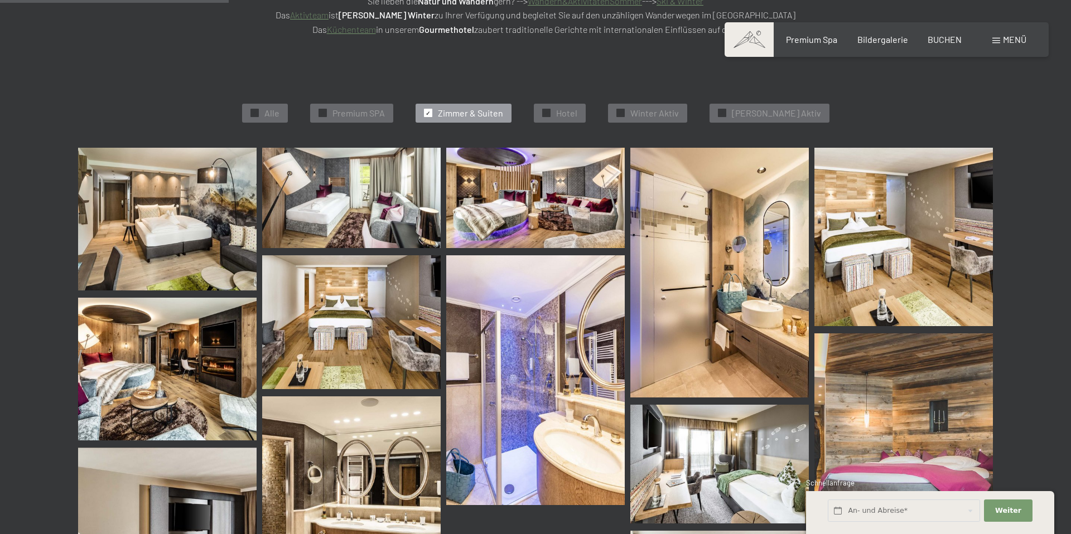
click at [154, 224] on img at bounding box center [167, 219] width 178 height 143
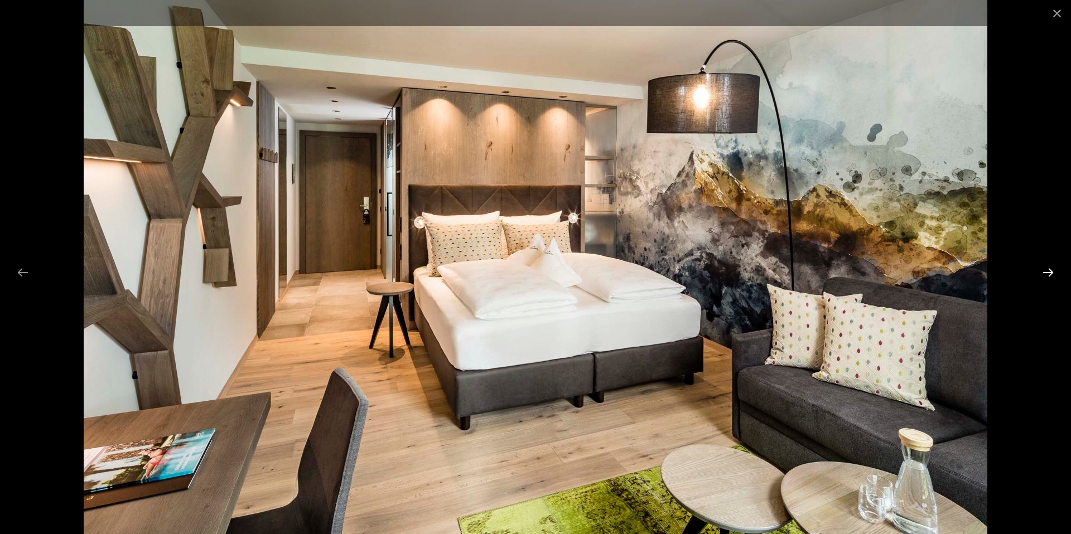
click at [1045, 270] on button "Next slide" at bounding box center [1047, 273] width 23 height 22
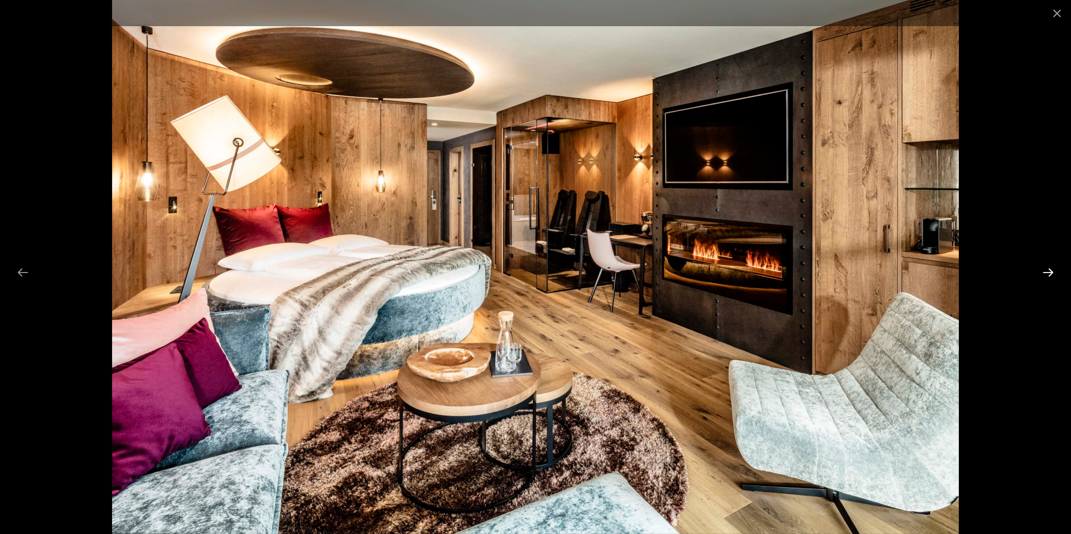
click at [1045, 270] on button "Next slide" at bounding box center [1047, 273] width 23 height 22
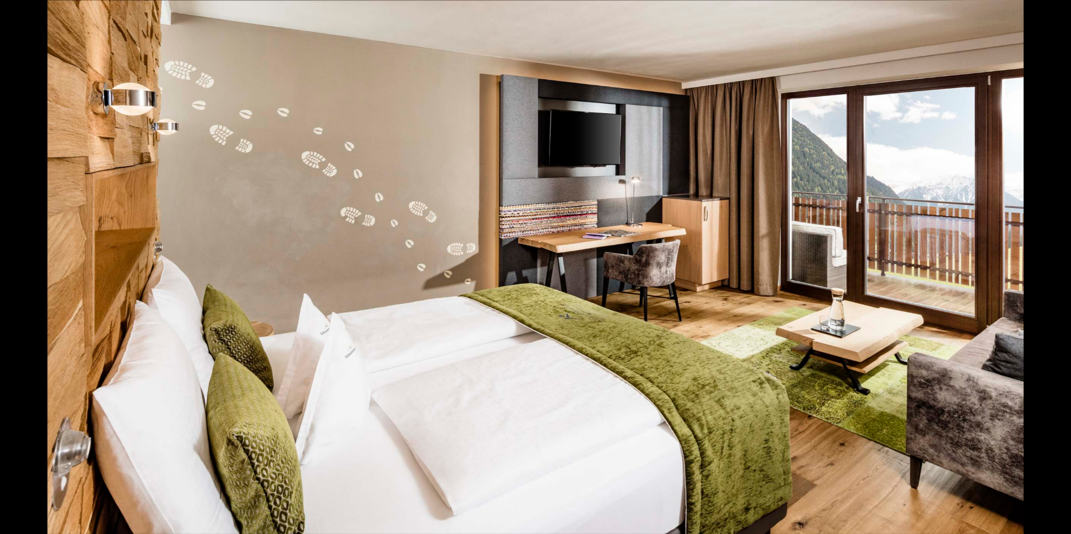
click at [1045, 270] on button "Next slide" at bounding box center [1053, 273] width 23 height 22
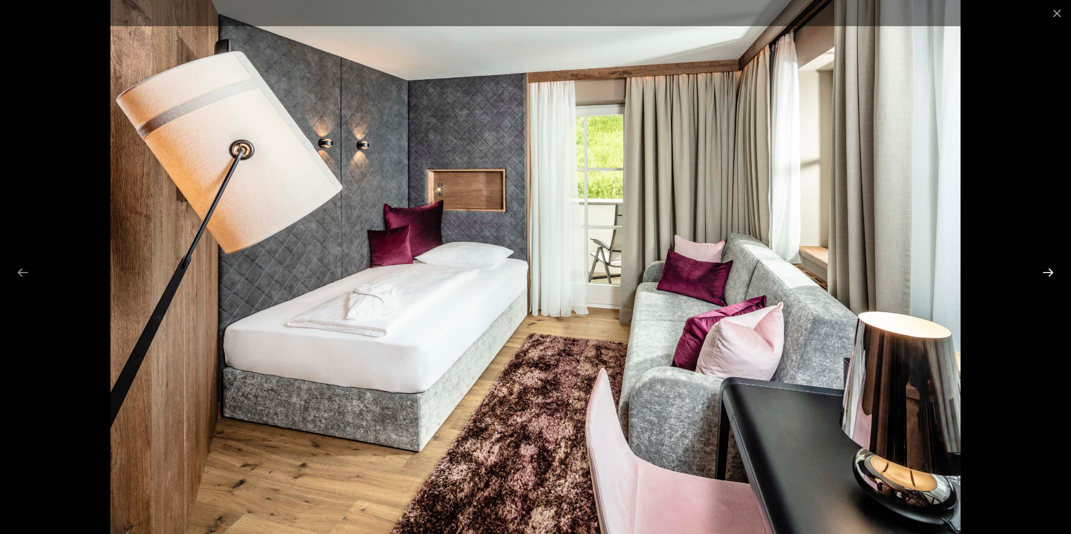
click at [1045, 270] on button "Next slide" at bounding box center [1047, 273] width 23 height 22
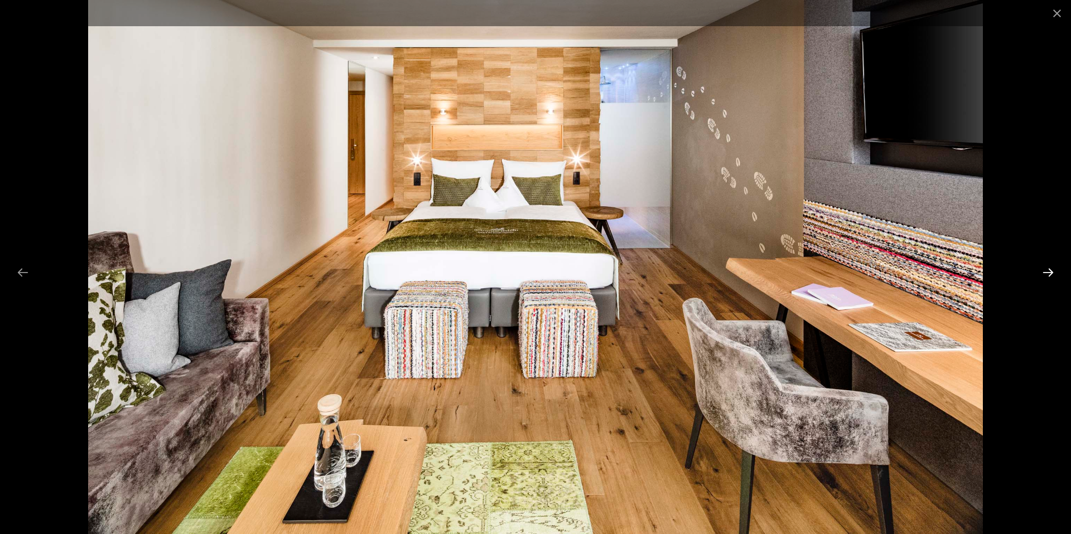
click at [1045, 270] on button "Next slide" at bounding box center [1047, 273] width 23 height 22
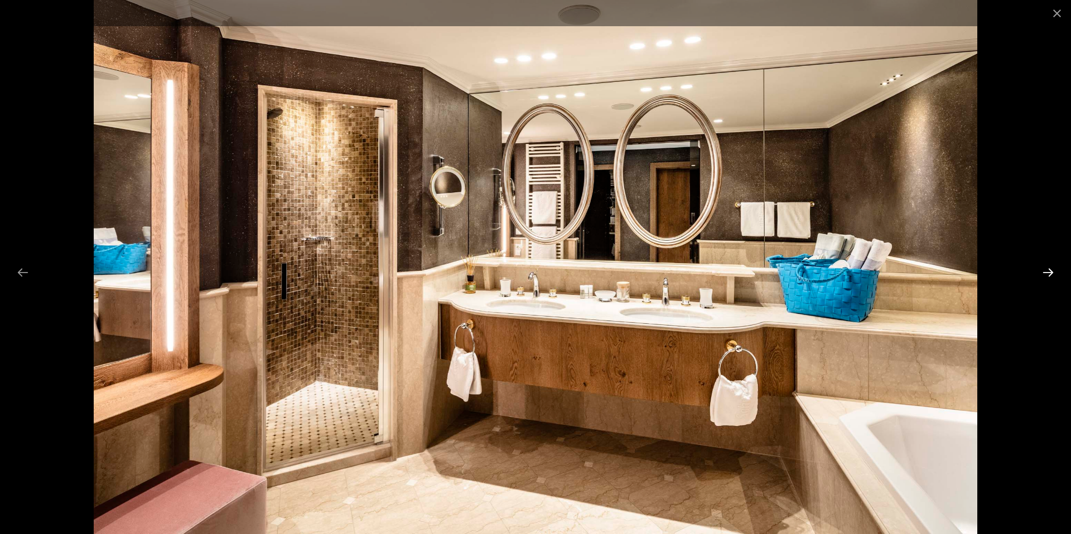
click at [1045, 270] on button "Next slide" at bounding box center [1047, 273] width 23 height 22
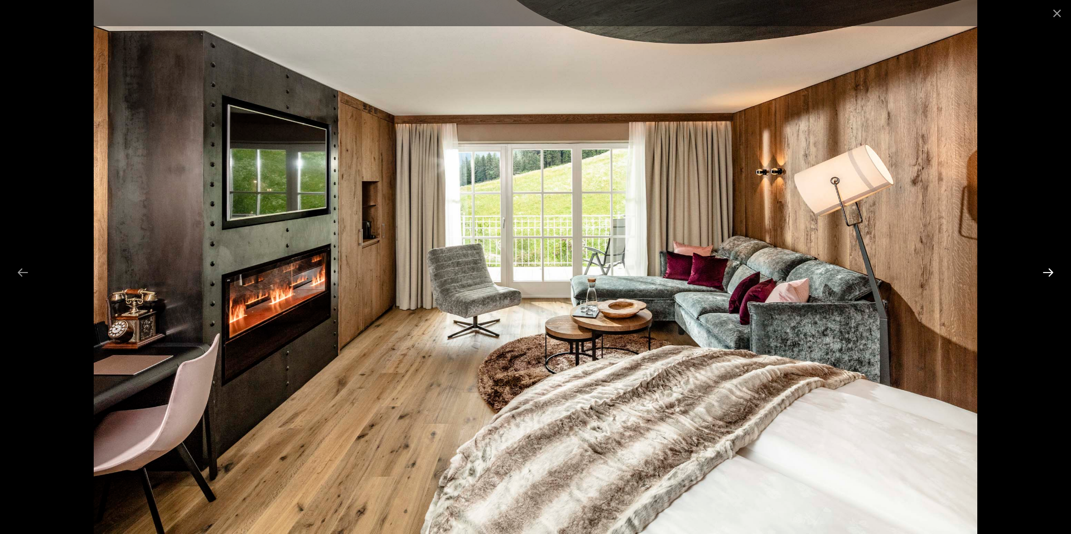
click at [1045, 270] on button "Next slide" at bounding box center [1047, 273] width 23 height 22
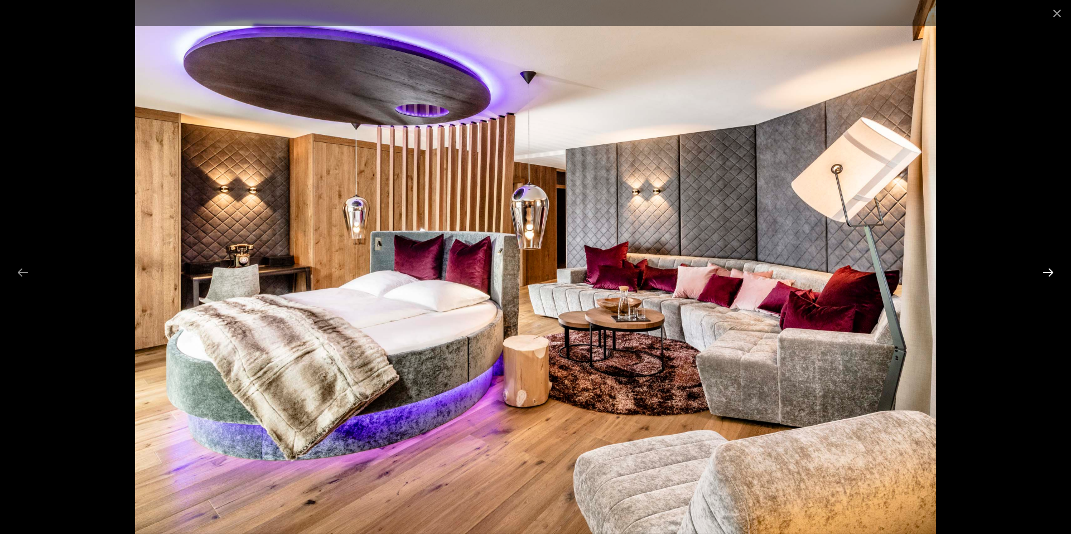
click at [1045, 270] on button "Next slide" at bounding box center [1047, 273] width 23 height 22
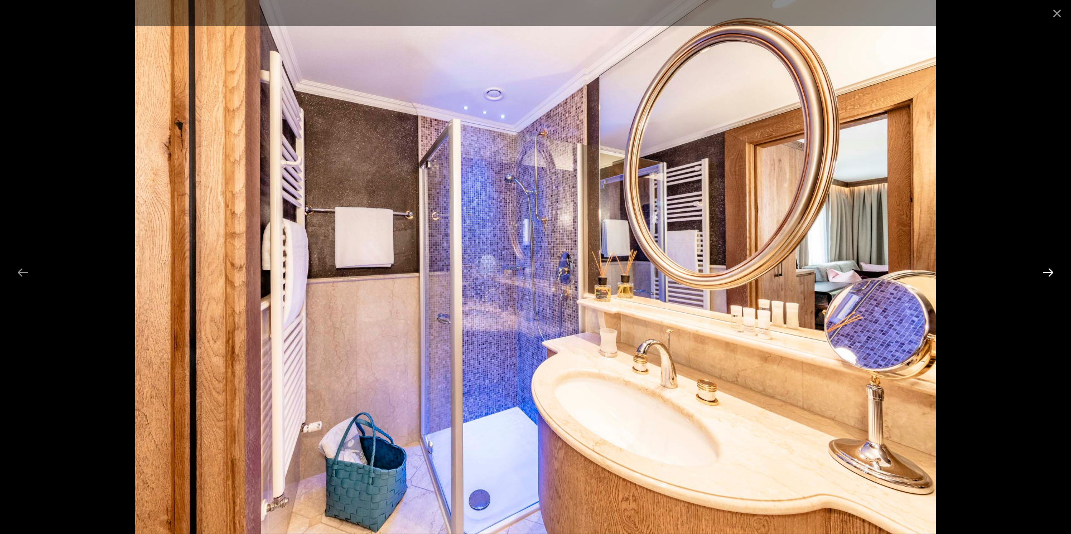
click at [1045, 270] on button "Next slide" at bounding box center [1047, 273] width 23 height 22
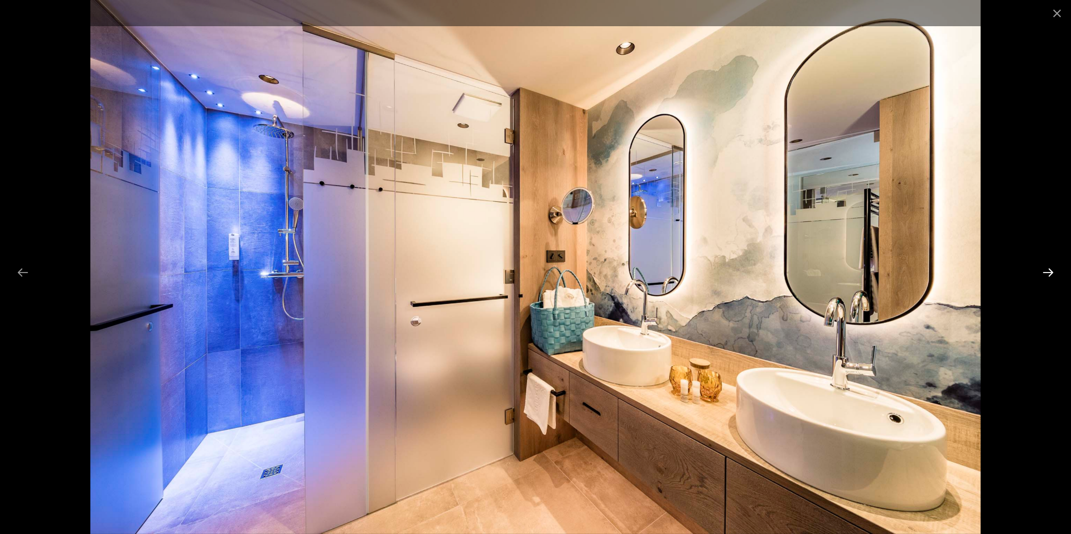
click at [1045, 270] on button "Next slide" at bounding box center [1047, 273] width 23 height 22
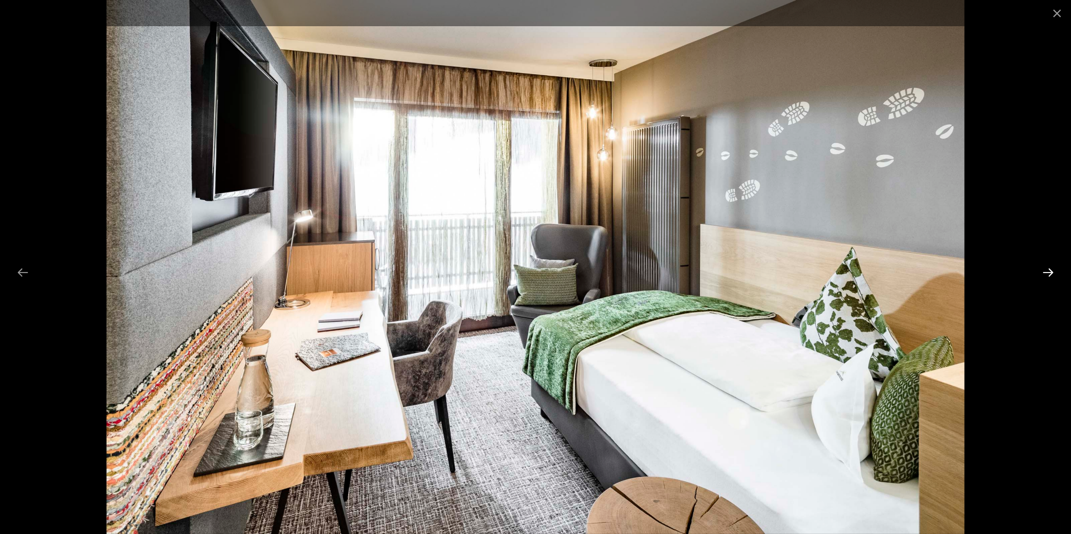
click at [1045, 270] on button "Next slide" at bounding box center [1047, 273] width 23 height 22
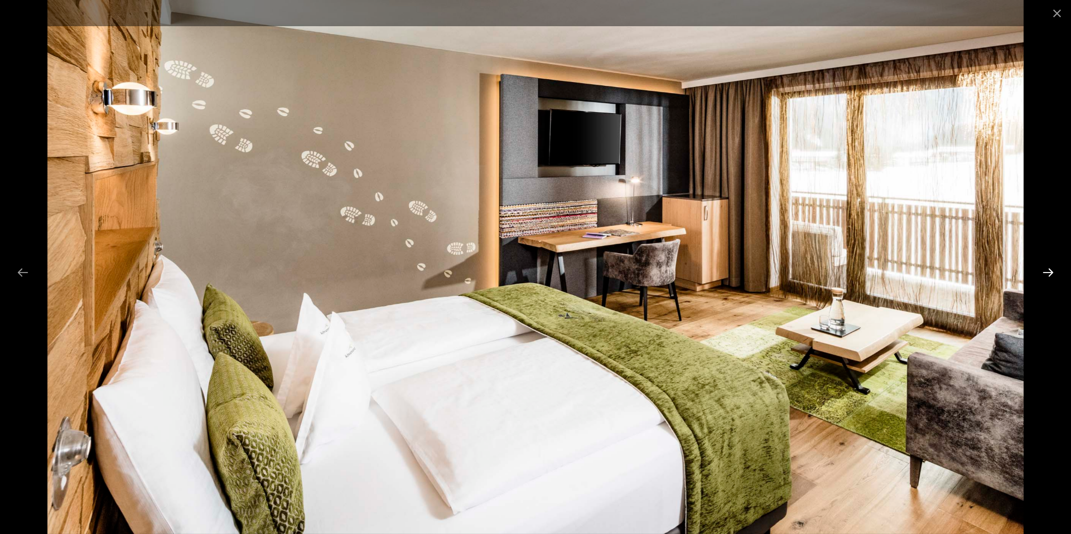
click at [1045, 270] on button "Next slide" at bounding box center [1047, 273] width 23 height 22
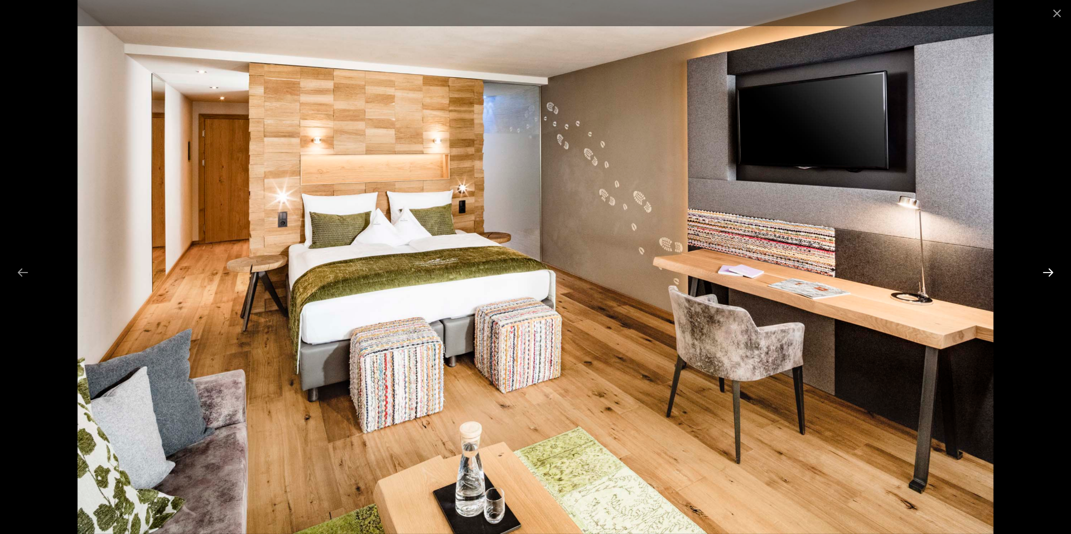
click at [1046, 272] on button "Next slide" at bounding box center [1047, 273] width 23 height 22
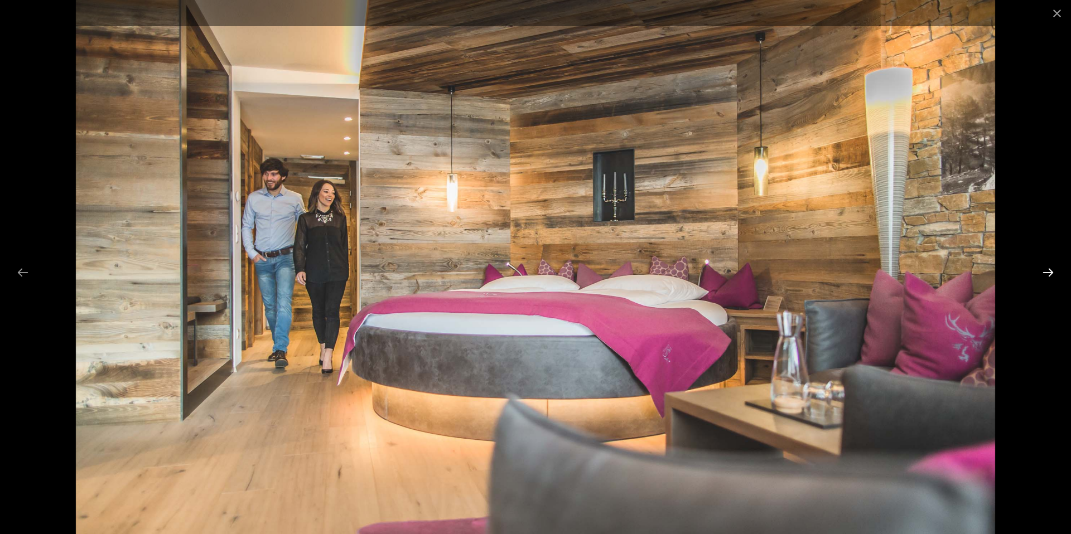
click at [1047, 270] on button "Next slide" at bounding box center [1047, 273] width 23 height 22
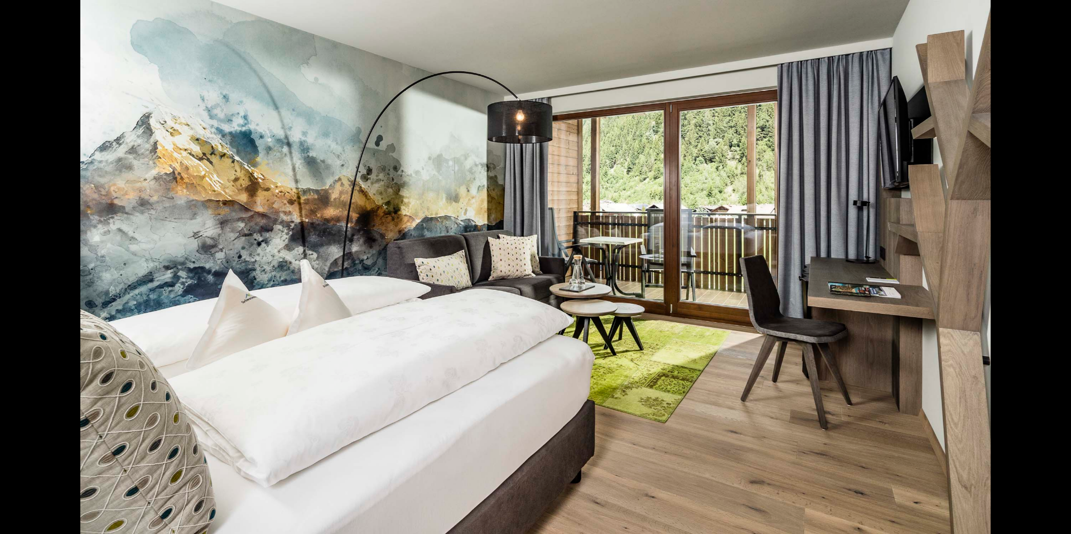
click at [1047, 270] on button "Next slide" at bounding box center [1053, 273] width 23 height 22
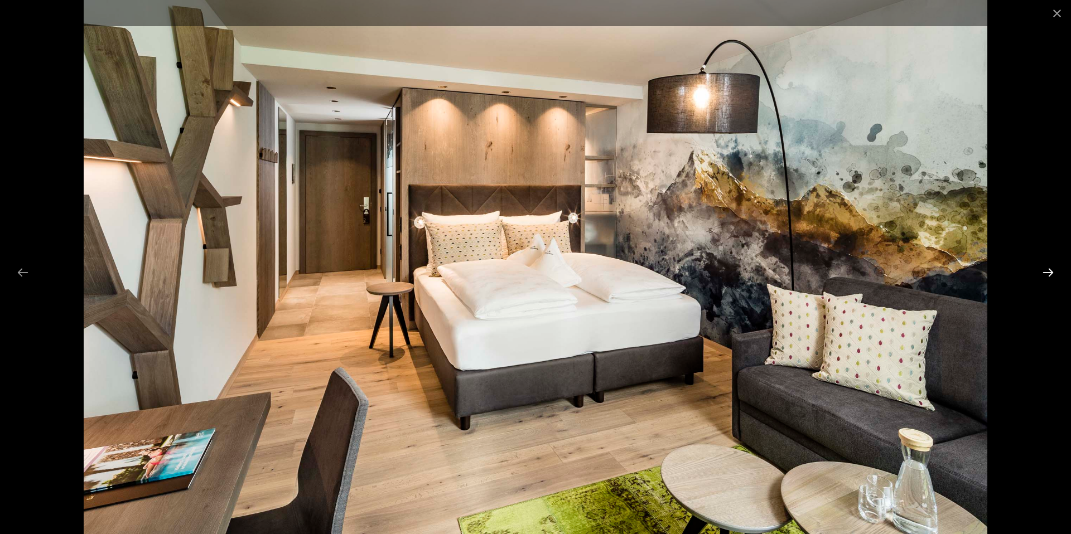
click at [1047, 270] on button "Next slide" at bounding box center [1047, 273] width 23 height 22
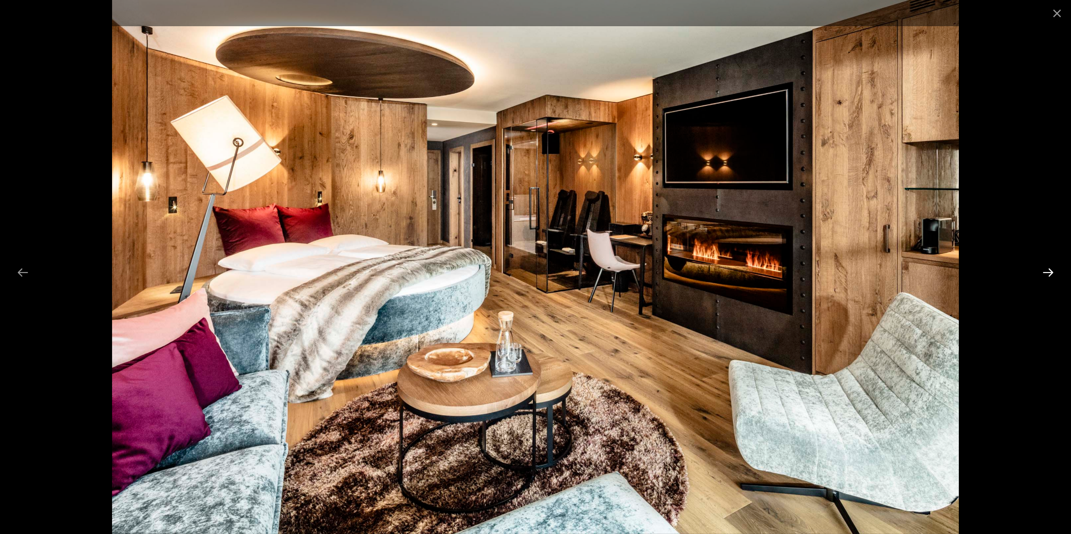
click at [1047, 270] on button "Next slide" at bounding box center [1047, 273] width 23 height 22
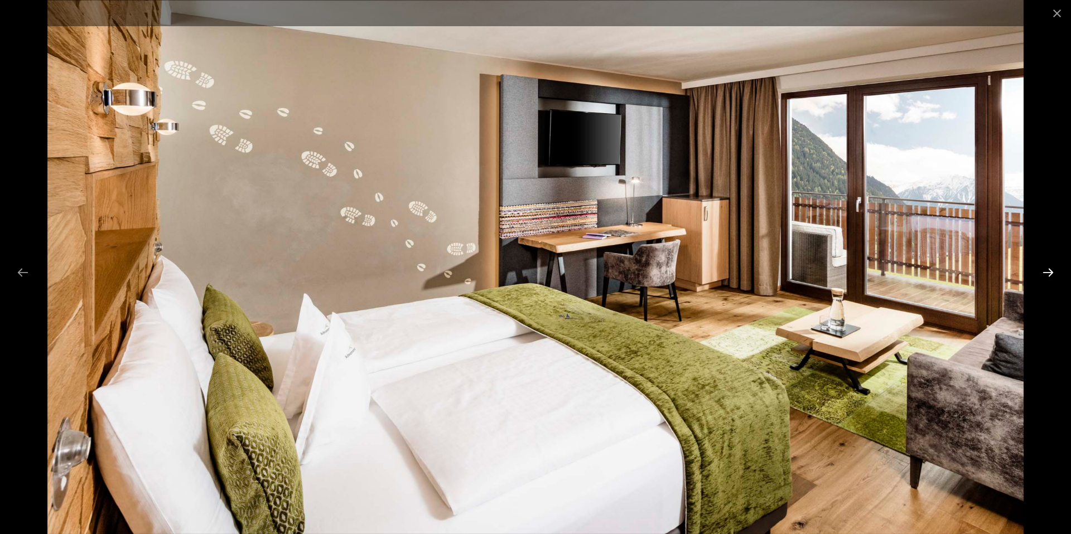
click at [1047, 270] on button "Next slide" at bounding box center [1047, 273] width 23 height 22
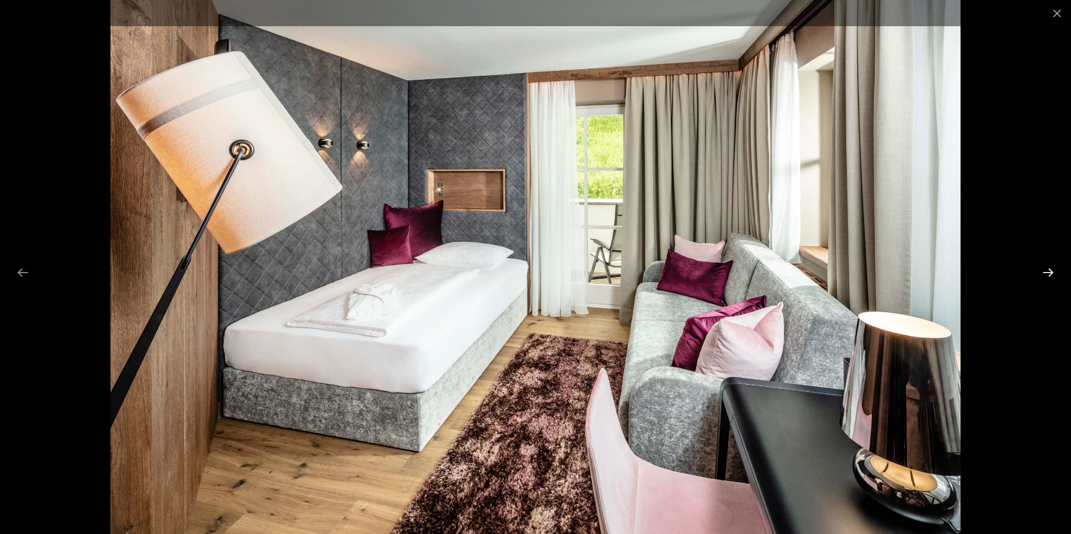
click at [1047, 270] on button "Next slide" at bounding box center [1047, 273] width 23 height 22
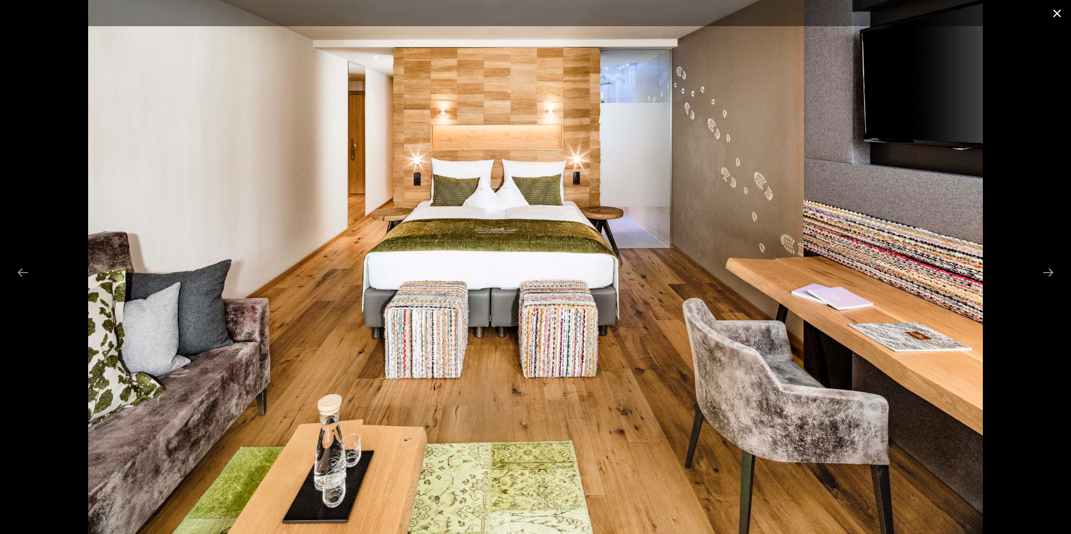
click at [1056, 17] on button "Close gallery" at bounding box center [1057, 13] width 28 height 26
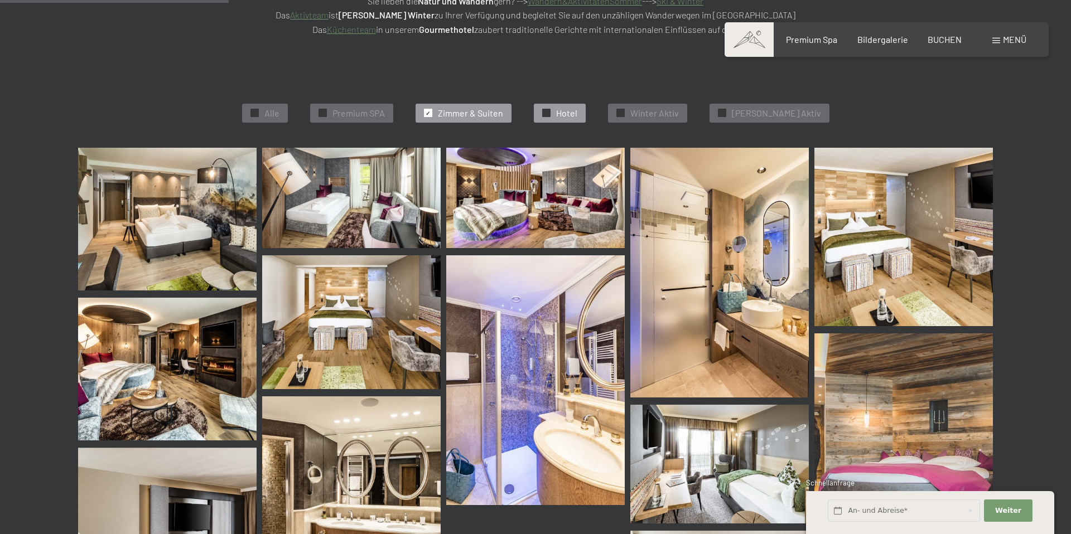
click at [577, 112] on span "Hotel" at bounding box center [566, 113] width 21 height 12
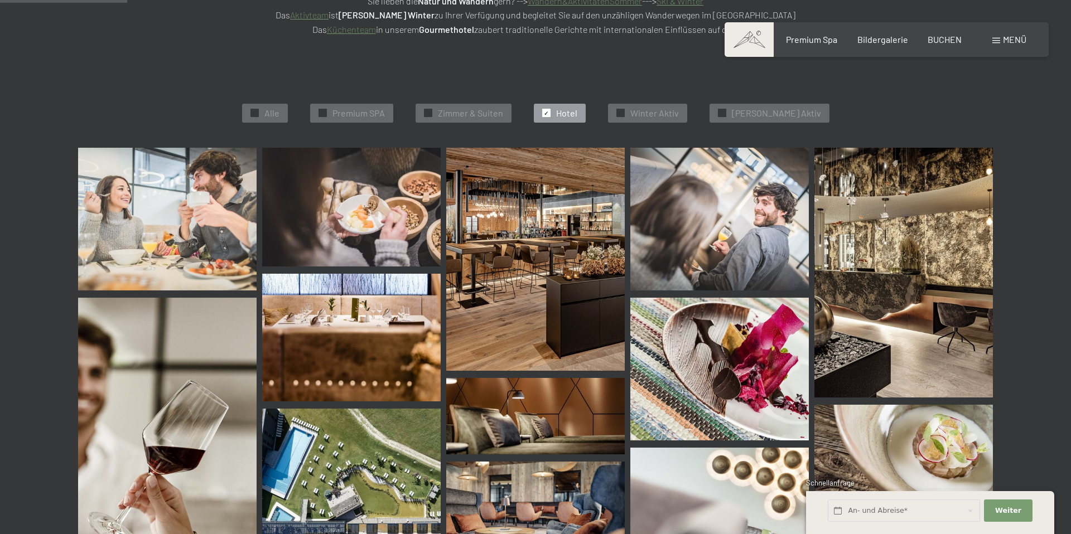
click at [224, 228] on img at bounding box center [167, 219] width 178 height 143
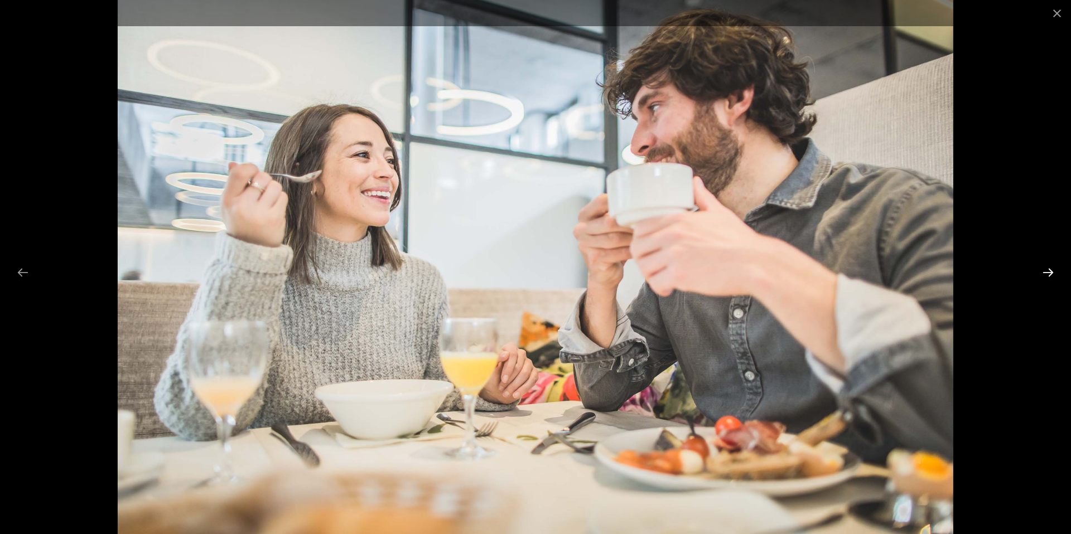
click at [1044, 272] on button "Next slide" at bounding box center [1047, 273] width 23 height 22
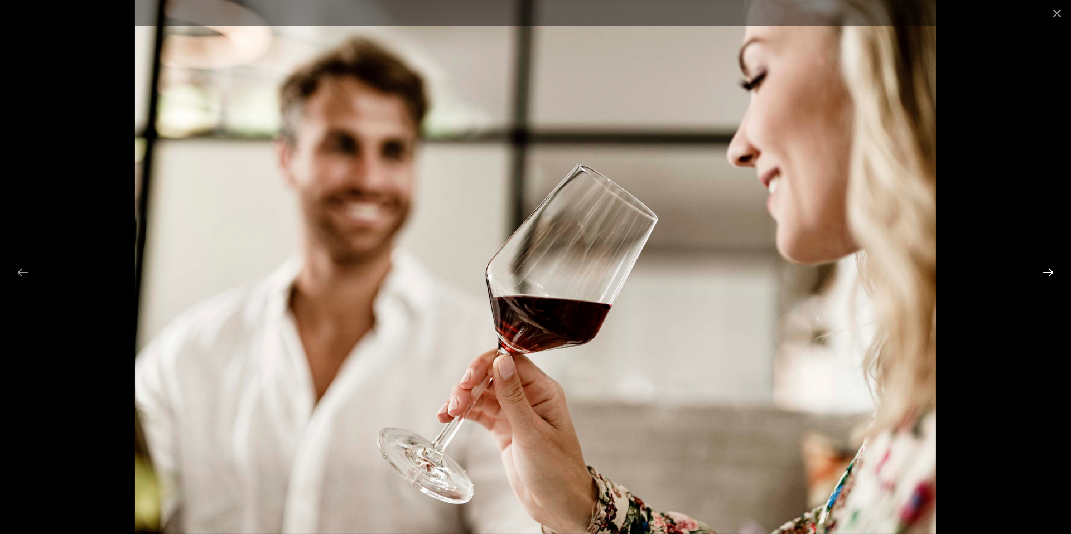
click at [1044, 272] on button "Next slide" at bounding box center [1047, 273] width 23 height 22
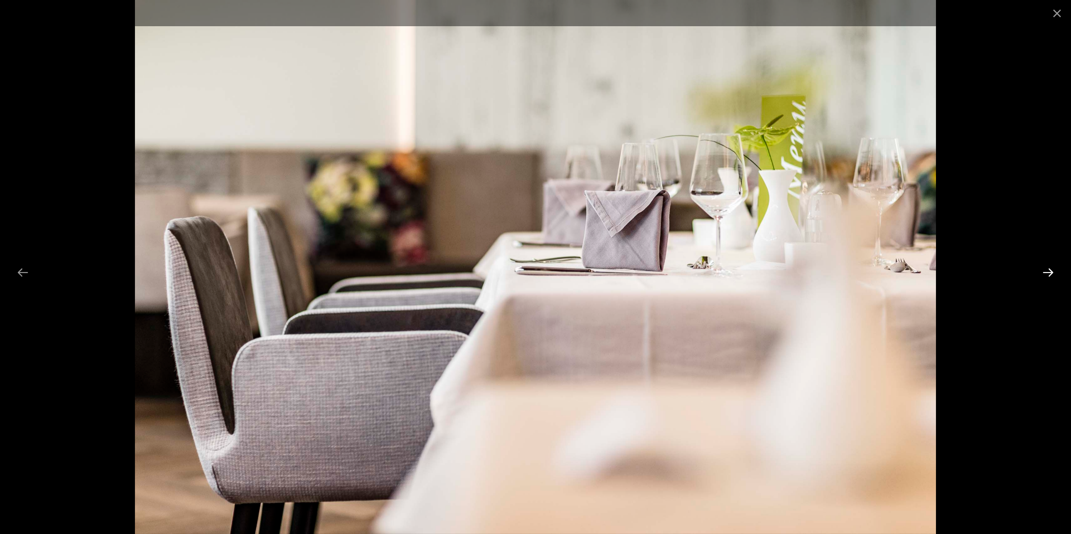
click at [1044, 272] on button "Next slide" at bounding box center [1047, 273] width 23 height 22
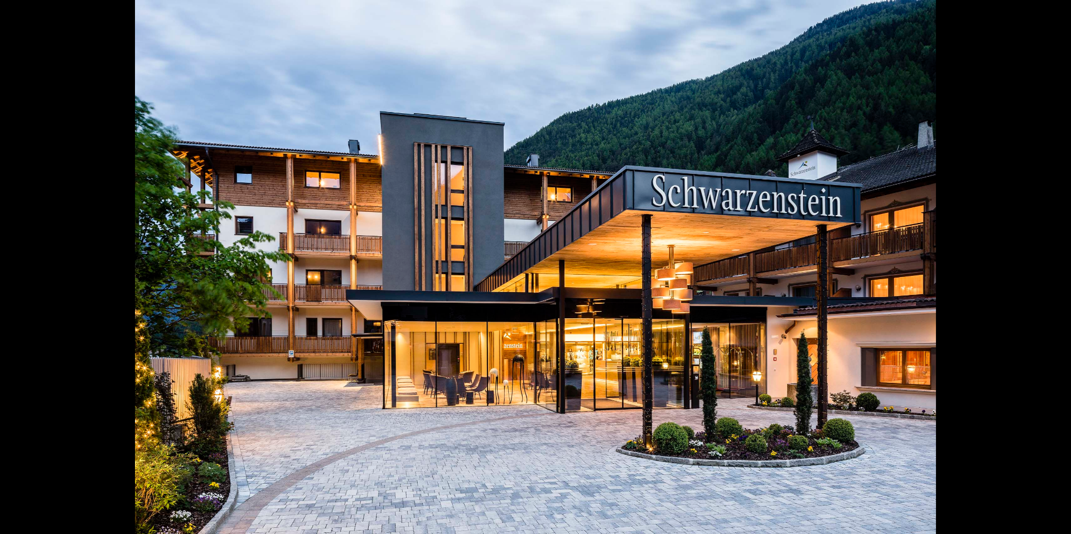
click at [1044, 273] on button "Next slide" at bounding box center [1053, 273] width 23 height 22
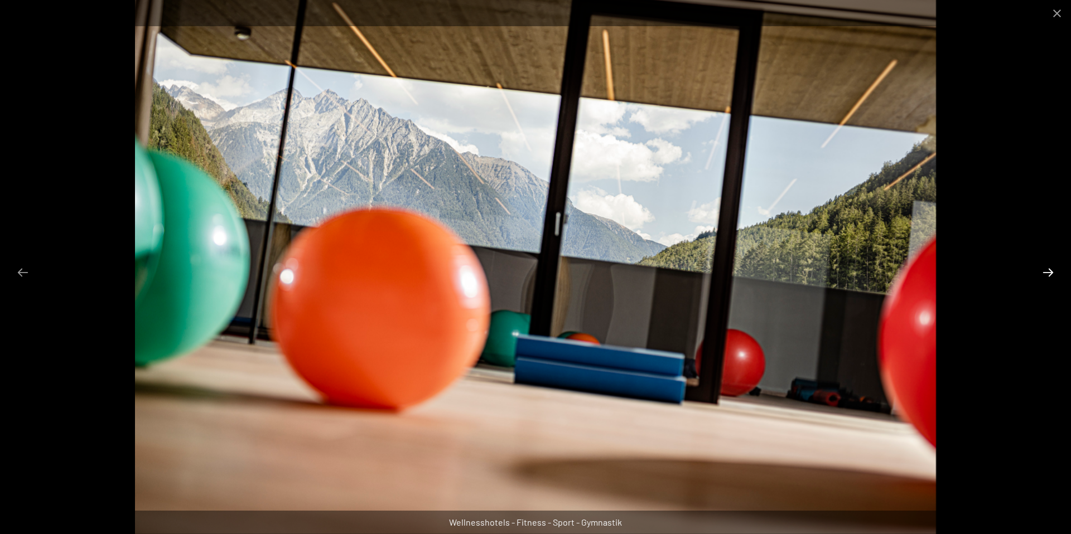
click at [1044, 273] on button "Next slide" at bounding box center [1047, 273] width 23 height 22
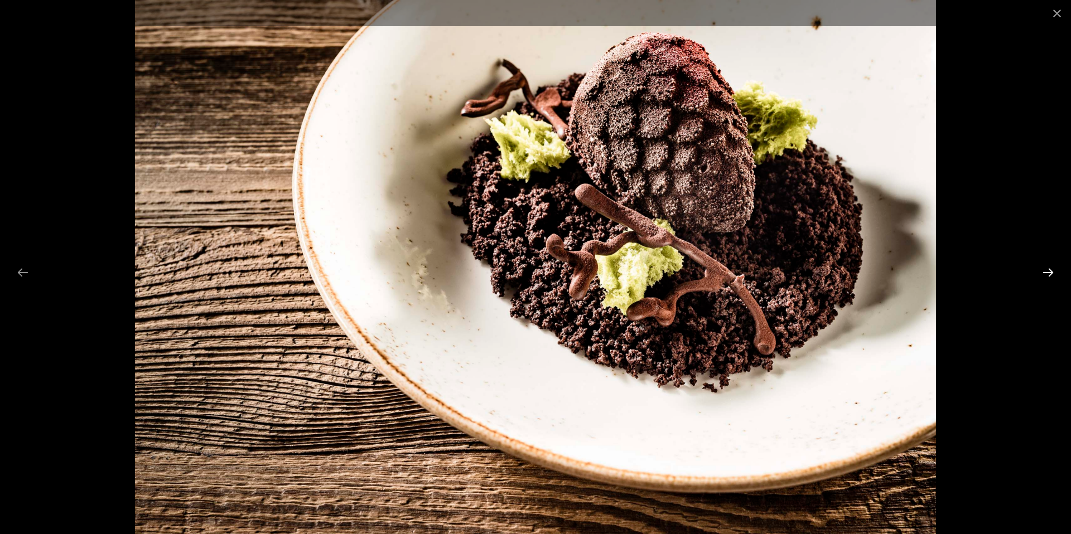
click at [1044, 273] on button "Next slide" at bounding box center [1047, 273] width 23 height 22
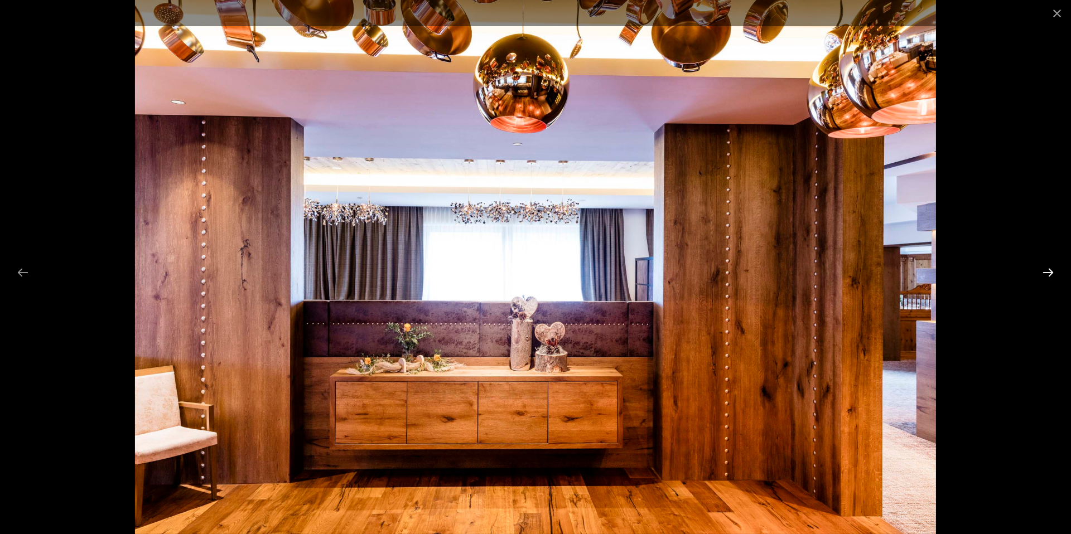
click at [1044, 273] on button "Next slide" at bounding box center [1047, 273] width 23 height 22
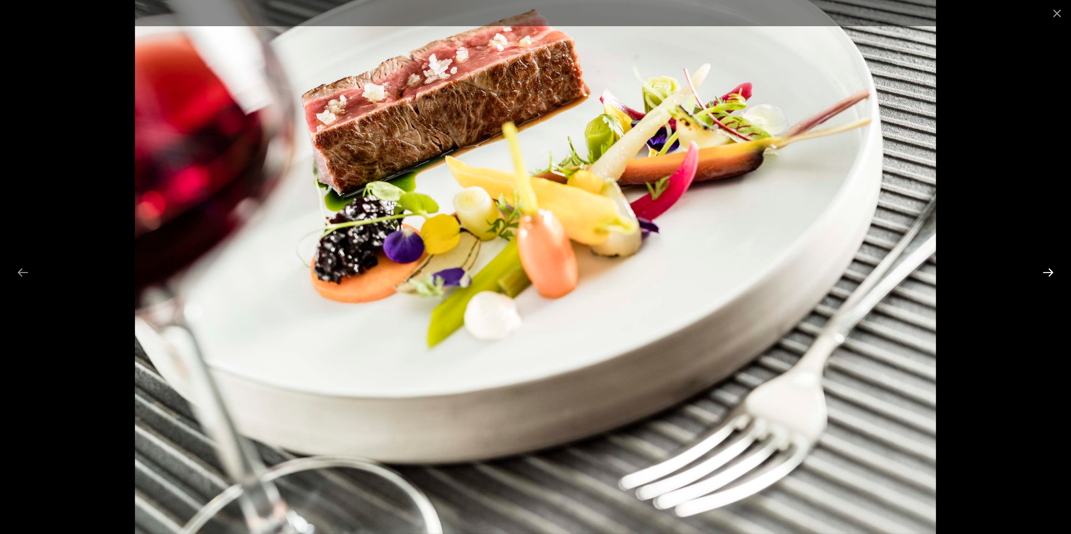
click at [1044, 273] on button "Next slide" at bounding box center [1047, 273] width 23 height 22
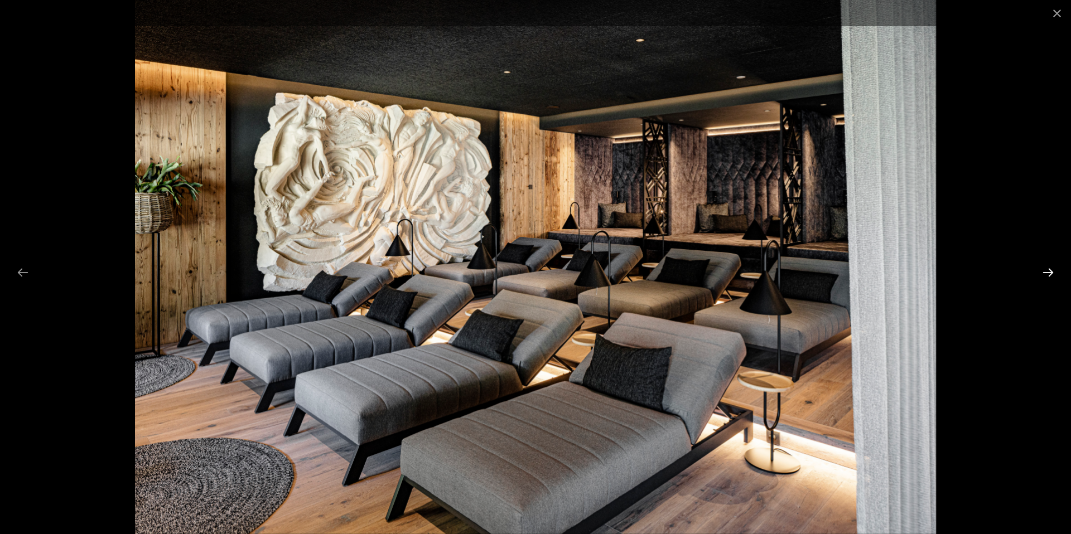
click at [1044, 273] on button "Next slide" at bounding box center [1047, 273] width 23 height 22
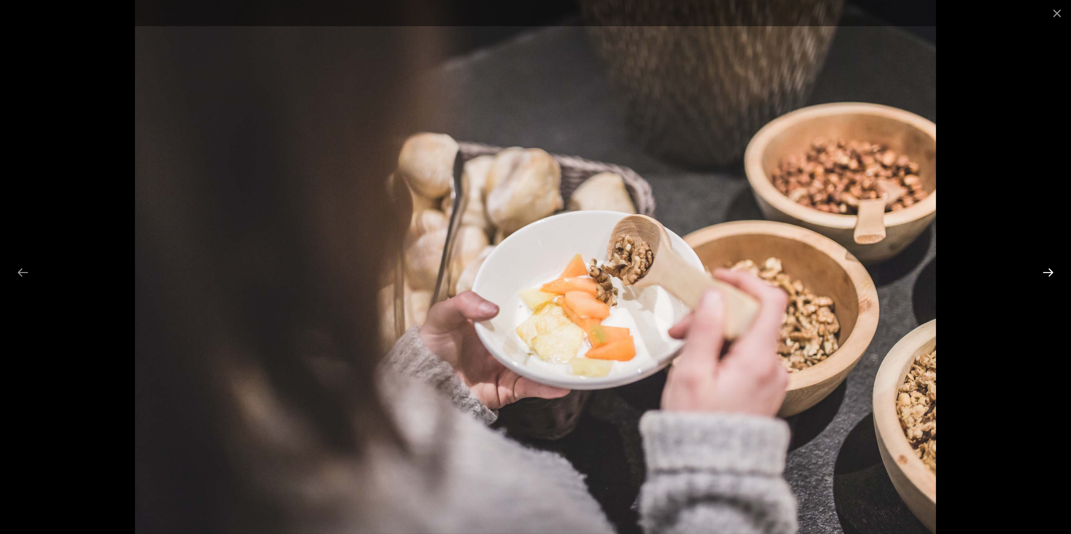
click at [1044, 273] on button "Next slide" at bounding box center [1047, 273] width 23 height 22
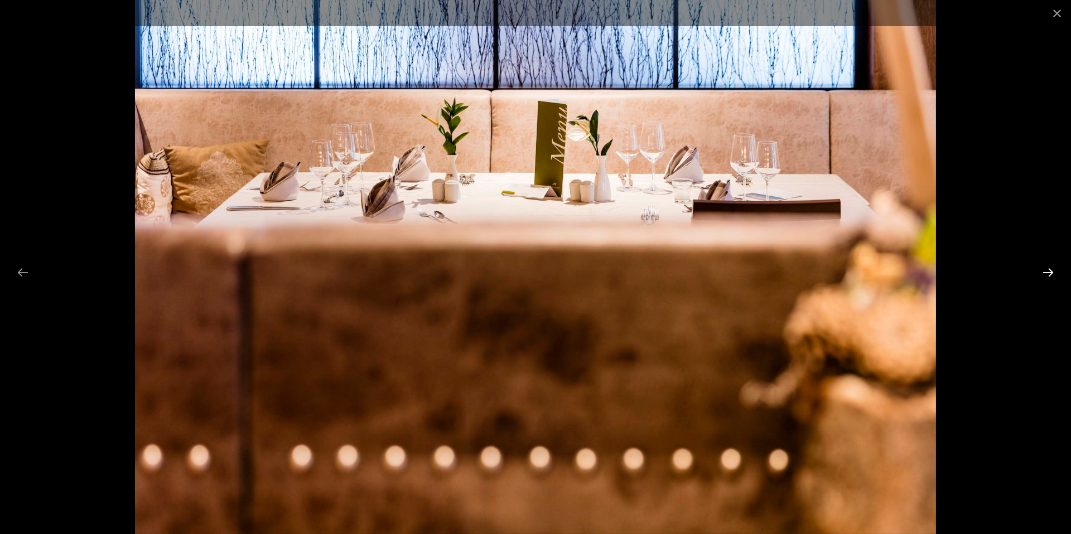
click at [1044, 273] on button "Next slide" at bounding box center [1047, 273] width 23 height 22
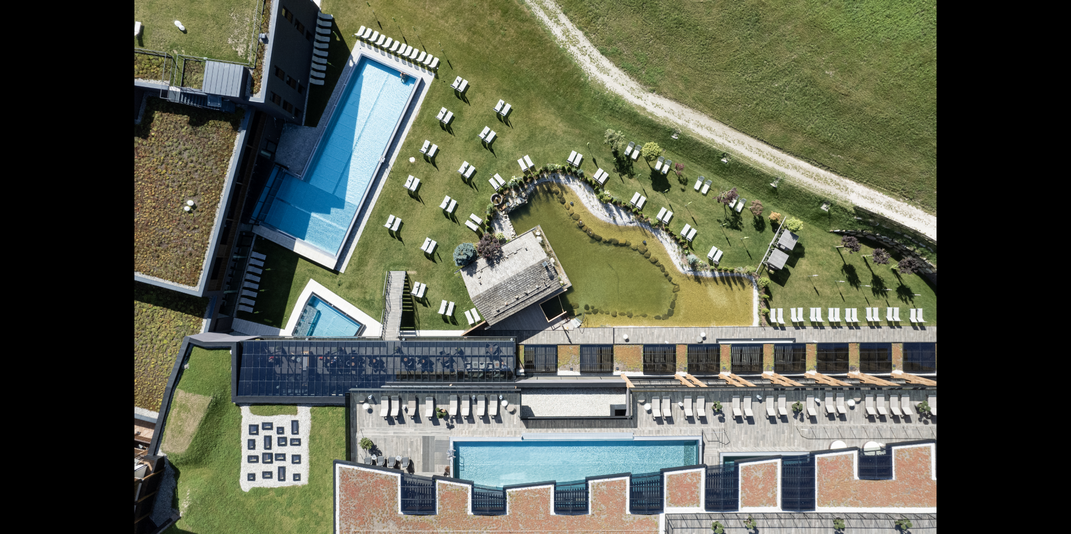
click at [1044, 273] on button "Next slide" at bounding box center [1053, 273] width 23 height 22
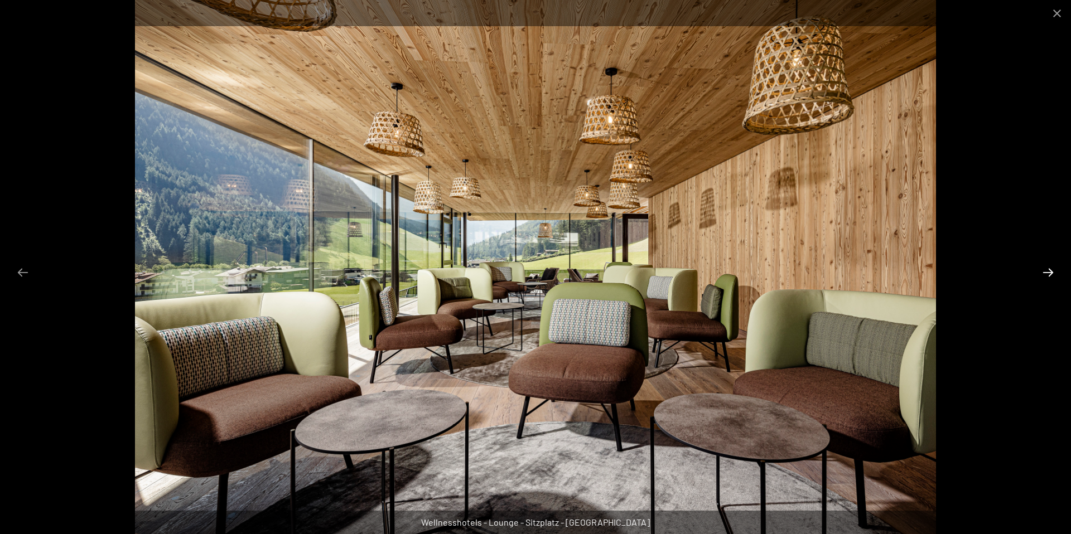
click at [1044, 273] on button "Next slide" at bounding box center [1047, 273] width 23 height 22
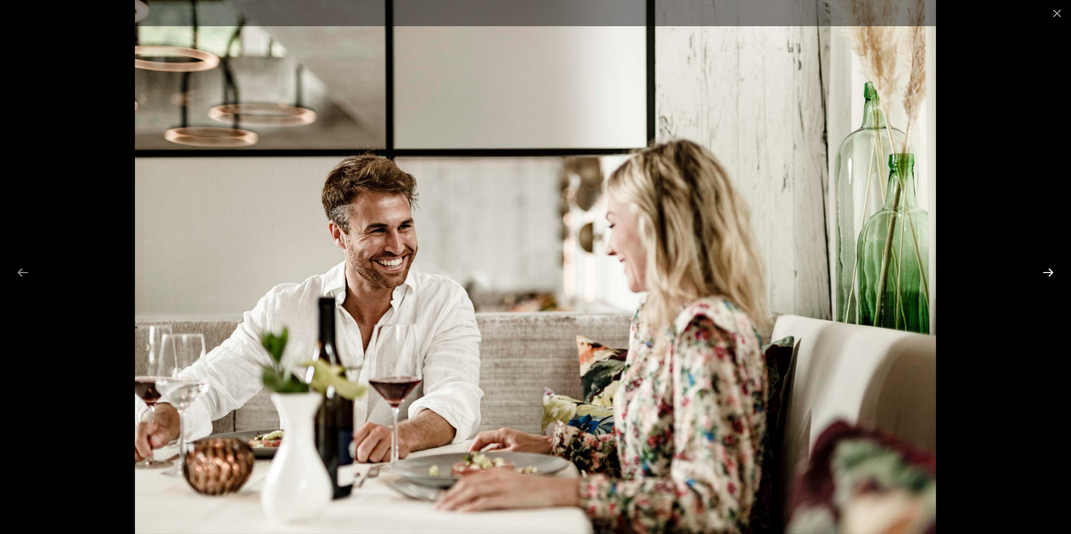
click at [1044, 273] on button "Next slide" at bounding box center [1047, 273] width 23 height 22
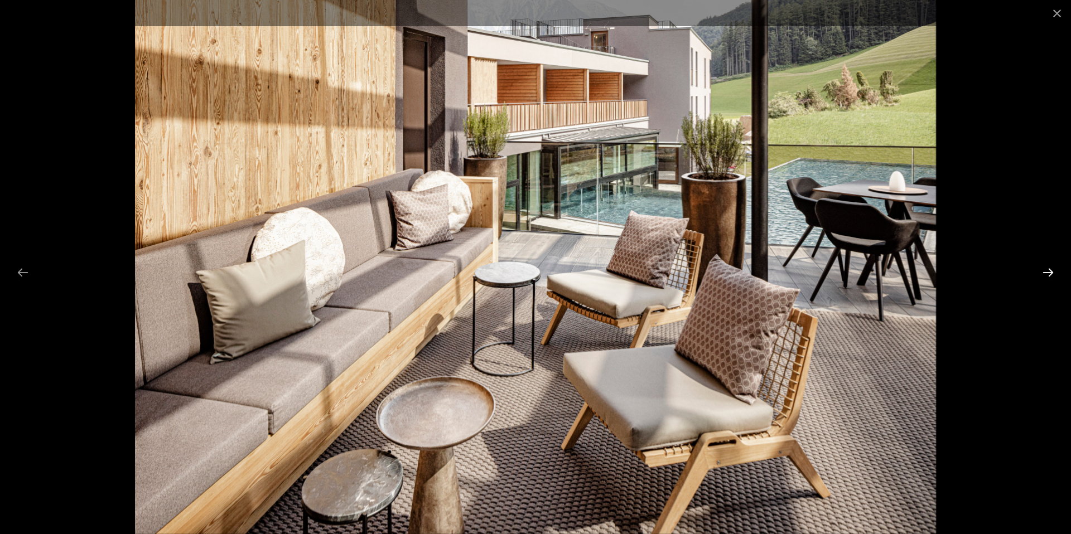
click at [1044, 274] on button "Next slide" at bounding box center [1047, 273] width 23 height 22
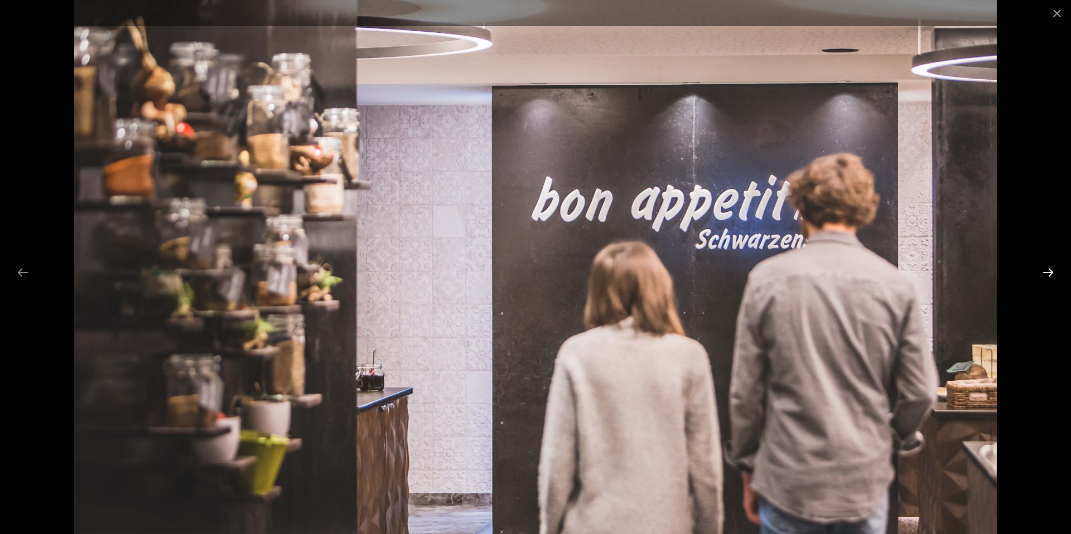
click at [1044, 274] on button "Next slide" at bounding box center [1047, 273] width 23 height 22
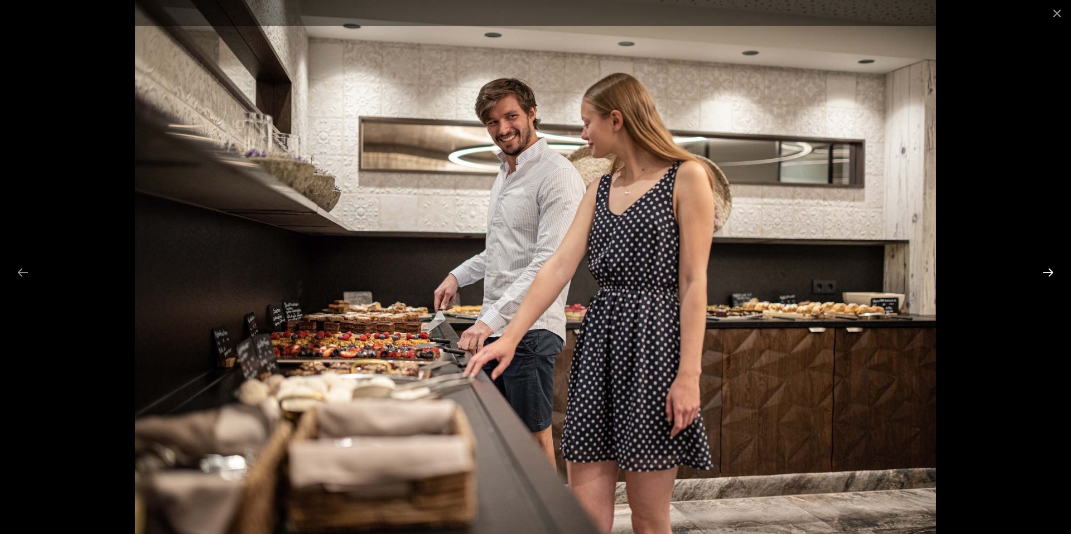
click at [1044, 274] on button "Next slide" at bounding box center [1047, 273] width 23 height 22
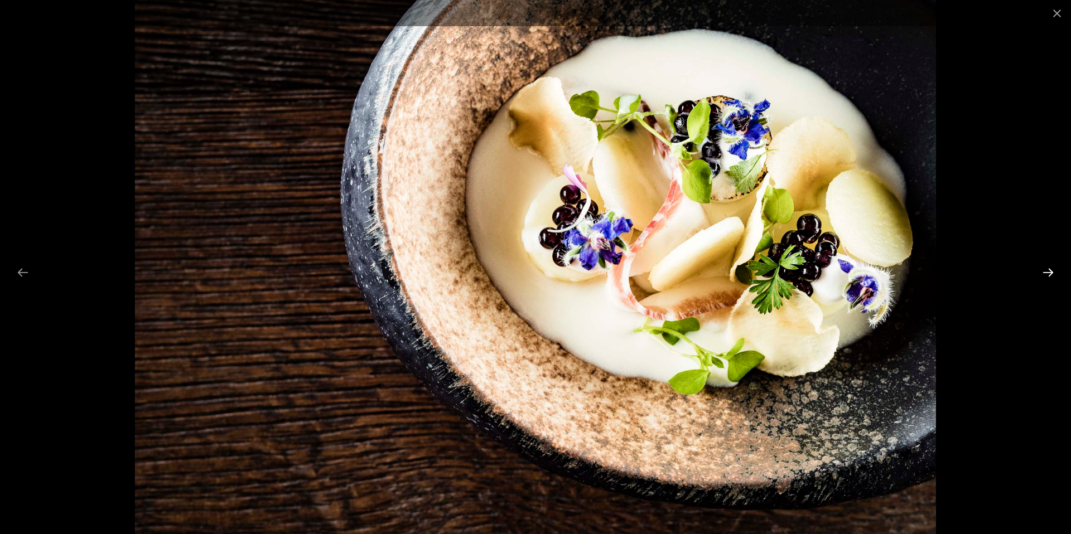
click at [1044, 274] on button "Next slide" at bounding box center [1047, 273] width 23 height 22
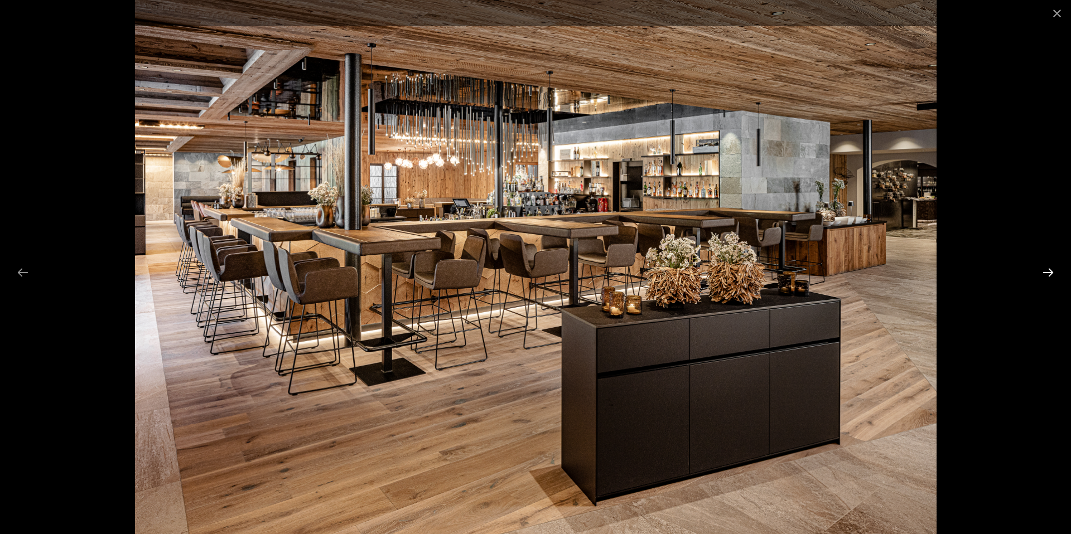
click at [1044, 274] on button "Next slide" at bounding box center [1047, 273] width 23 height 22
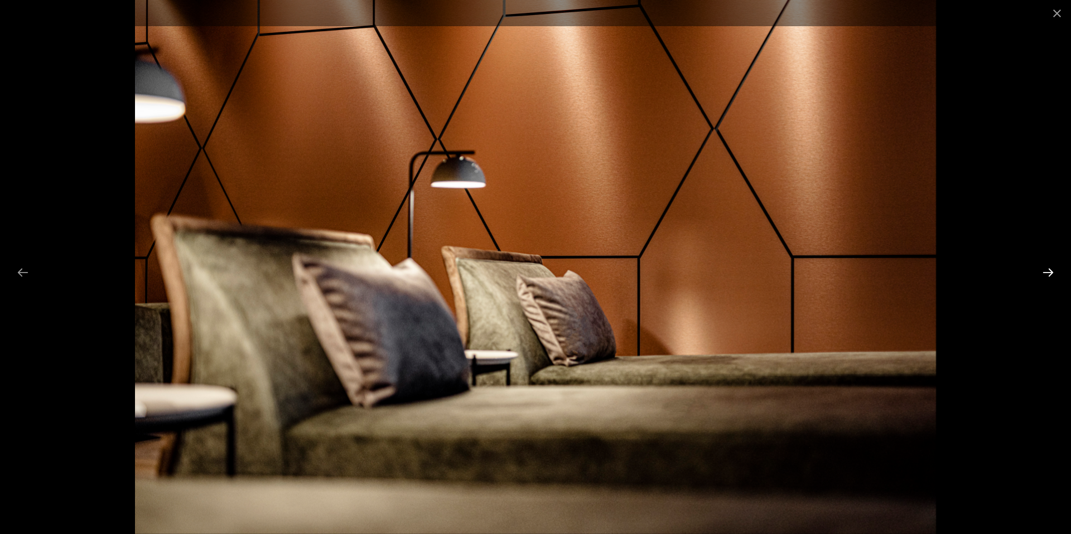
click at [1044, 274] on button "Next slide" at bounding box center [1047, 273] width 23 height 22
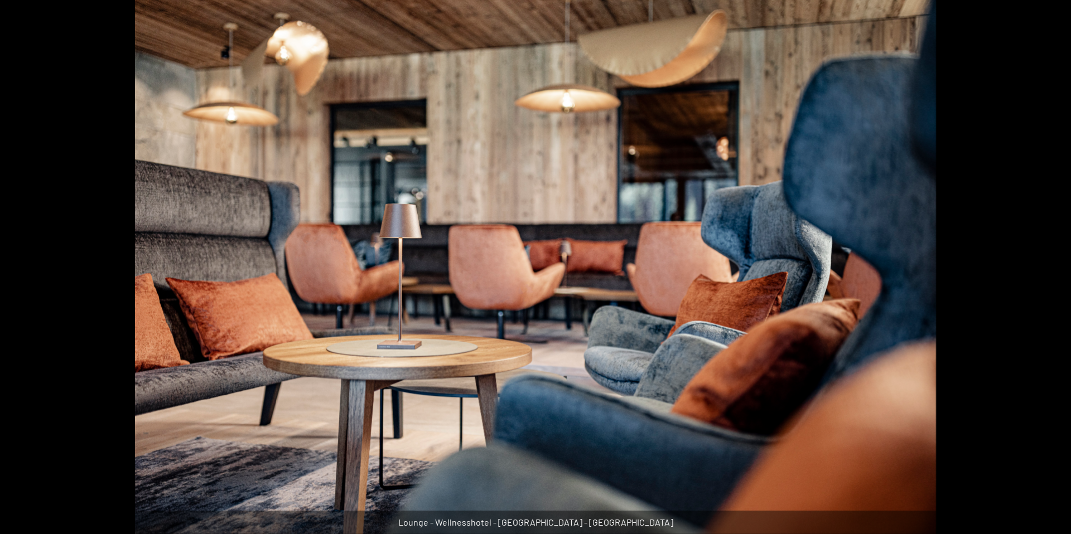
click at [1044, 274] on button "Next slide" at bounding box center [1053, 273] width 23 height 22
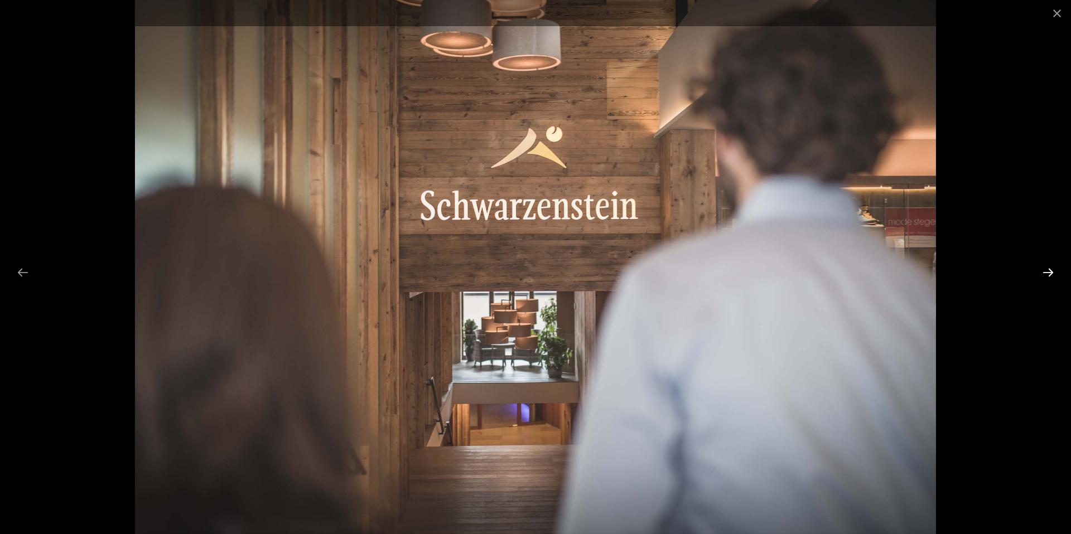
click at [1044, 274] on button "Next slide" at bounding box center [1047, 273] width 23 height 22
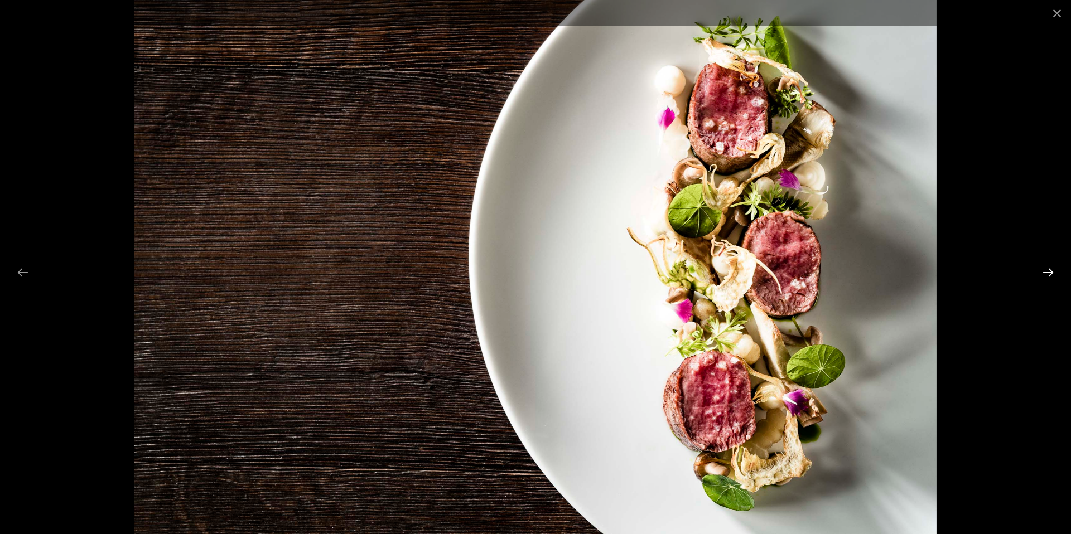
click at [1044, 274] on button "Next slide" at bounding box center [1047, 273] width 23 height 22
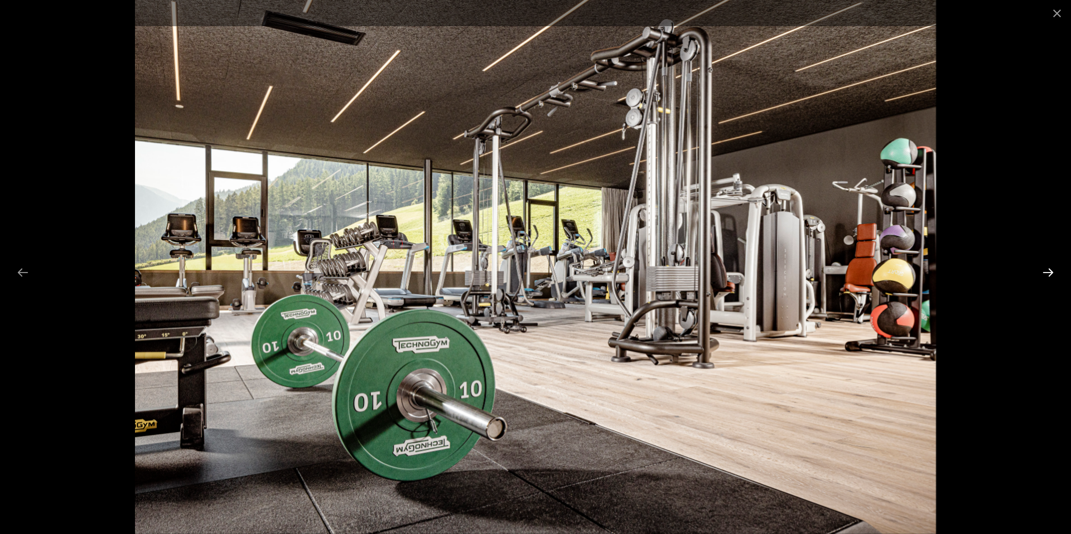
click at [1044, 274] on button "Next slide" at bounding box center [1047, 273] width 23 height 22
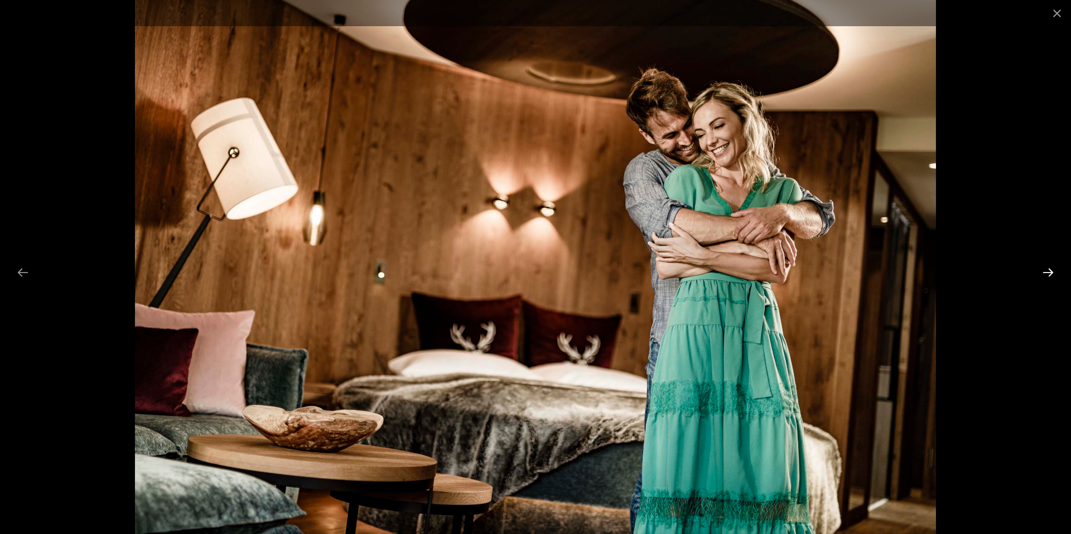
click at [1044, 274] on button "Next slide" at bounding box center [1047, 273] width 23 height 22
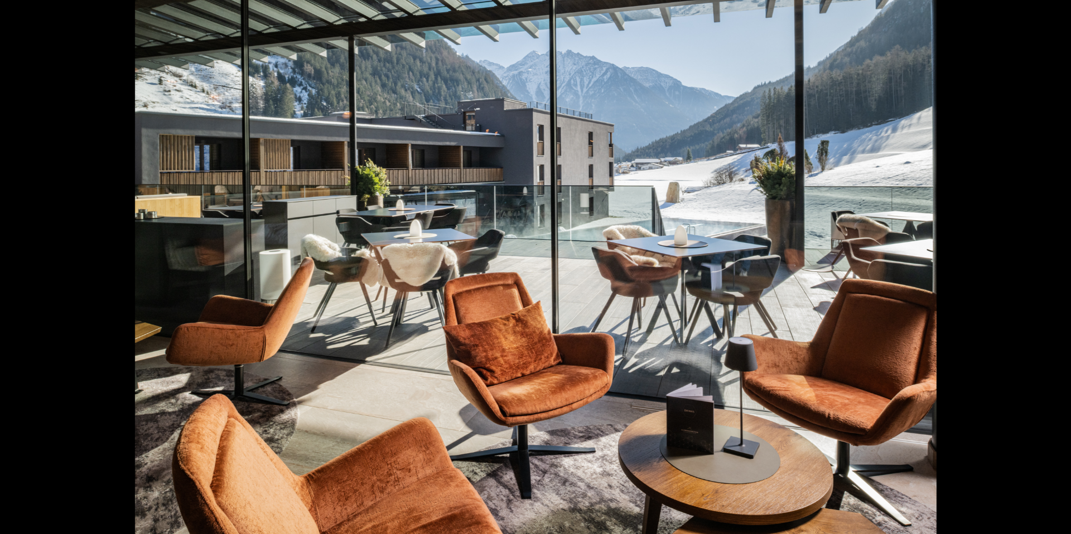
click at [1044, 274] on button "Next slide" at bounding box center [1053, 273] width 23 height 22
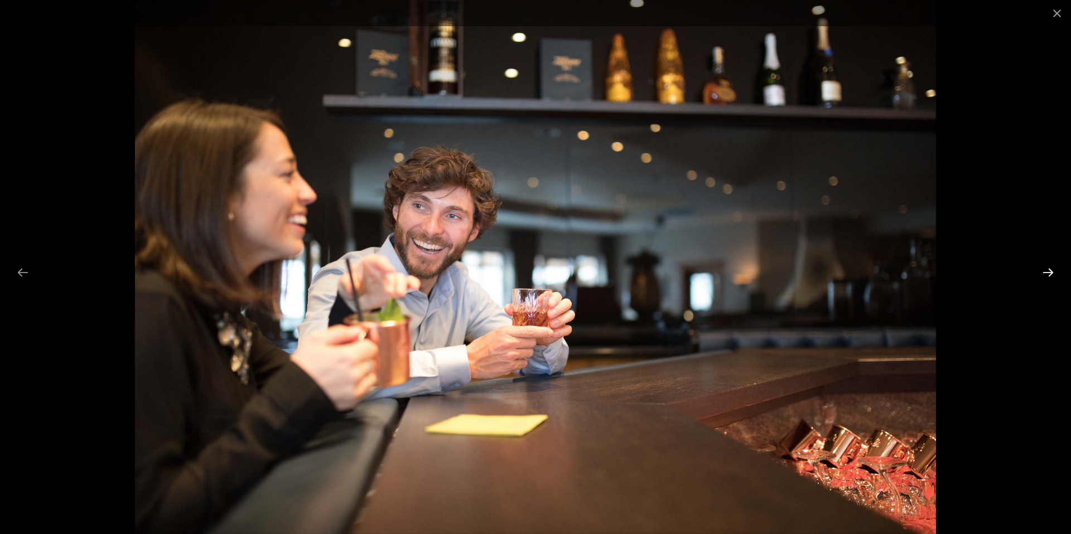
click at [1044, 274] on button "Next slide" at bounding box center [1047, 273] width 23 height 22
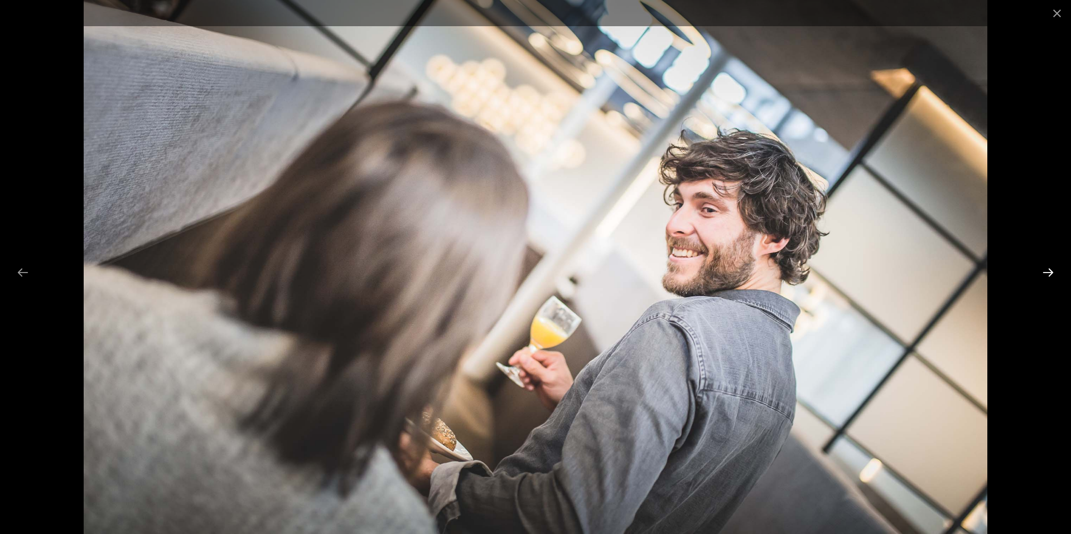
click at [1044, 274] on button "Next slide" at bounding box center [1047, 273] width 23 height 22
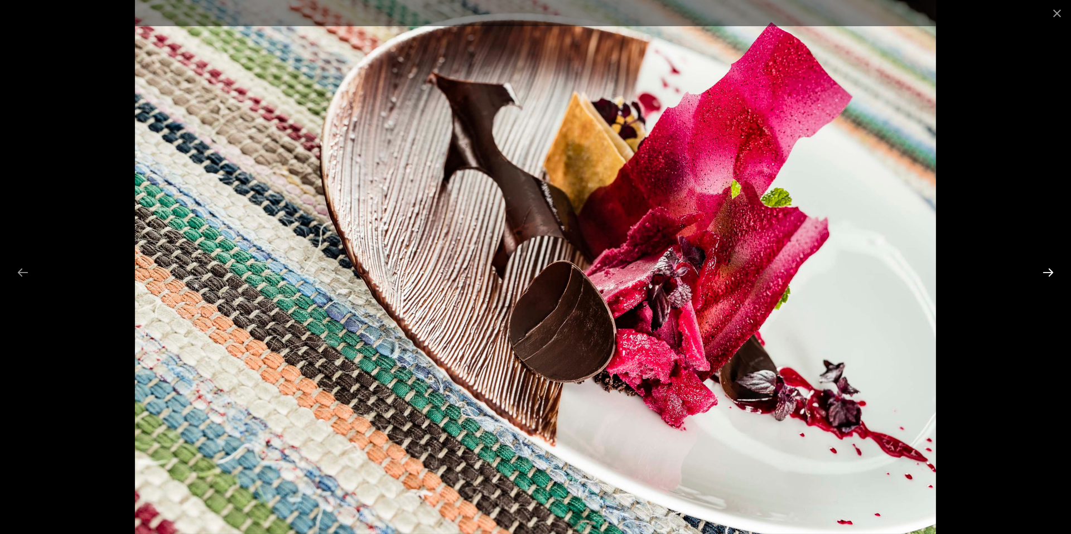
click at [1044, 274] on button "Next slide" at bounding box center [1047, 273] width 23 height 22
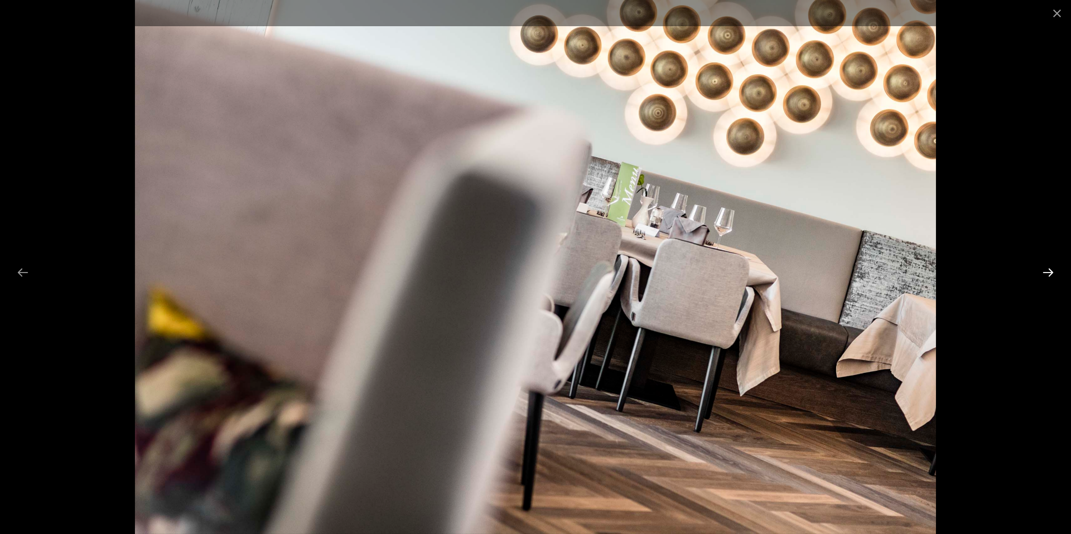
click at [1044, 274] on button "Next slide" at bounding box center [1047, 273] width 23 height 22
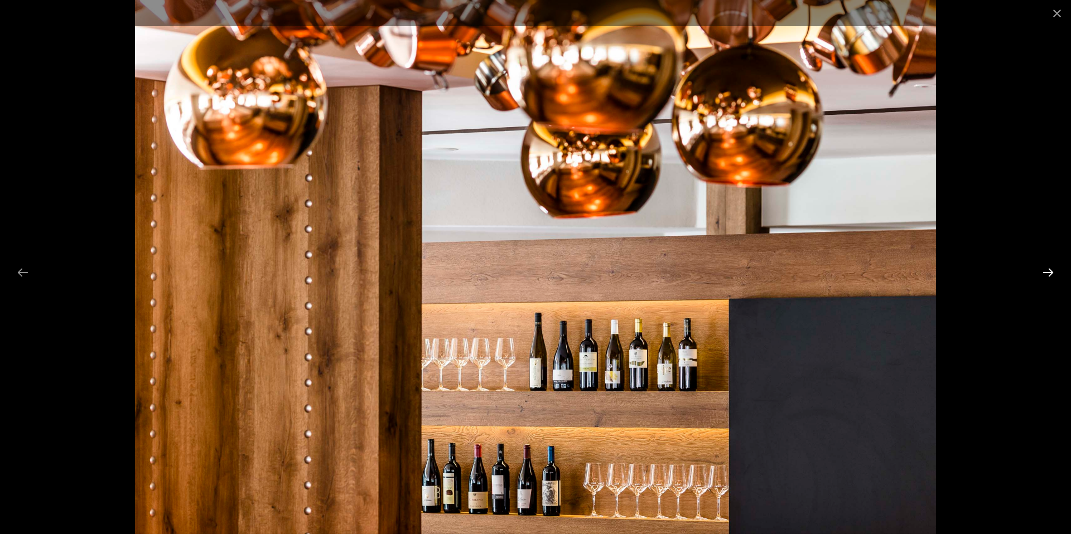
click at [1044, 274] on button "Next slide" at bounding box center [1047, 273] width 23 height 22
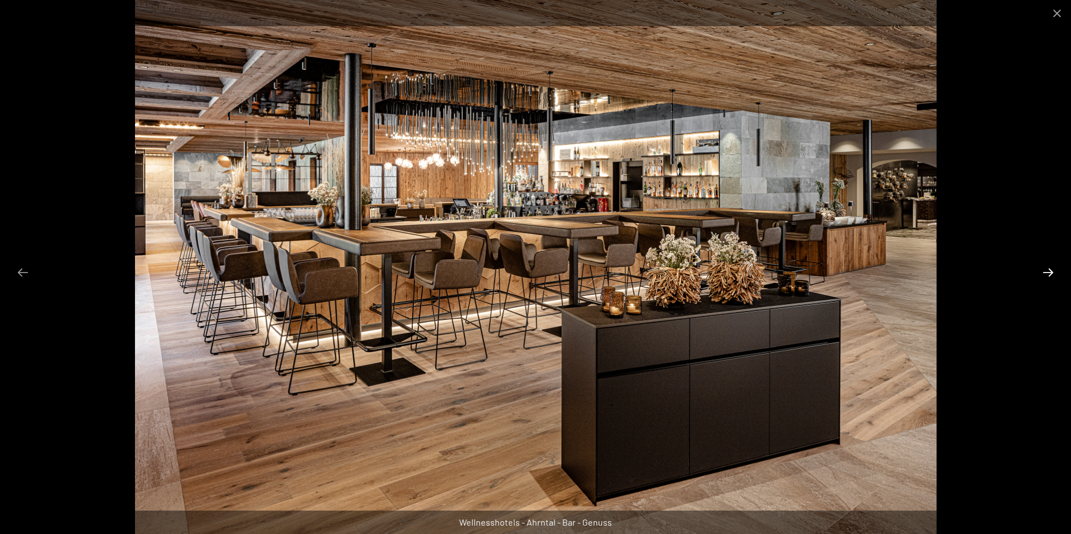
click at [1044, 274] on button "Next slide" at bounding box center [1047, 273] width 23 height 22
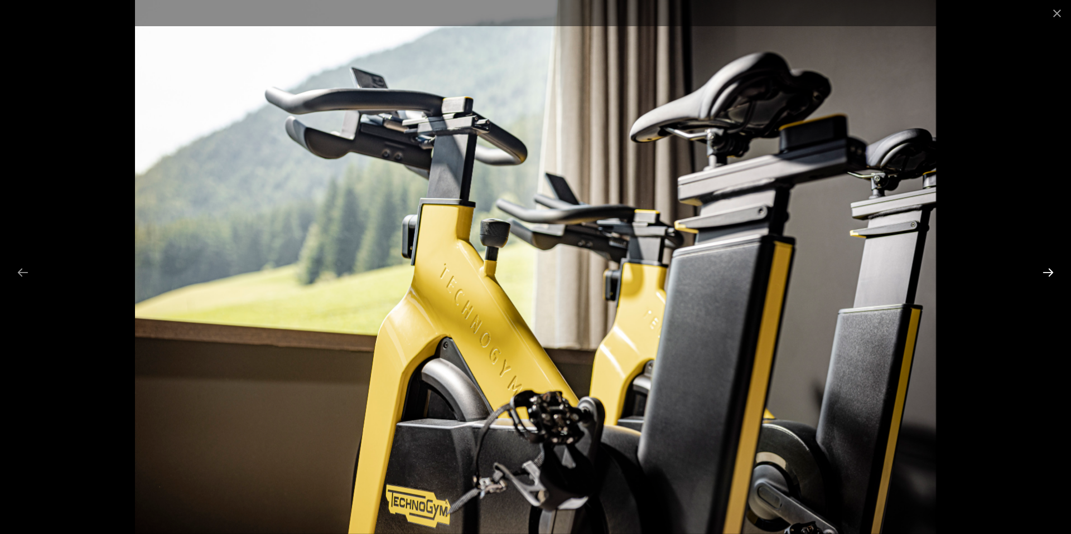
click at [1044, 274] on button "Next slide" at bounding box center [1047, 273] width 23 height 22
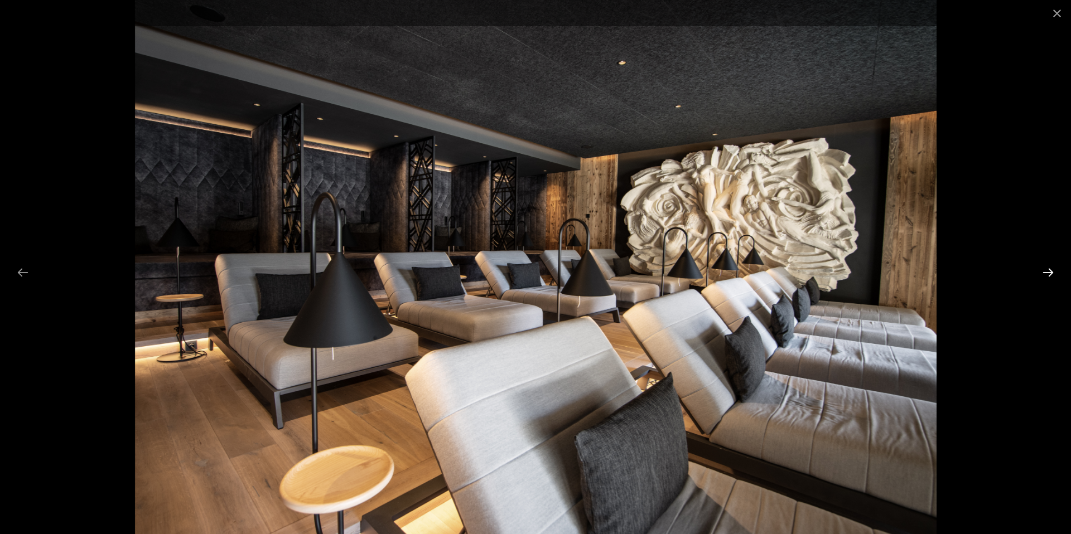
click at [1044, 274] on button "Next slide" at bounding box center [1047, 273] width 23 height 22
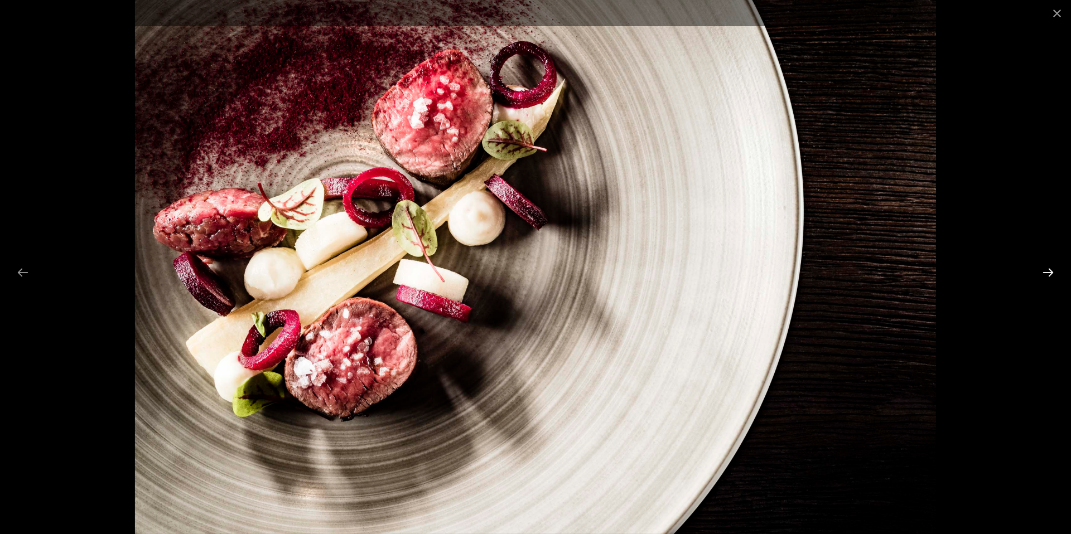
click at [1044, 274] on button "Next slide" at bounding box center [1047, 273] width 23 height 22
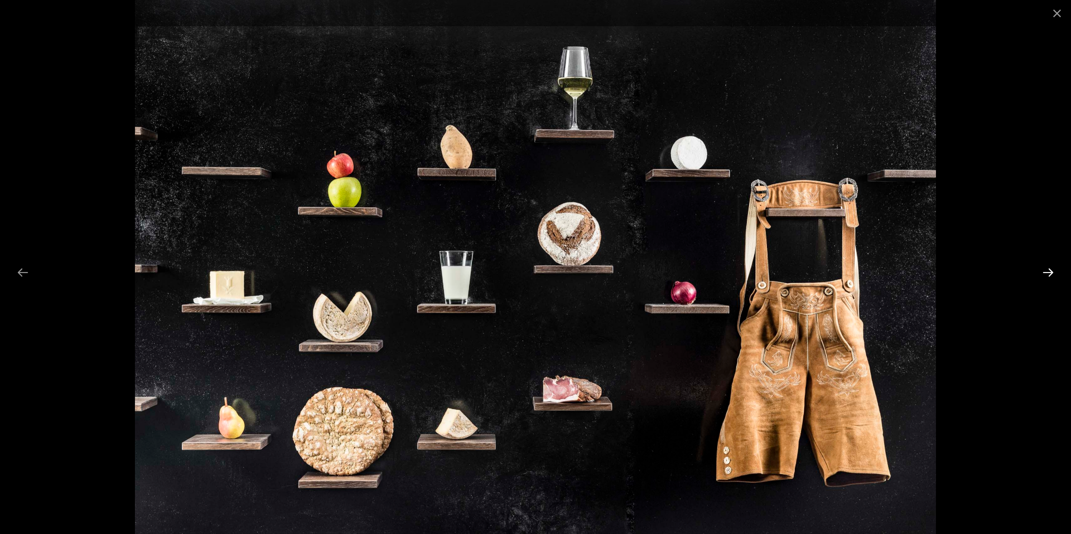
click at [1044, 274] on button "Next slide" at bounding box center [1047, 273] width 23 height 22
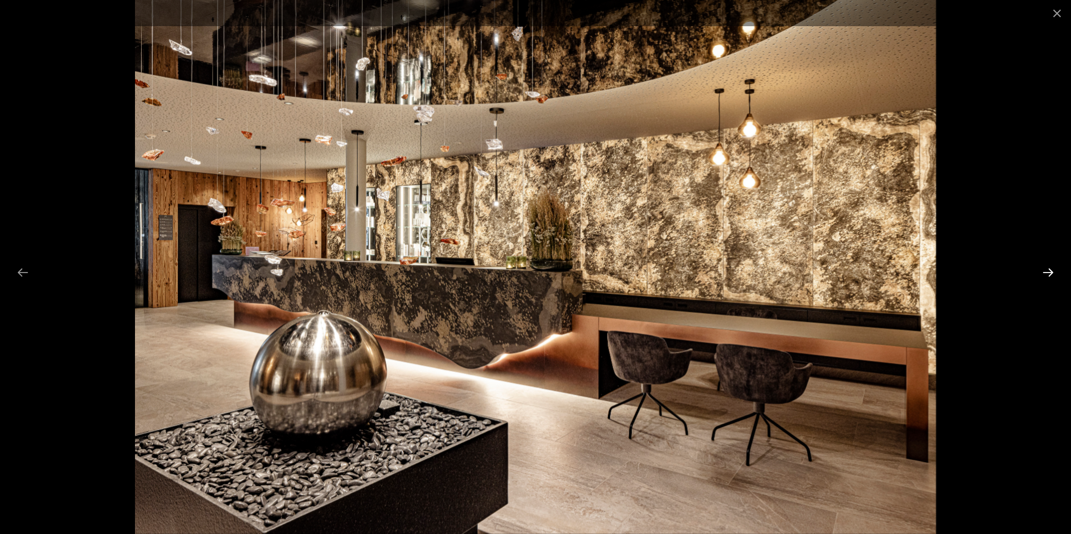
click at [1046, 270] on button "Next slide" at bounding box center [1047, 273] width 23 height 22
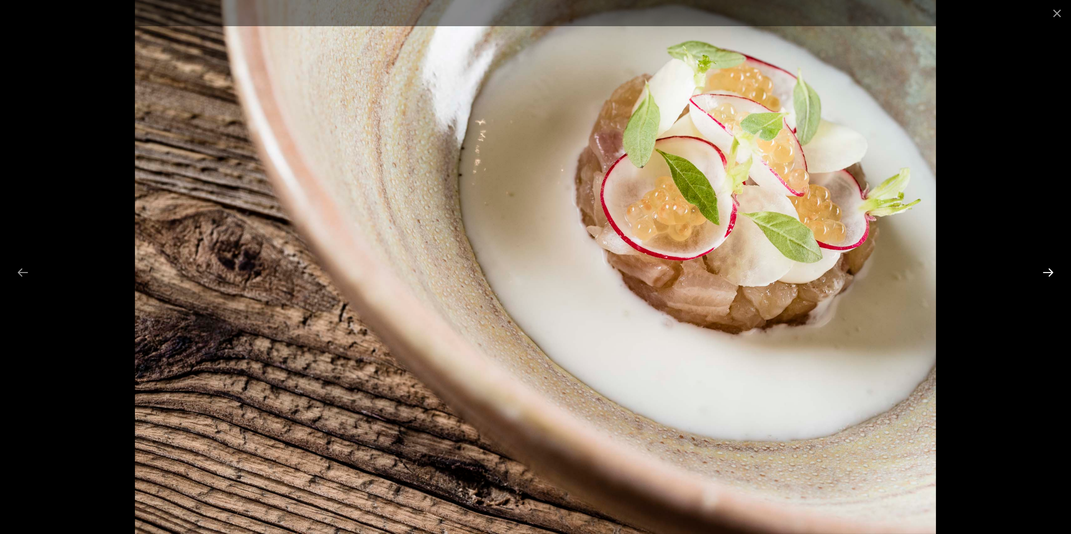
click at [1046, 270] on button "Next slide" at bounding box center [1047, 273] width 23 height 22
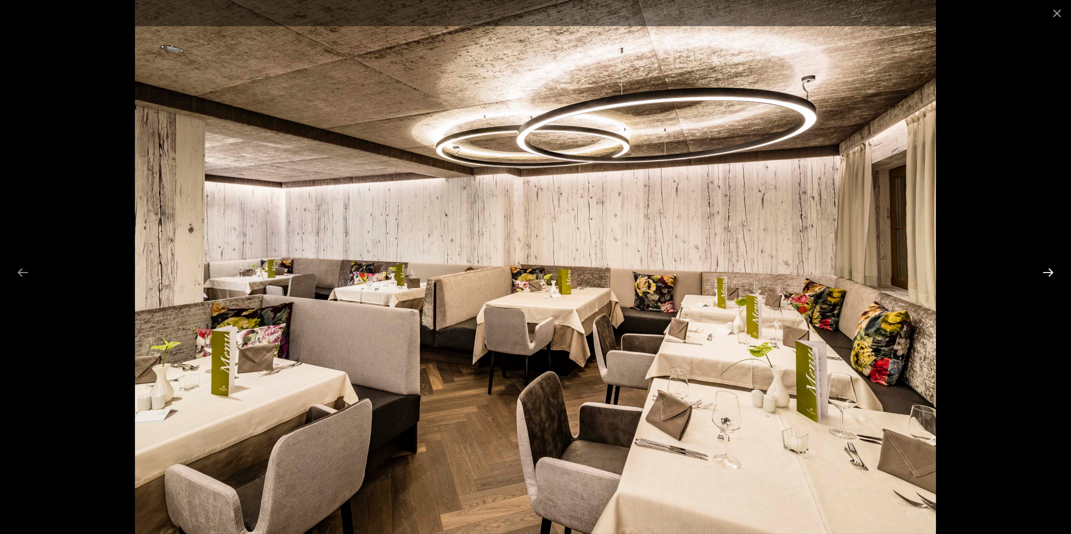
click at [1046, 270] on button "Next slide" at bounding box center [1047, 273] width 23 height 22
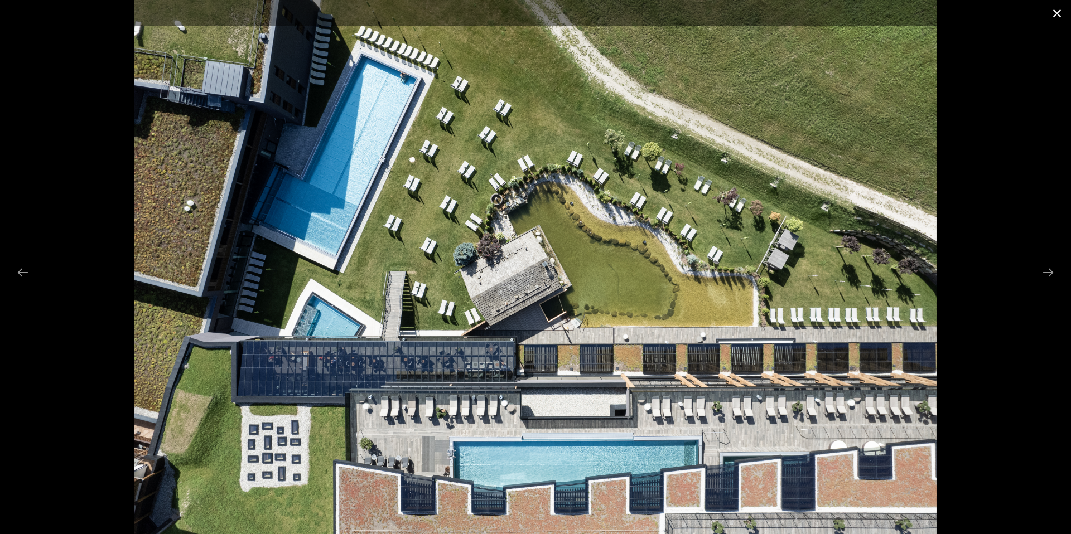
click at [1054, 12] on button "Close gallery" at bounding box center [1057, 13] width 28 height 26
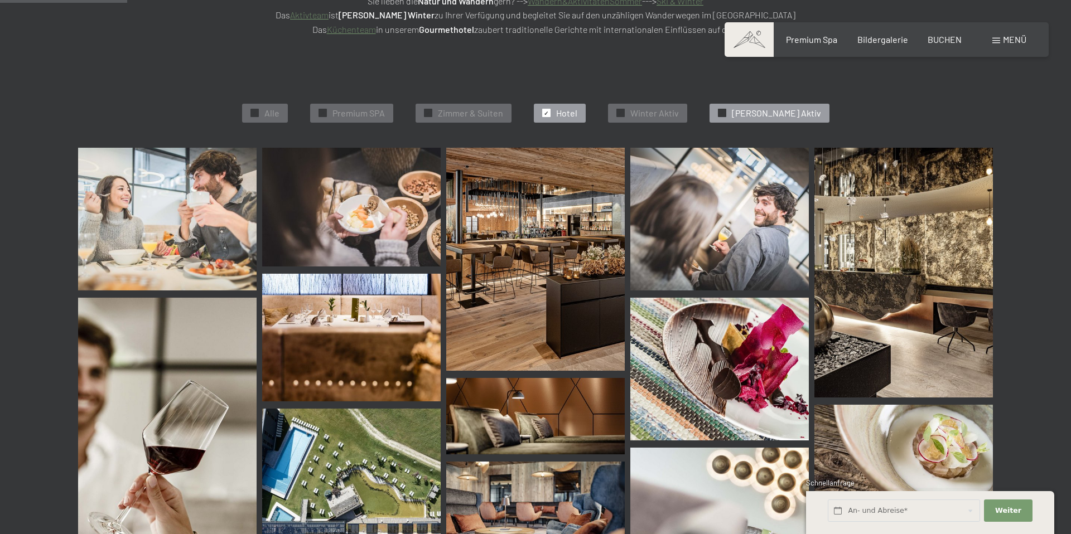
click at [790, 109] on span "Sommer Aktiv" at bounding box center [776, 113] width 89 height 12
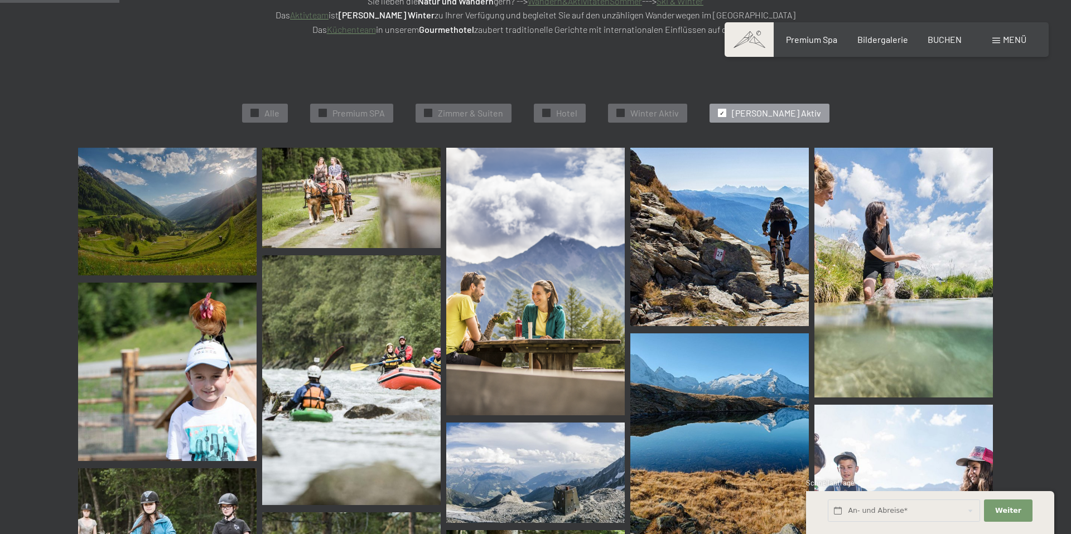
click at [190, 224] on img at bounding box center [167, 212] width 178 height 128
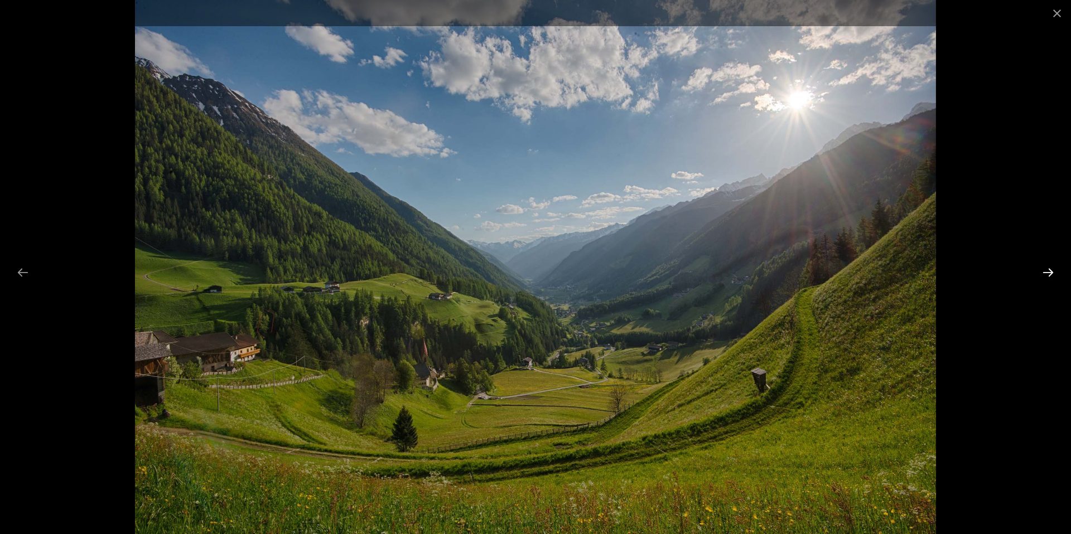
click at [1052, 267] on button "Next slide" at bounding box center [1047, 273] width 23 height 22
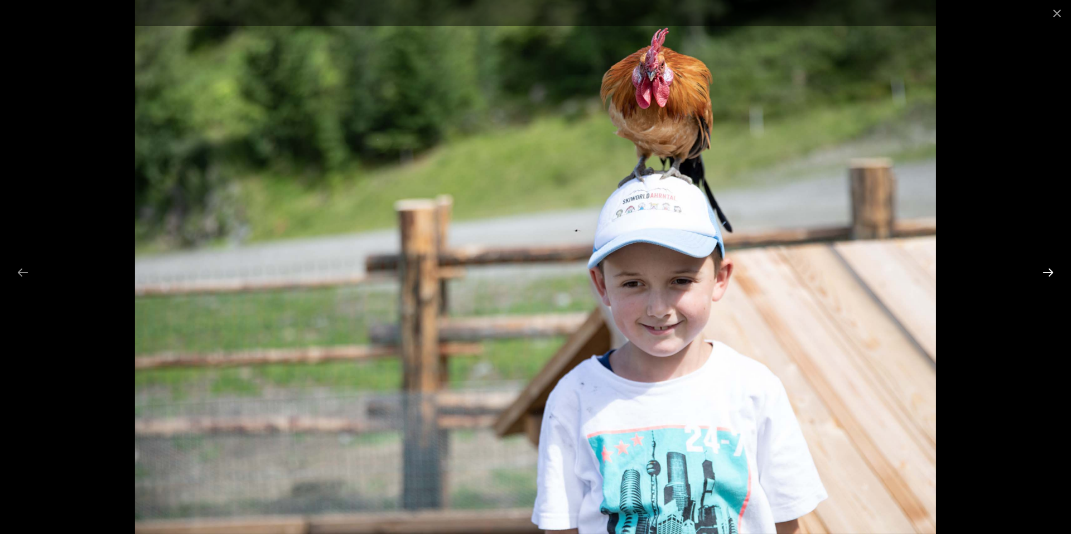
click at [1052, 267] on button "Next slide" at bounding box center [1047, 273] width 23 height 22
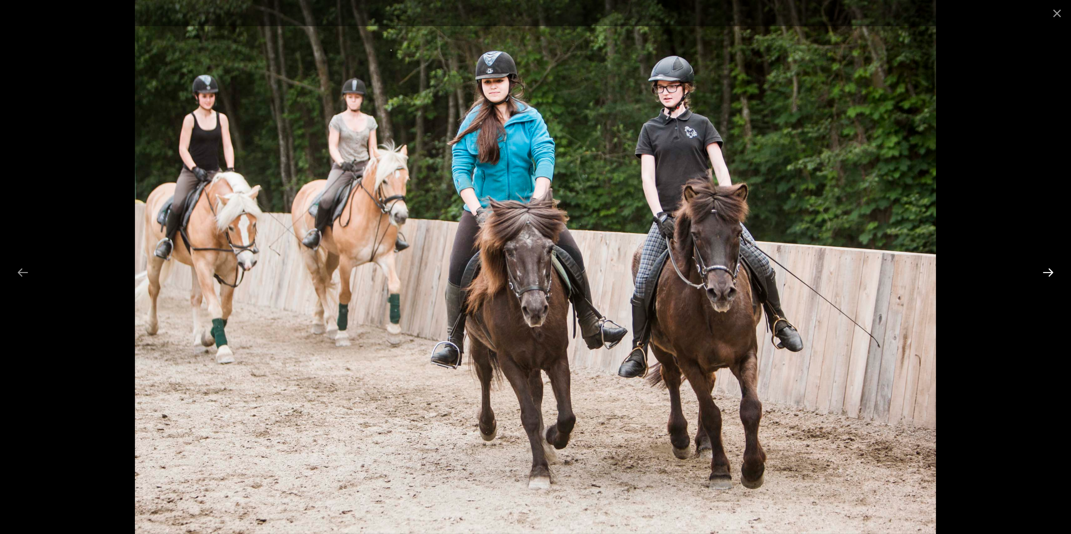
click at [1052, 267] on button "Next slide" at bounding box center [1047, 273] width 23 height 22
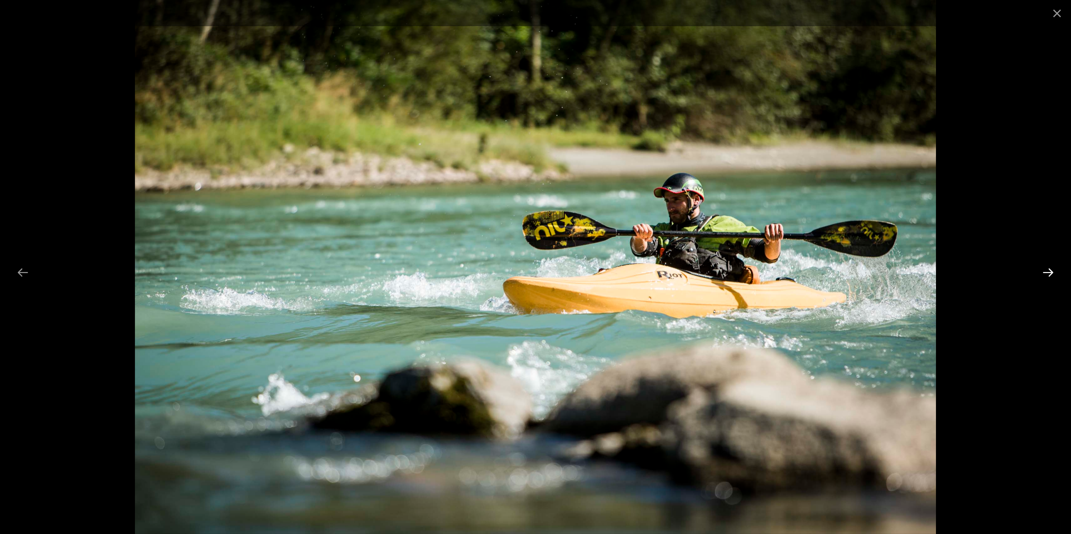
click at [1052, 267] on button "Next slide" at bounding box center [1047, 273] width 23 height 22
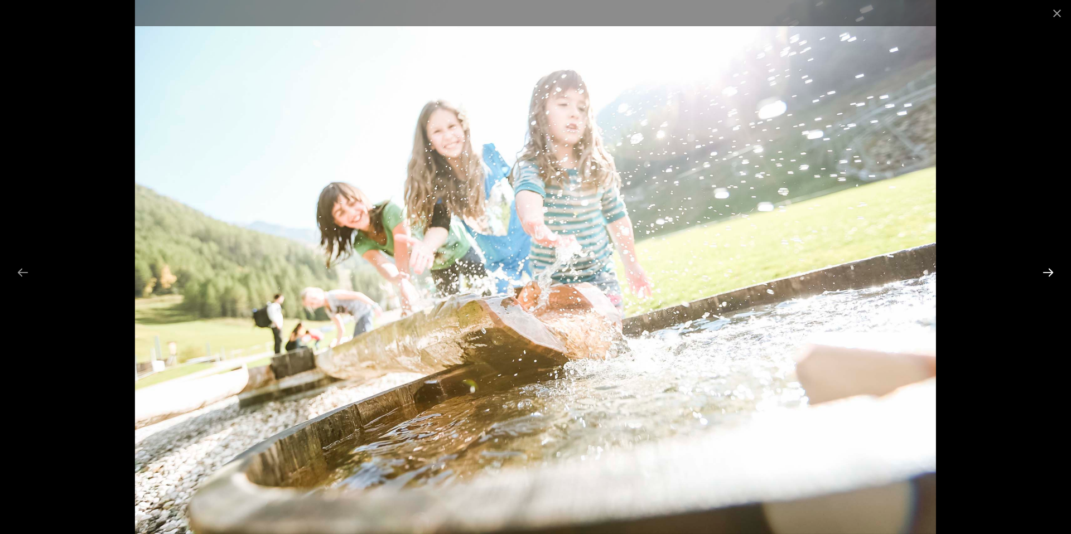
click at [1052, 267] on button "Next slide" at bounding box center [1047, 273] width 23 height 22
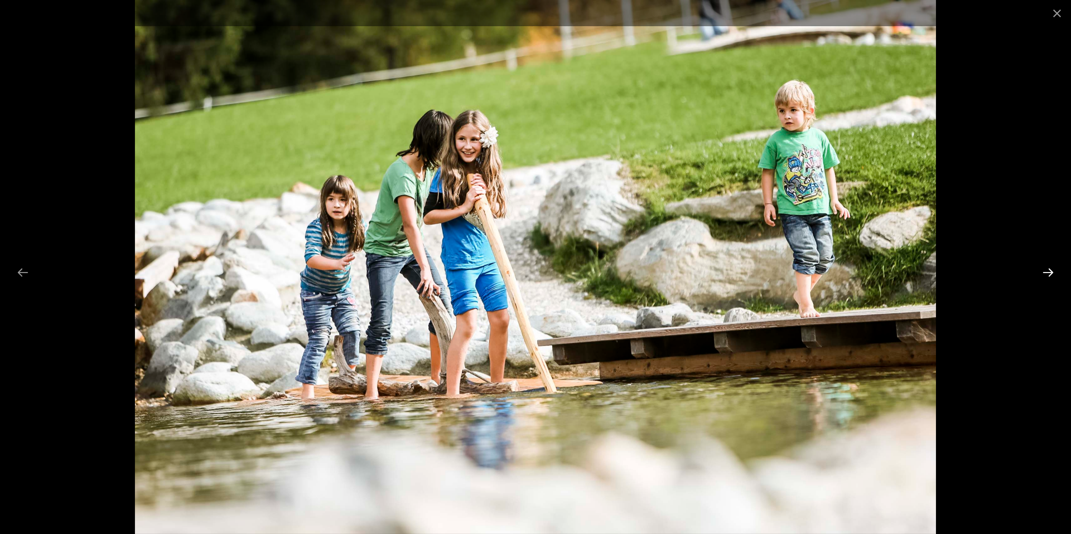
click at [1052, 267] on button "Next slide" at bounding box center [1047, 273] width 23 height 22
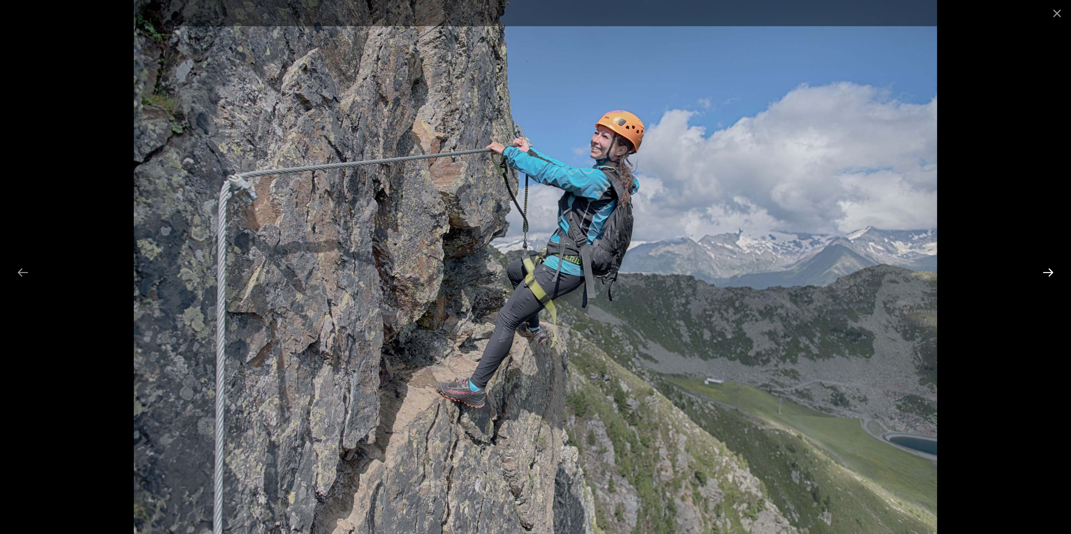
click at [1052, 267] on button "Next slide" at bounding box center [1047, 273] width 23 height 22
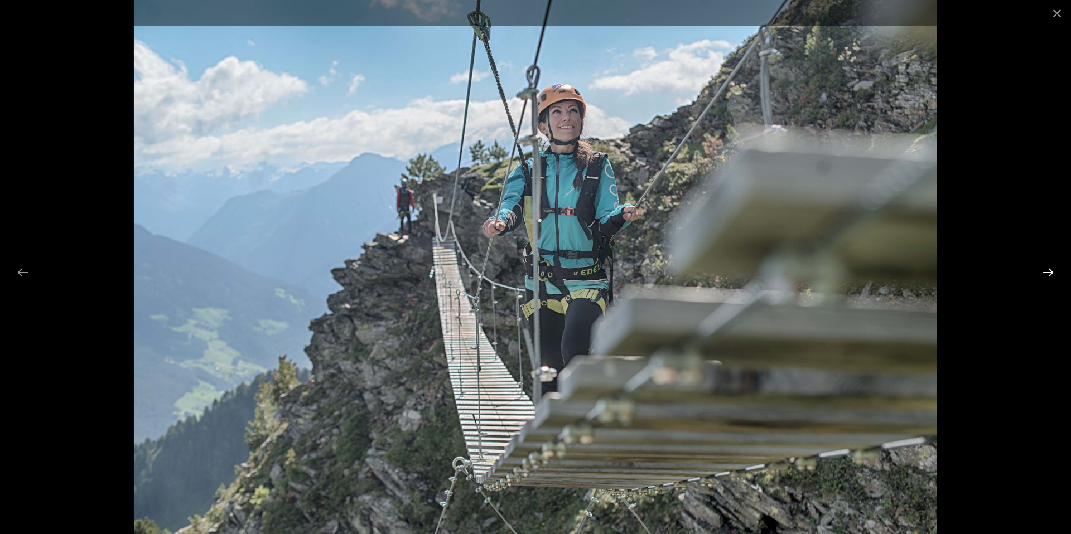
click at [1052, 267] on button "Next slide" at bounding box center [1047, 273] width 23 height 22
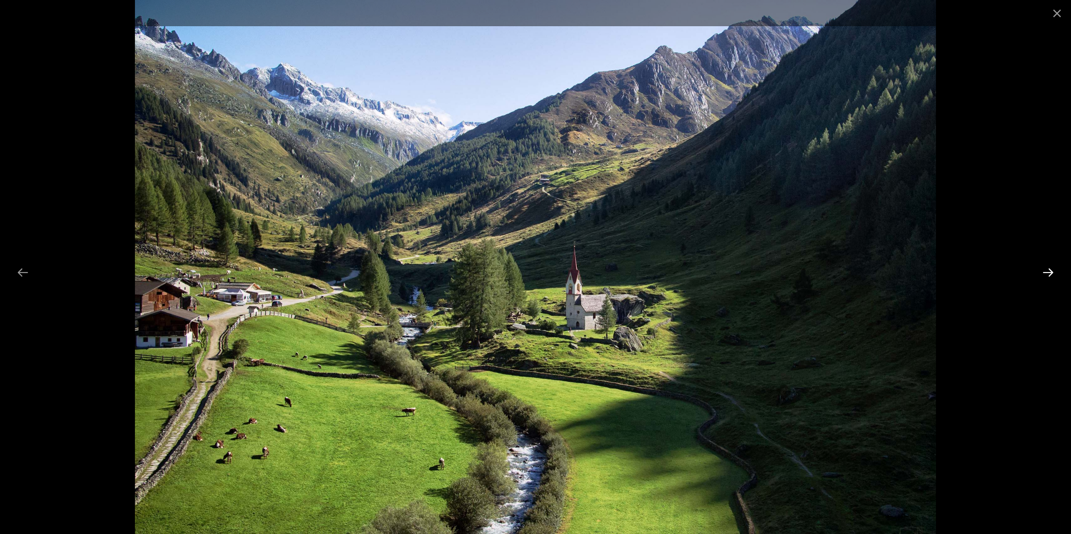
click at [1044, 269] on button "Next slide" at bounding box center [1047, 273] width 23 height 22
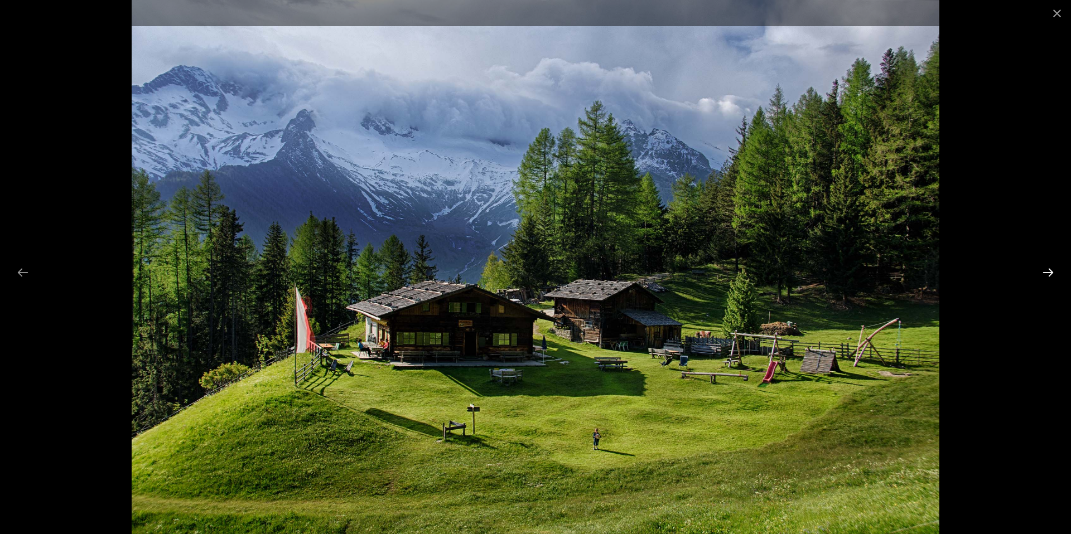
click at [1044, 269] on button "Next slide" at bounding box center [1047, 273] width 23 height 22
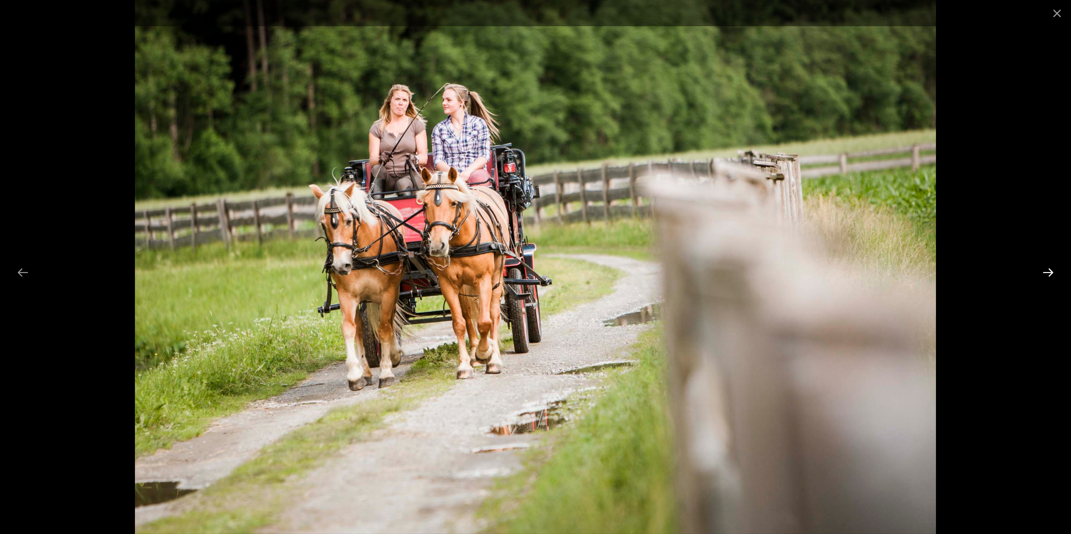
click at [1044, 269] on button "Next slide" at bounding box center [1047, 273] width 23 height 22
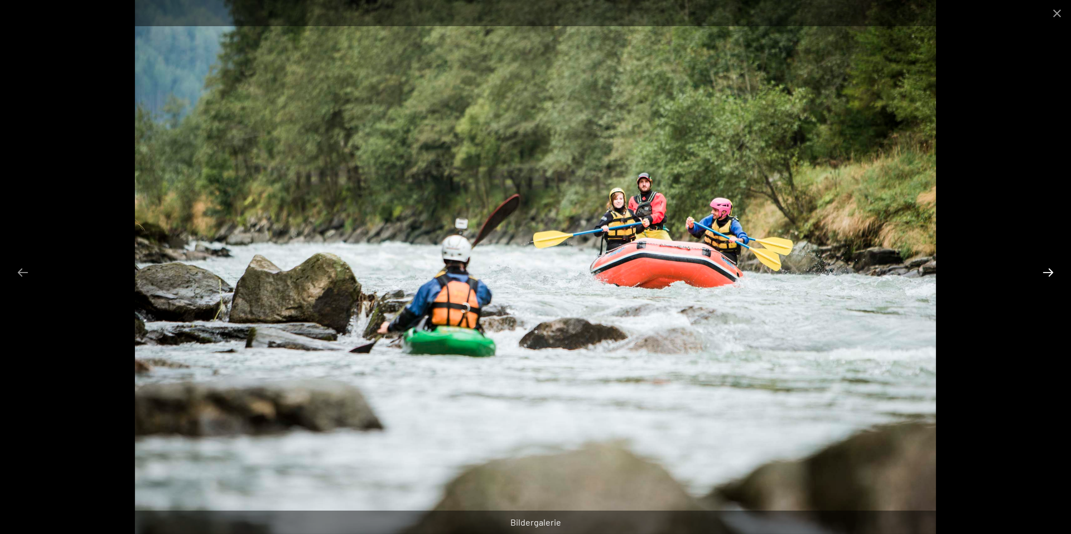
click at [1044, 269] on button "Next slide" at bounding box center [1047, 273] width 23 height 22
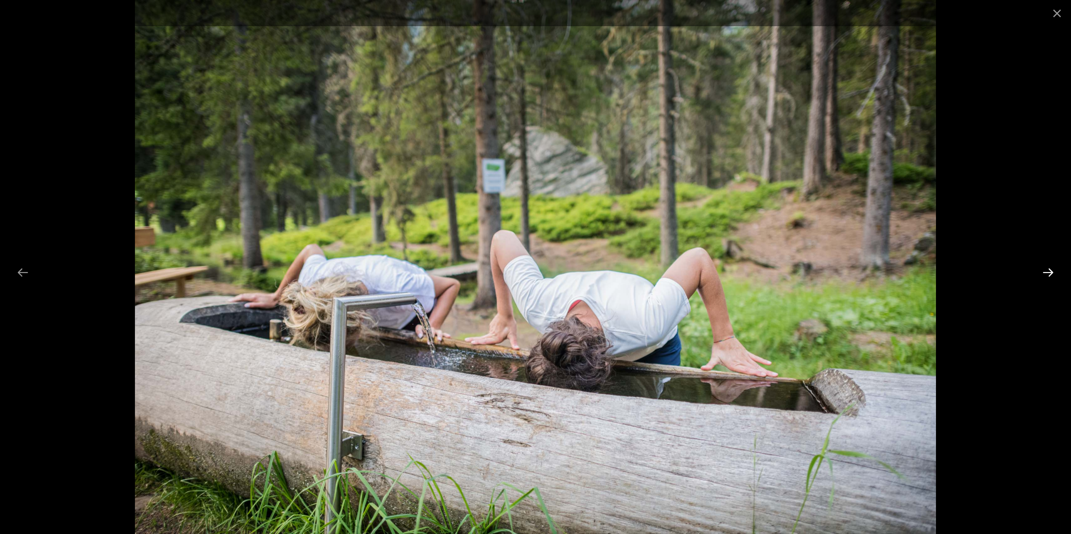
click at [1044, 269] on button "Next slide" at bounding box center [1047, 273] width 23 height 22
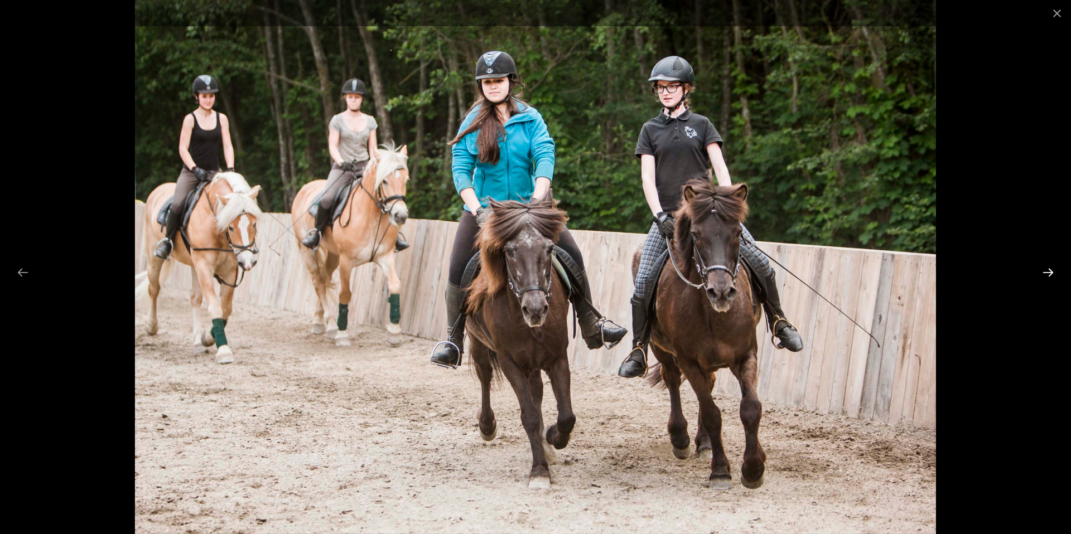
click at [1044, 269] on button "Next slide" at bounding box center [1047, 273] width 23 height 22
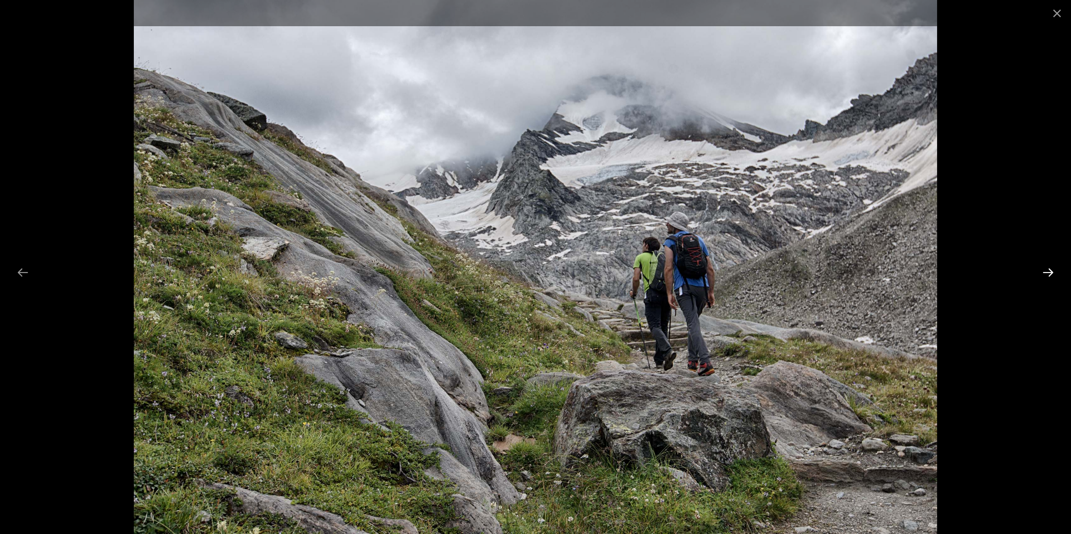
click at [1044, 269] on button "Next slide" at bounding box center [1047, 273] width 23 height 22
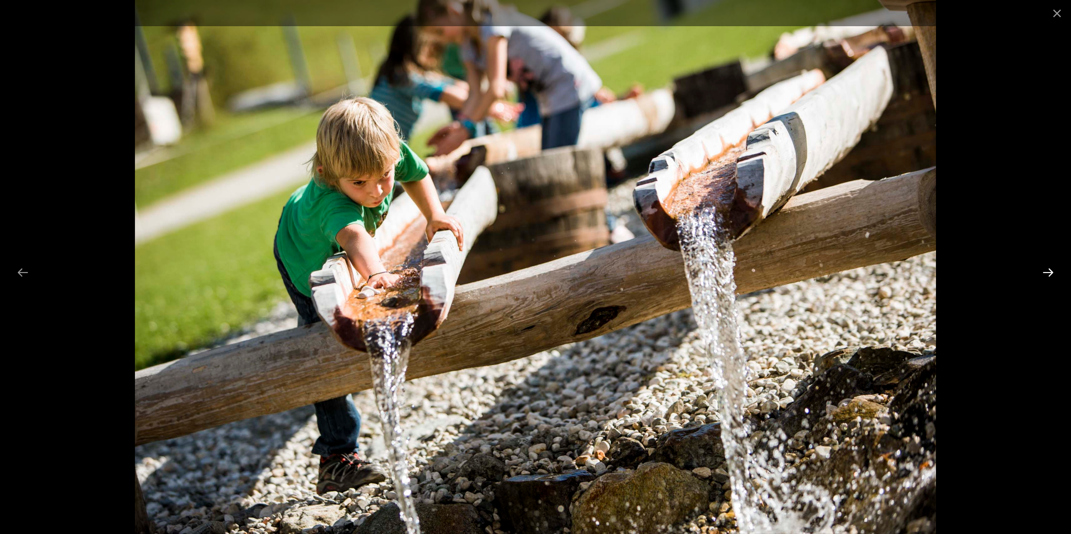
click at [1044, 269] on button "Next slide" at bounding box center [1047, 273] width 23 height 22
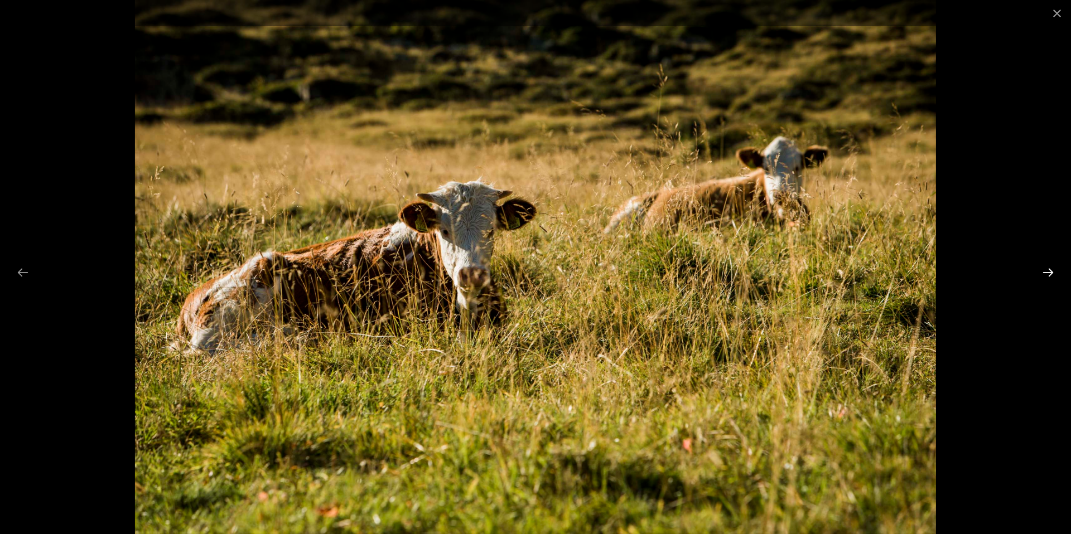
click at [1044, 269] on button "Next slide" at bounding box center [1047, 273] width 23 height 22
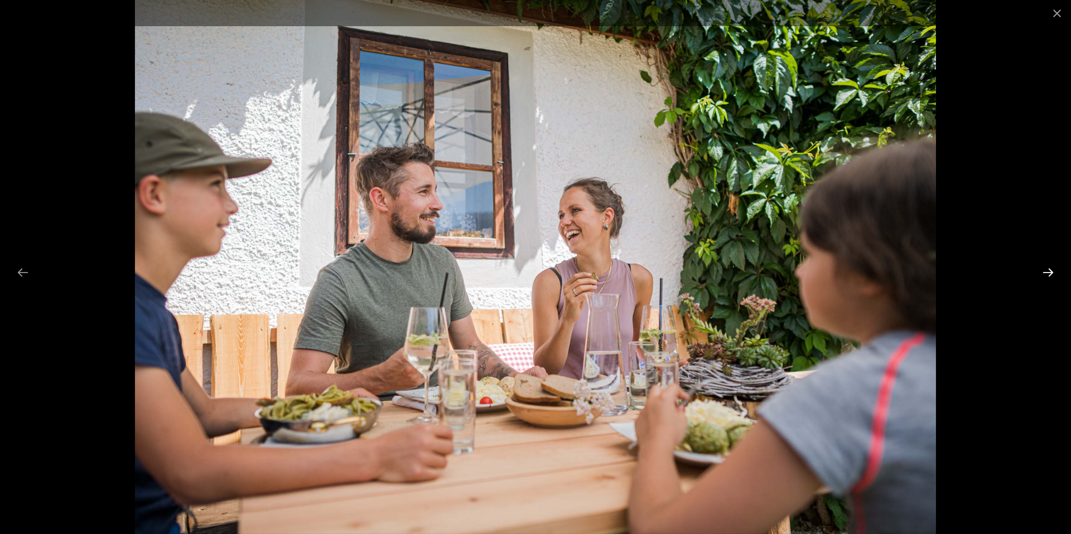
click at [1044, 269] on button "Next slide" at bounding box center [1047, 273] width 23 height 22
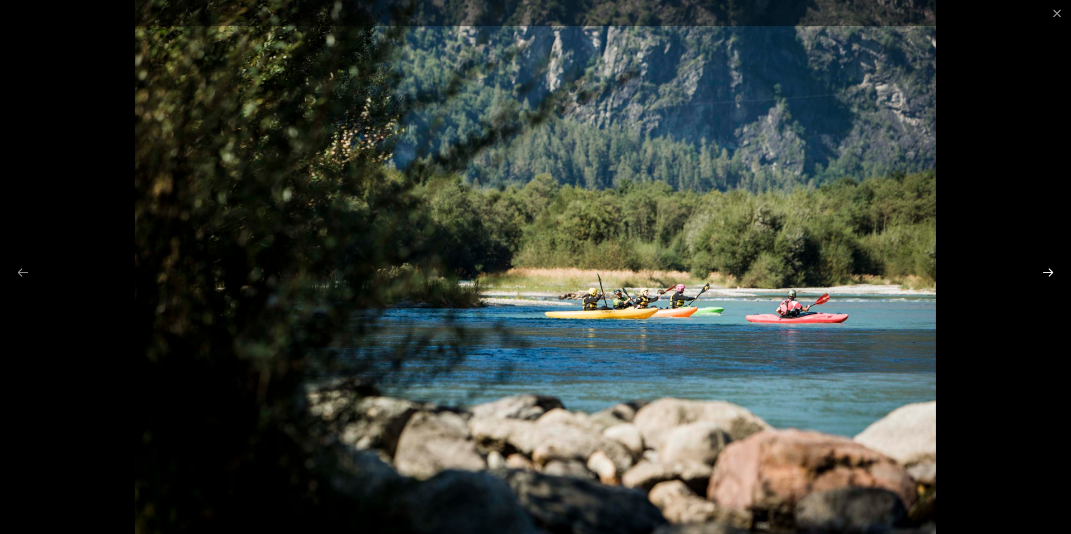
click at [1044, 269] on button "Next slide" at bounding box center [1047, 273] width 23 height 22
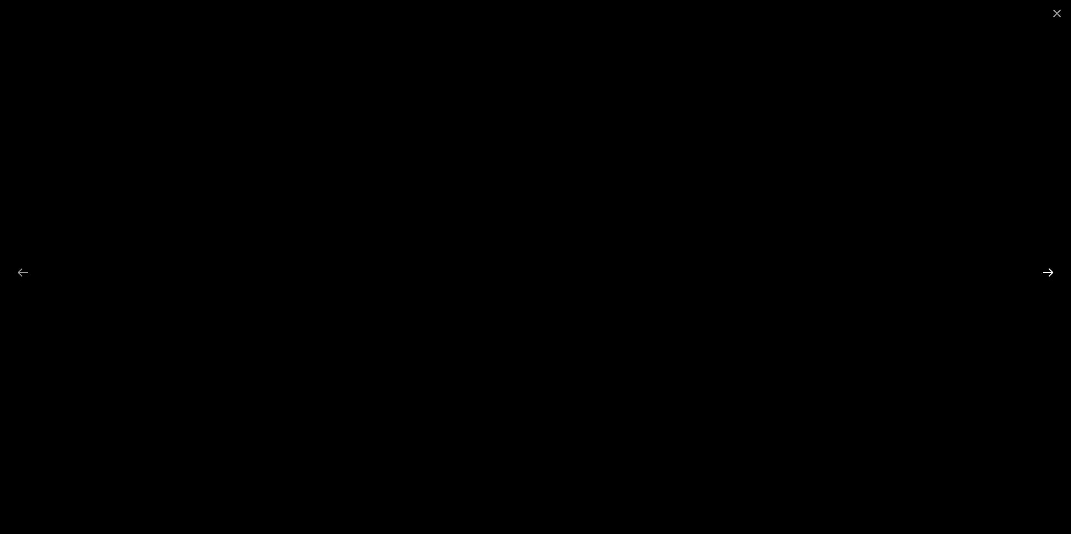
click at [1044, 269] on button "Next slide" at bounding box center [1047, 273] width 23 height 22
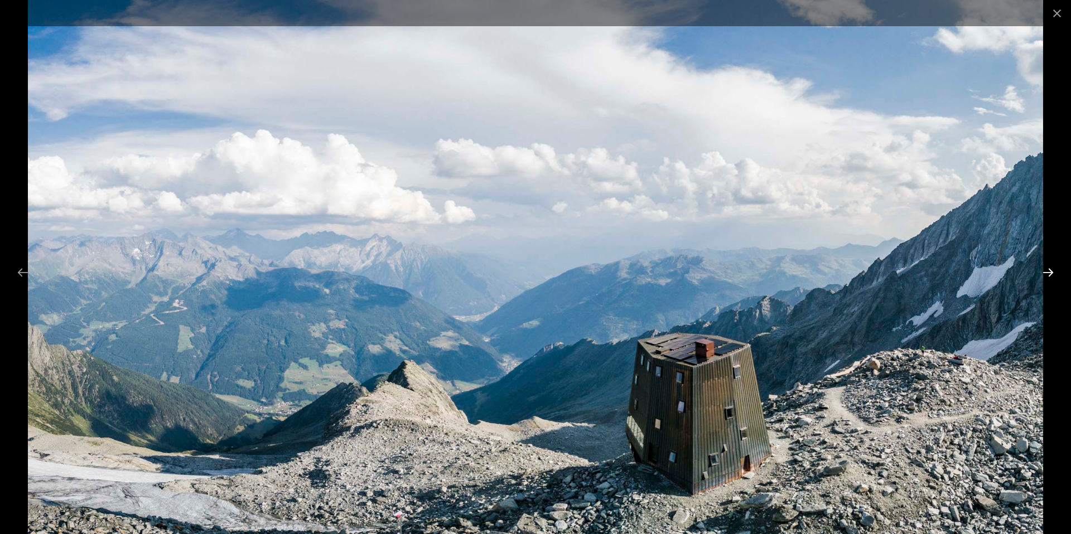
click at [1044, 269] on button "Next slide" at bounding box center [1047, 273] width 23 height 22
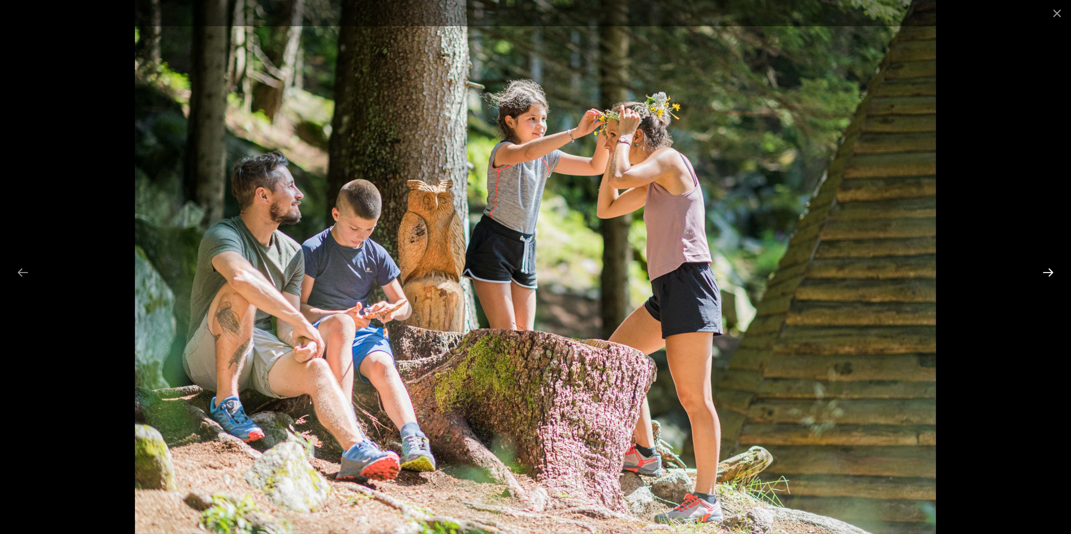
click at [1044, 269] on button "Next slide" at bounding box center [1047, 273] width 23 height 22
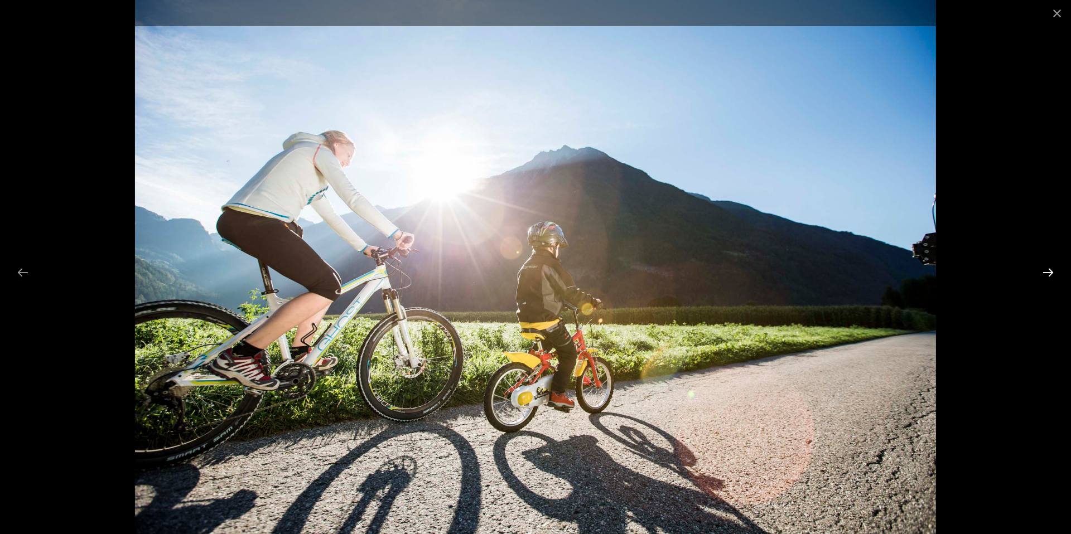
click at [1044, 269] on button "Next slide" at bounding box center [1047, 273] width 23 height 22
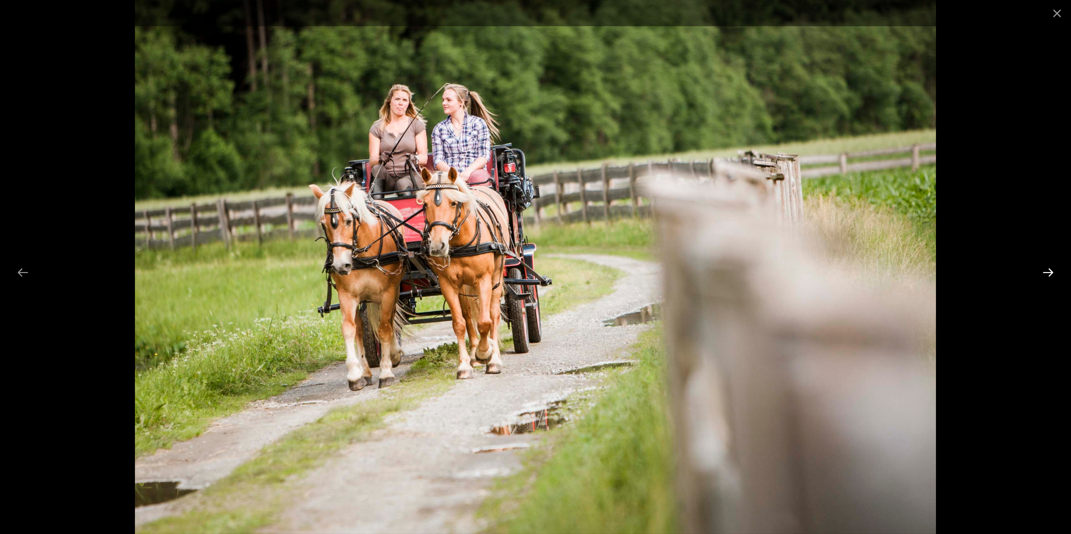
click at [1044, 269] on button "Next slide" at bounding box center [1047, 273] width 23 height 22
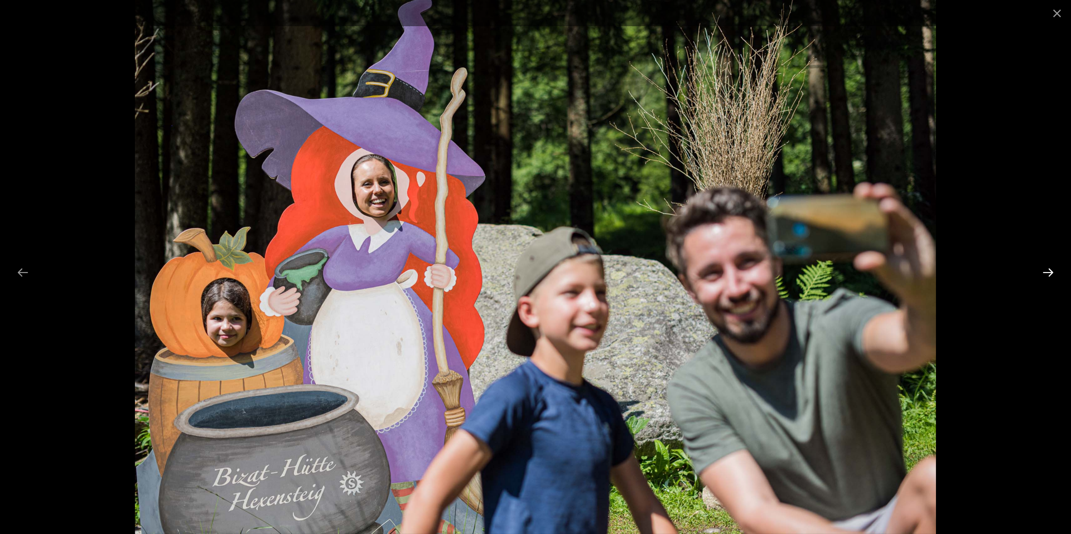
click at [1044, 269] on button "Next slide" at bounding box center [1047, 273] width 23 height 22
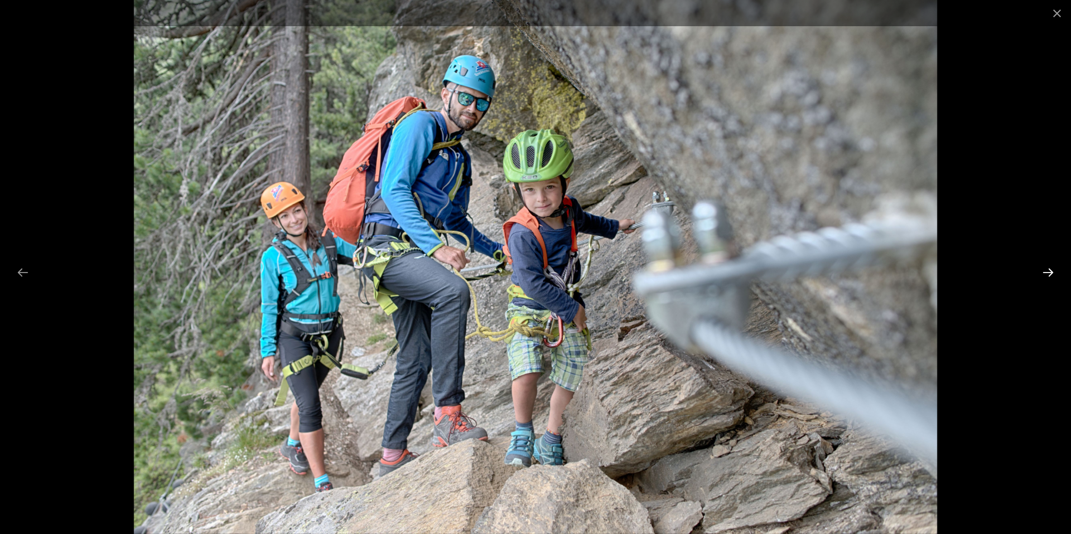
click at [1044, 269] on button "Next slide" at bounding box center [1047, 273] width 23 height 22
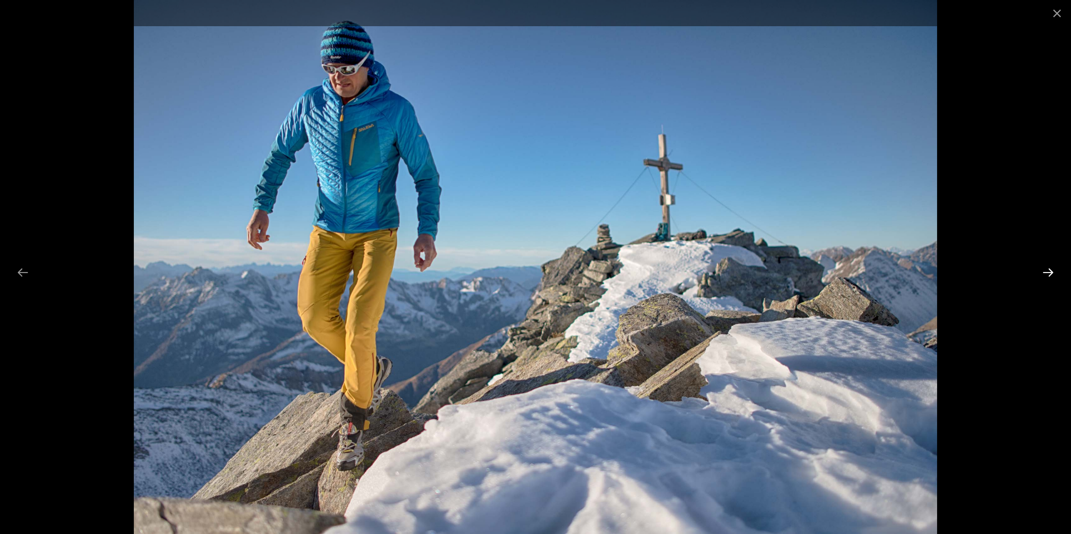
click at [1044, 269] on button "Next slide" at bounding box center [1047, 273] width 23 height 22
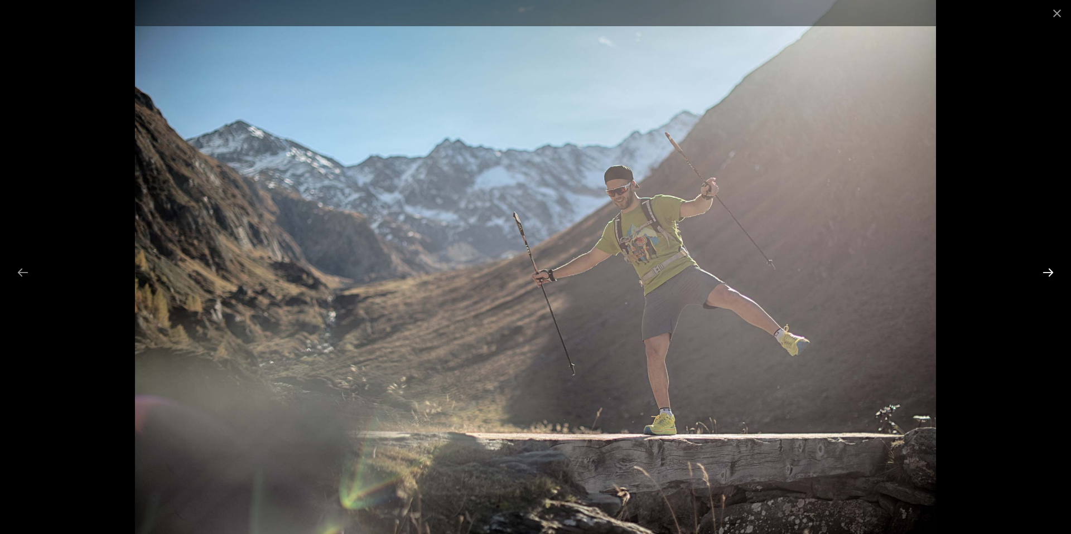
click at [1044, 269] on button "Next slide" at bounding box center [1047, 273] width 23 height 22
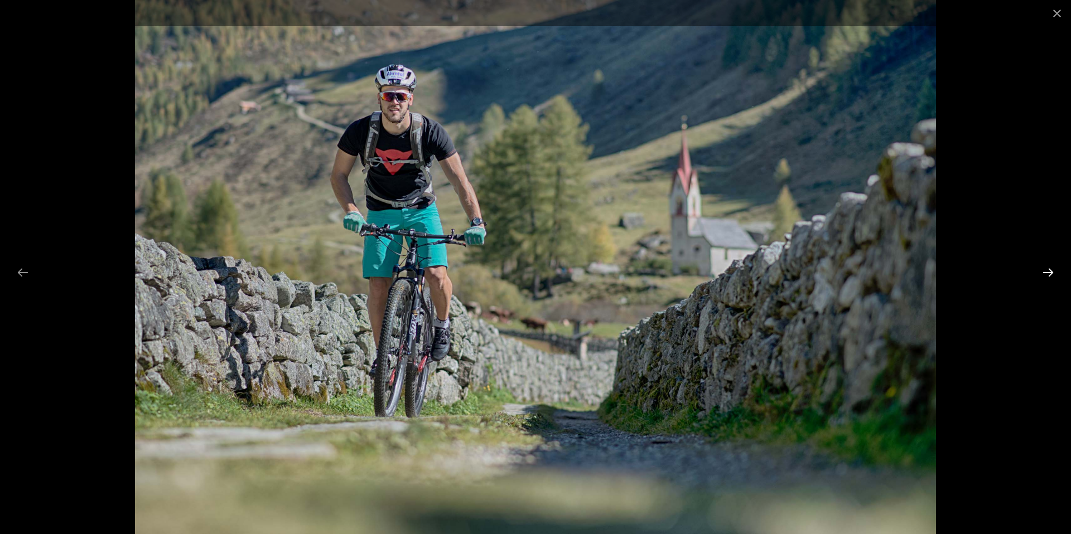
click at [1044, 269] on button "Next slide" at bounding box center [1047, 273] width 23 height 22
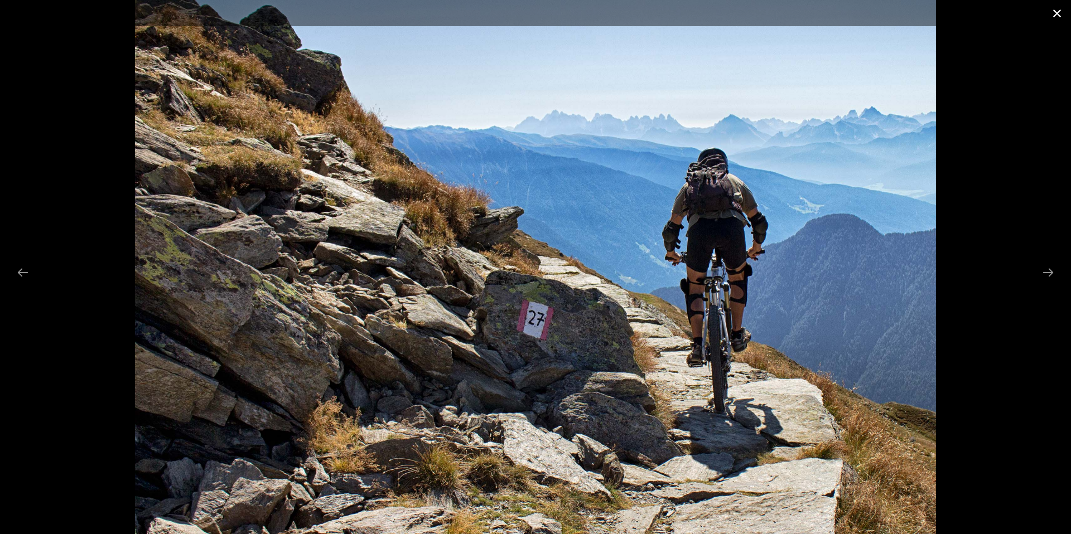
click at [1051, 11] on button "Close gallery" at bounding box center [1057, 13] width 28 height 26
